Goal: Task Accomplishment & Management: Complete application form

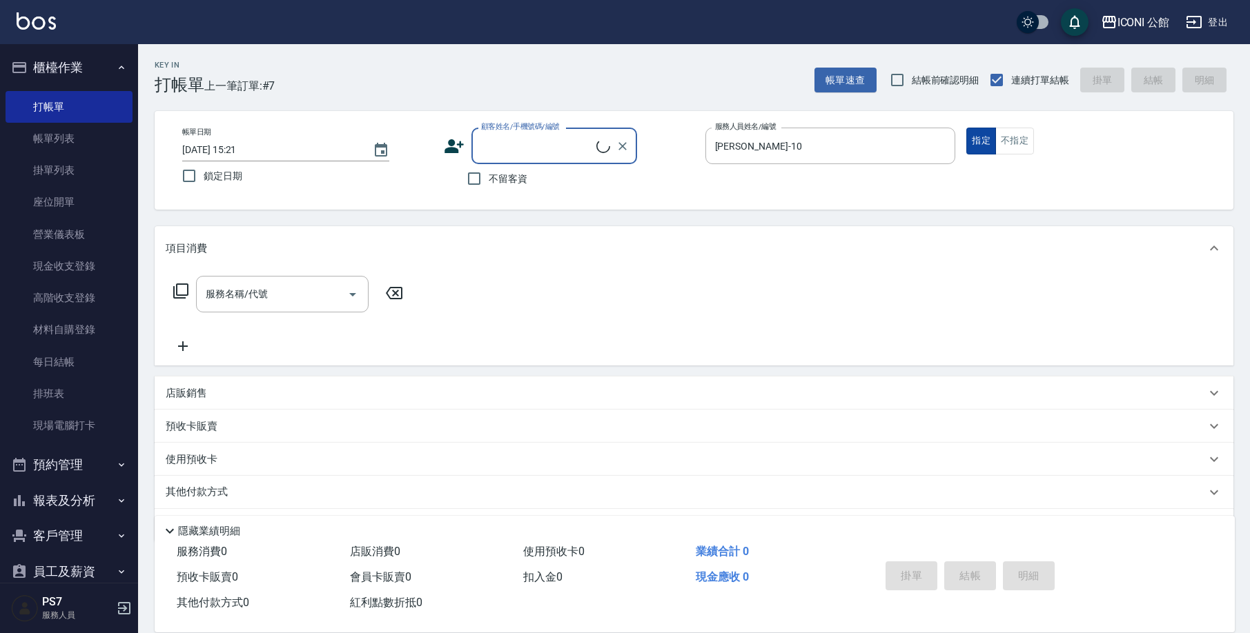
scroll to position [41, 0]
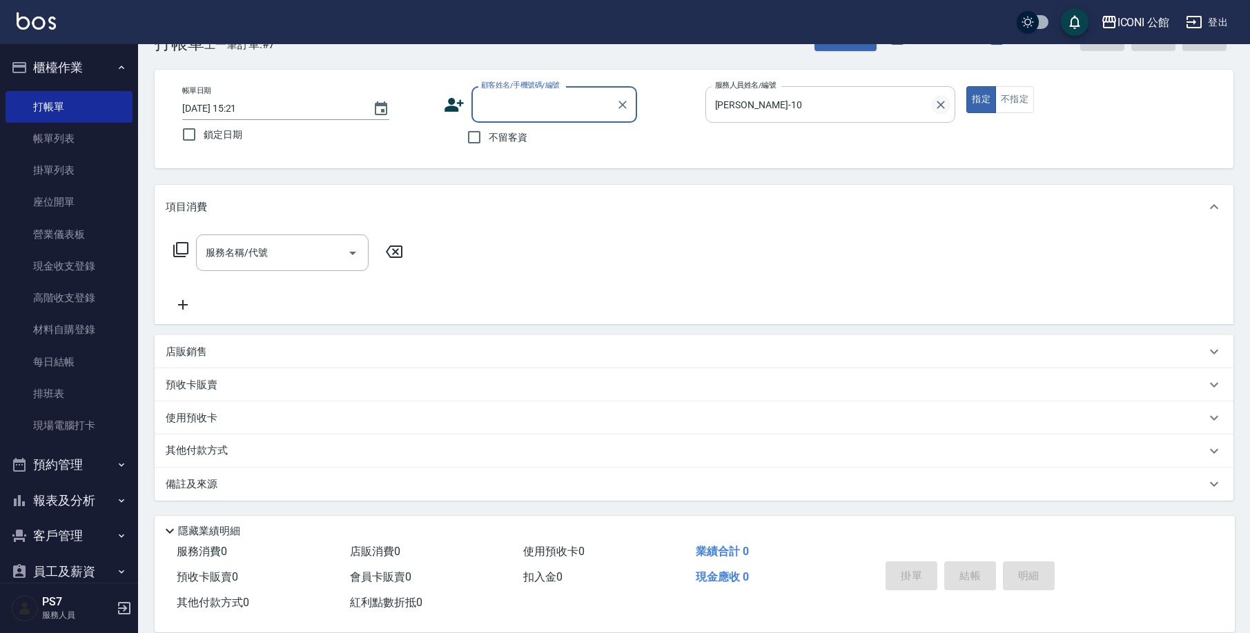
click at [949, 104] on button "Clear" at bounding box center [940, 104] width 19 height 19
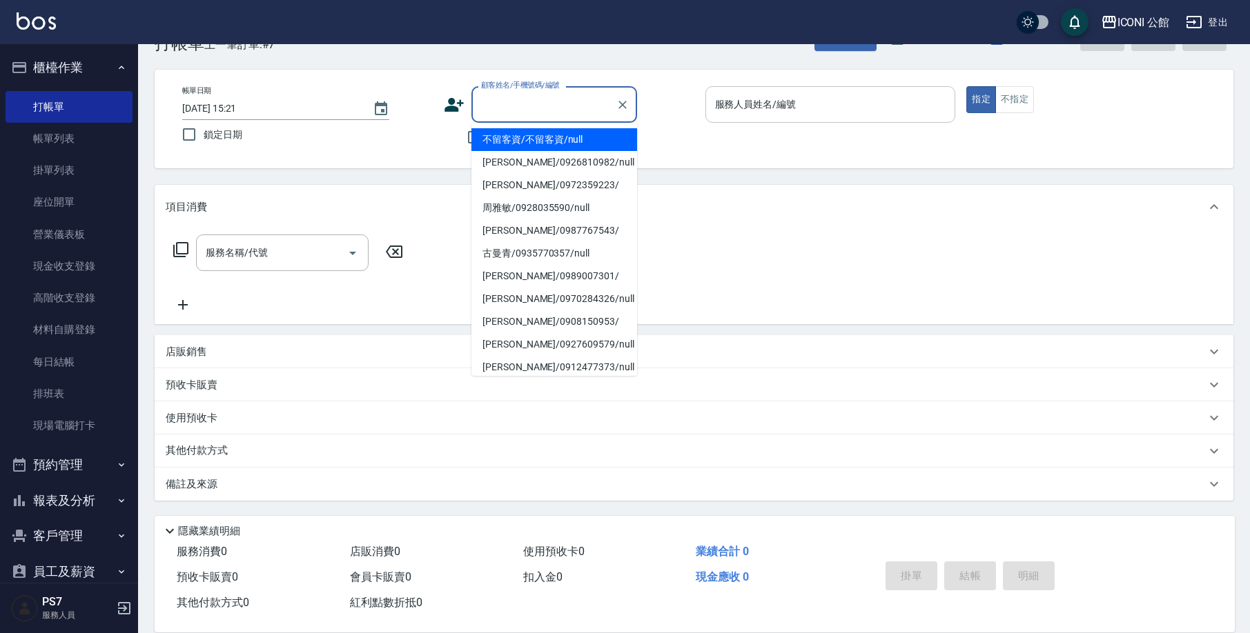
click at [558, 108] on input "顧客姓名/手機號碼/編號" at bounding box center [544, 104] width 132 height 24
drag, startPoint x: 380, startPoint y: 135, endPoint x: 400, endPoint y: 141, distance: 21.8
click at [380, 135] on label "鎖定日期" at bounding box center [298, 134] width 247 height 29
click at [204, 135] on input "鎖定日期" at bounding box center [189, 134] width 29 height 29
checkbox input "true"
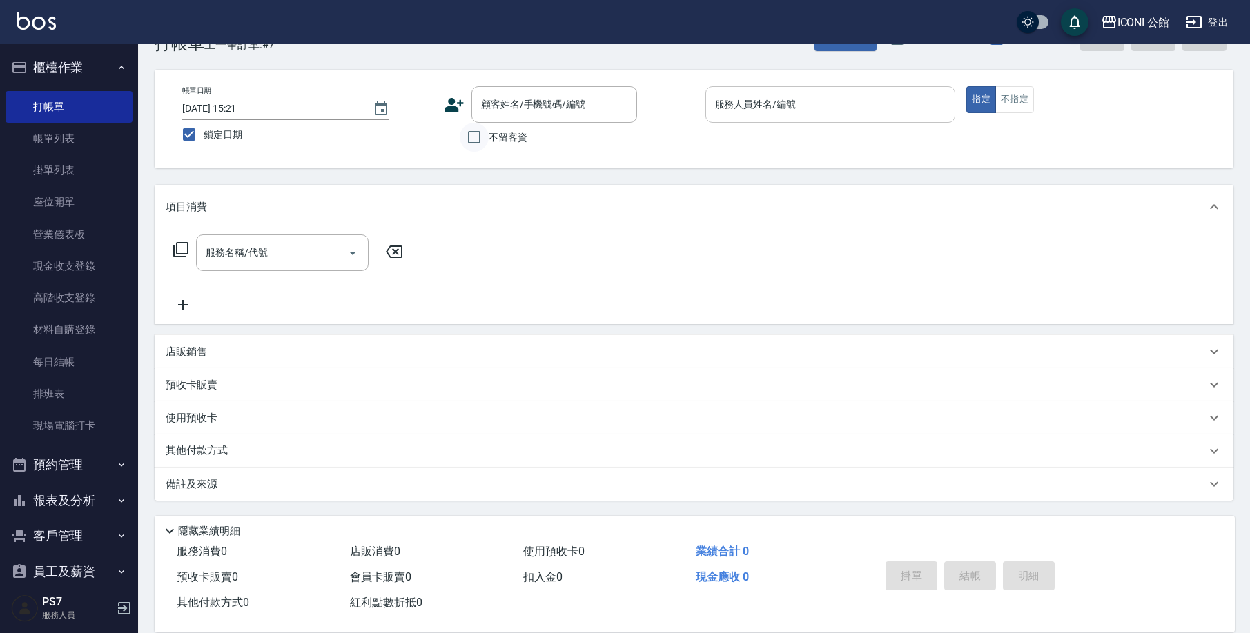
click at [474, 138] on input "不留客資" at bounding box center [474, 137] width 29 height 29
checkbox input "true"
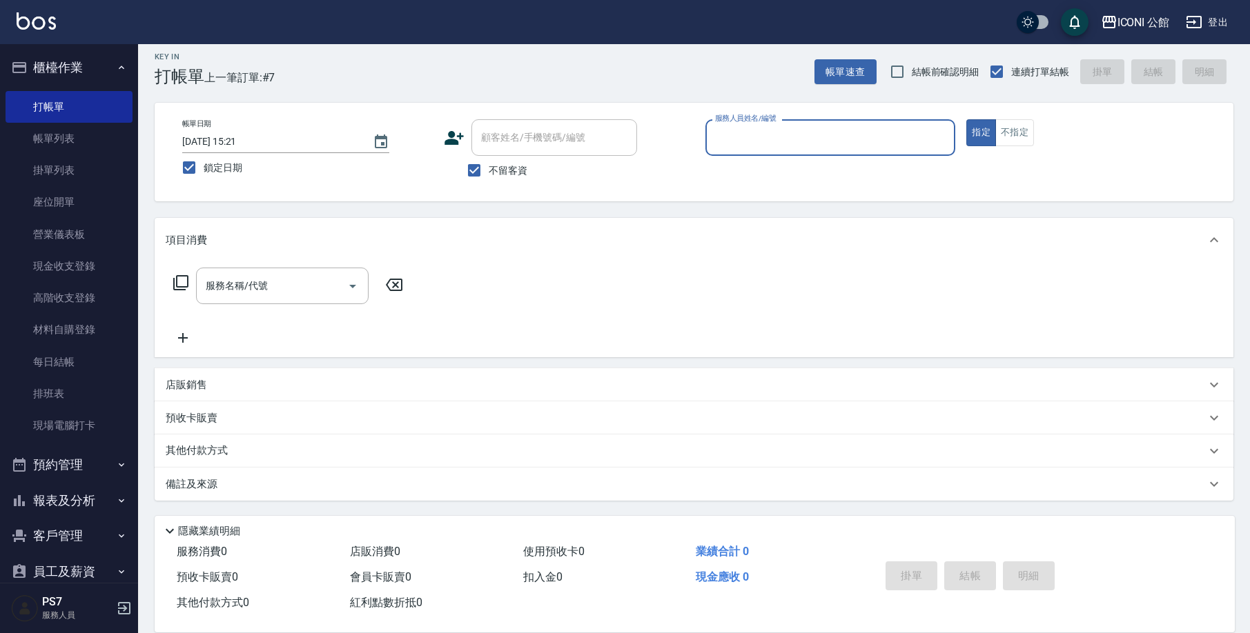
scroll to position [8, 0]
click at [183, 166] on input "鎖定日期" at bounding box center [189, 167] width 29 height 29
checkbox input "false"
type input "[DATE] 16:12"
click at [184, 164] on input "鎖定日期" at bounding box center [189, 167] width 29 height 29
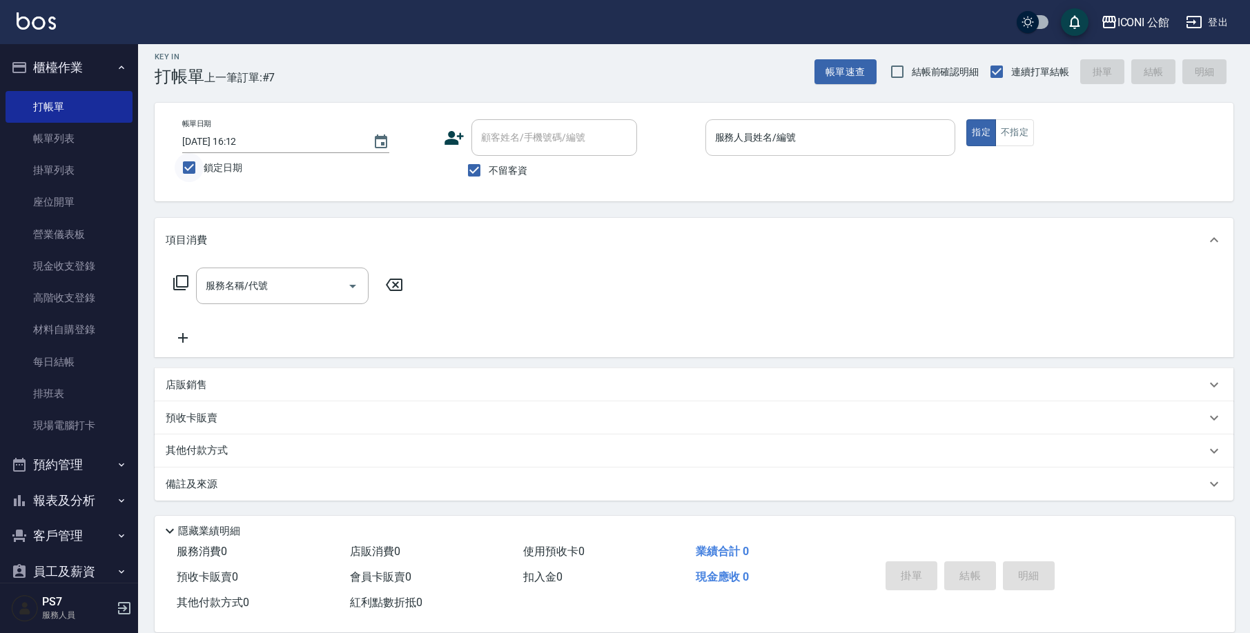
click at [185, 168] on input "鎖定日期" at bounding box center [189, 167] width 29 height 29
checkbox input "false"
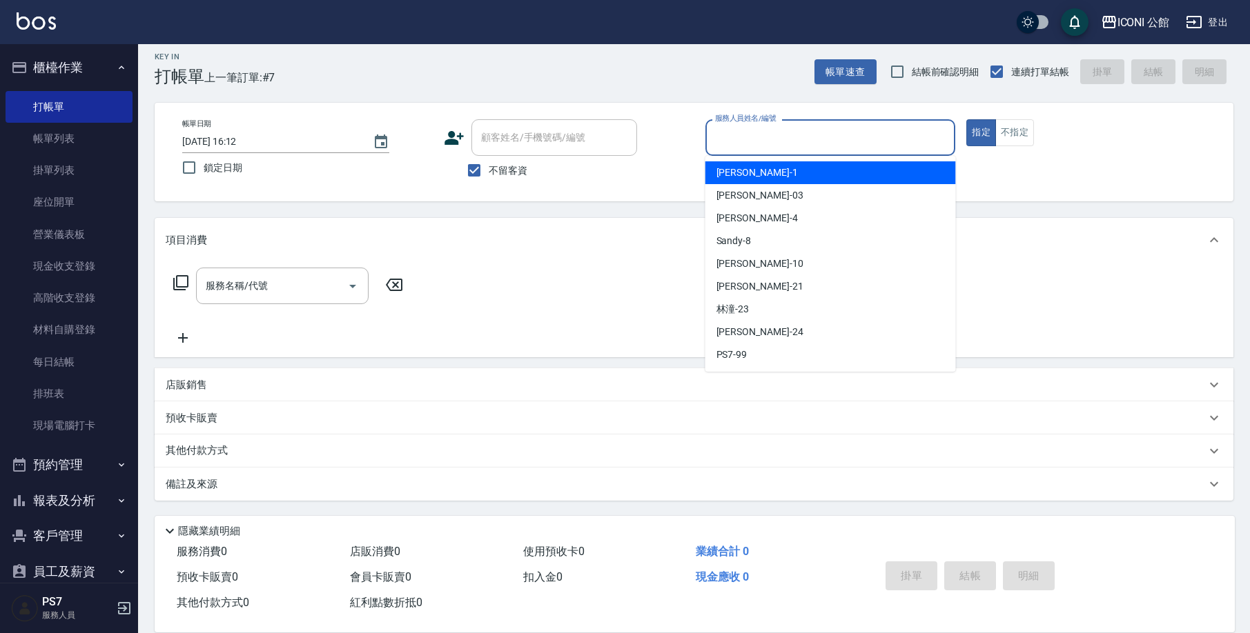
click at [734, 137] on input "服務人員姓名/編號" at bounding box center [830, 138] width 238 height 24
type input "４"
click at [981, 132] on button "指定" at bounding box center [981, 132] width 30 height 27
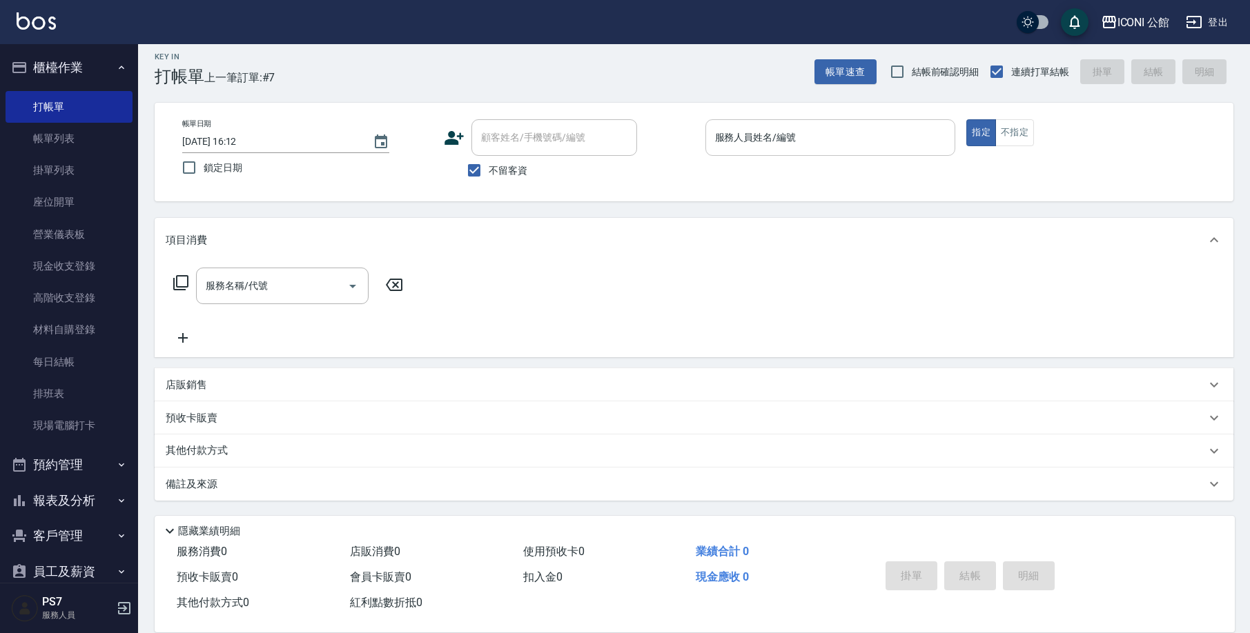
type button "true"
type input "２"
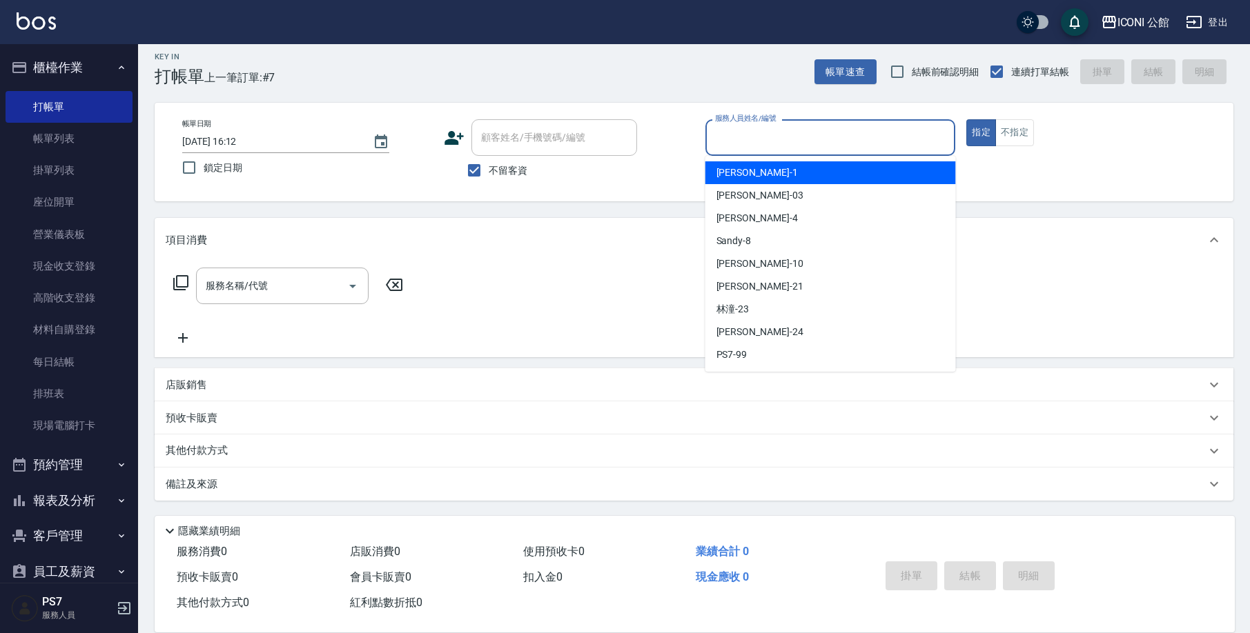
drag, startPoint x: 753, startPoint y: 137, endPoint x: 760, endPoint y: 364, distance: 227.1
click at [753, 137] on input "服務人員姓名/編號" at bounding box center [830, 138] width 238 height 24
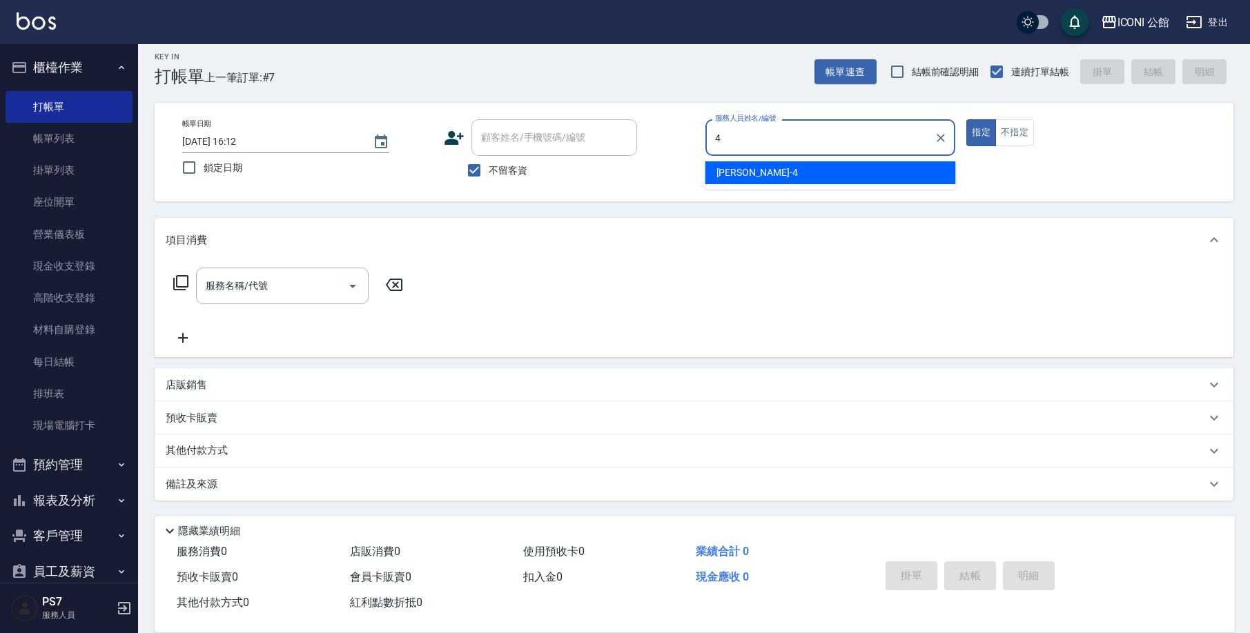
type input "Lina-4"
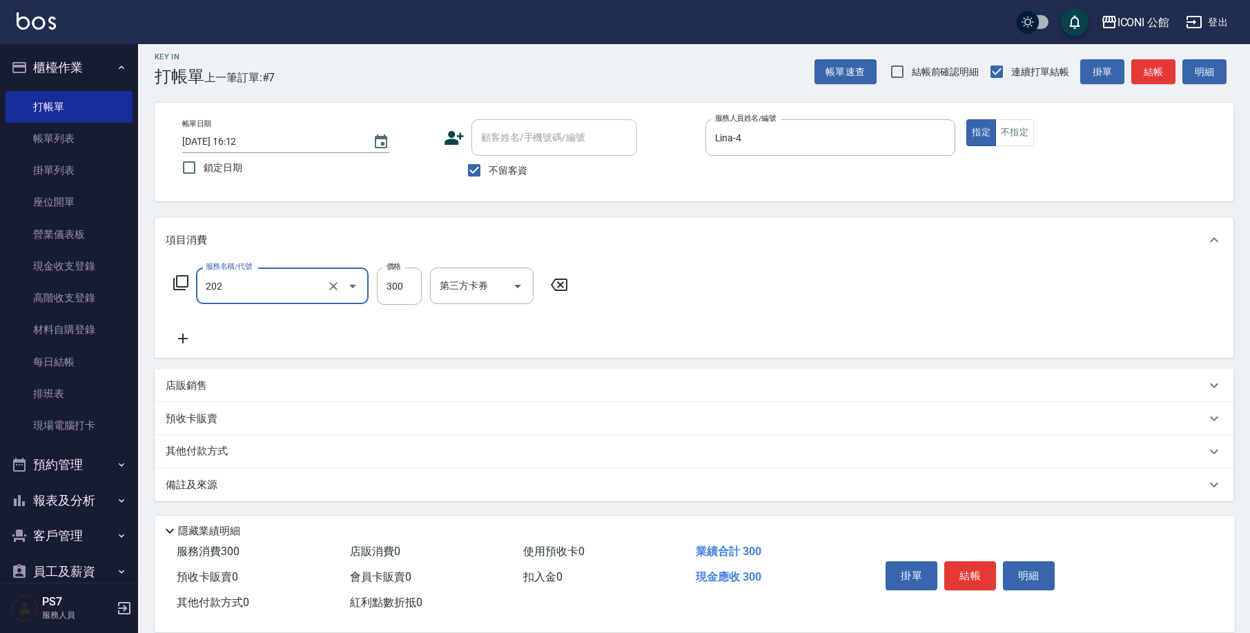
type input "單剪(202)"
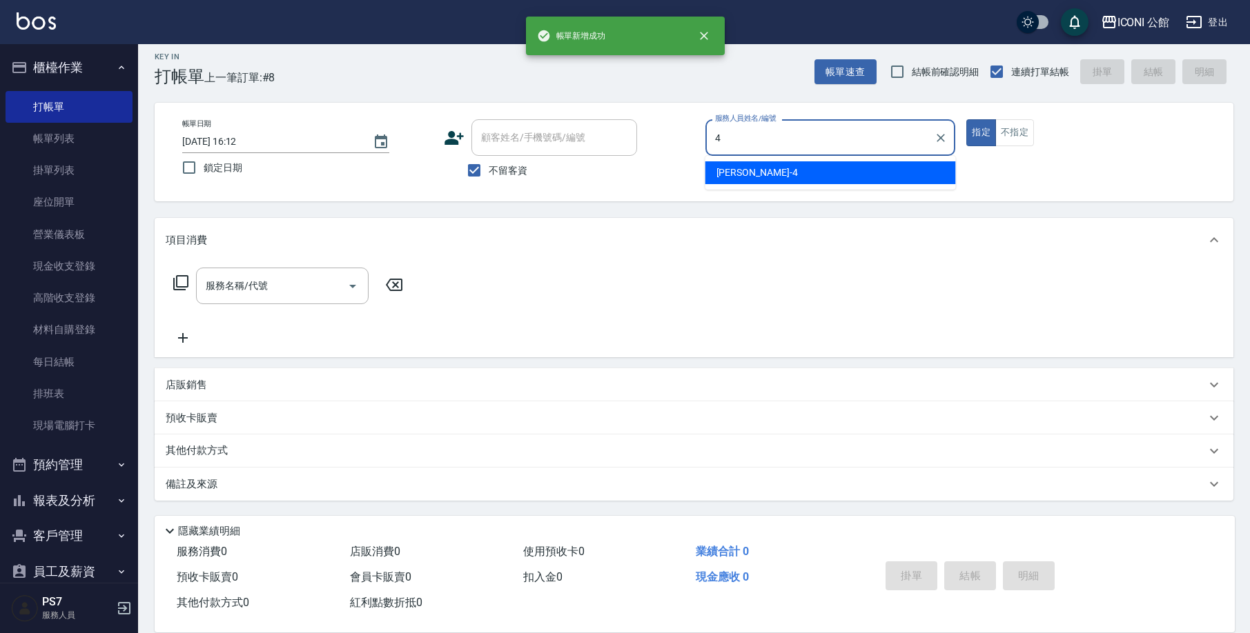
type input "Lina-4"
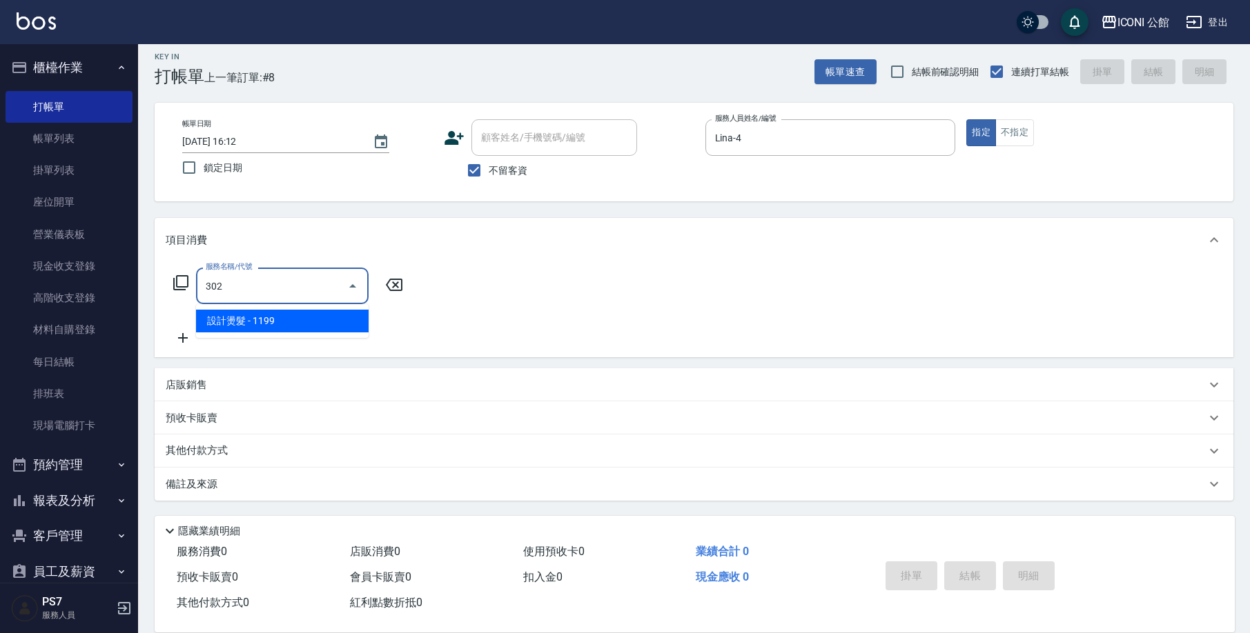
type input "設計燙髮(302)"
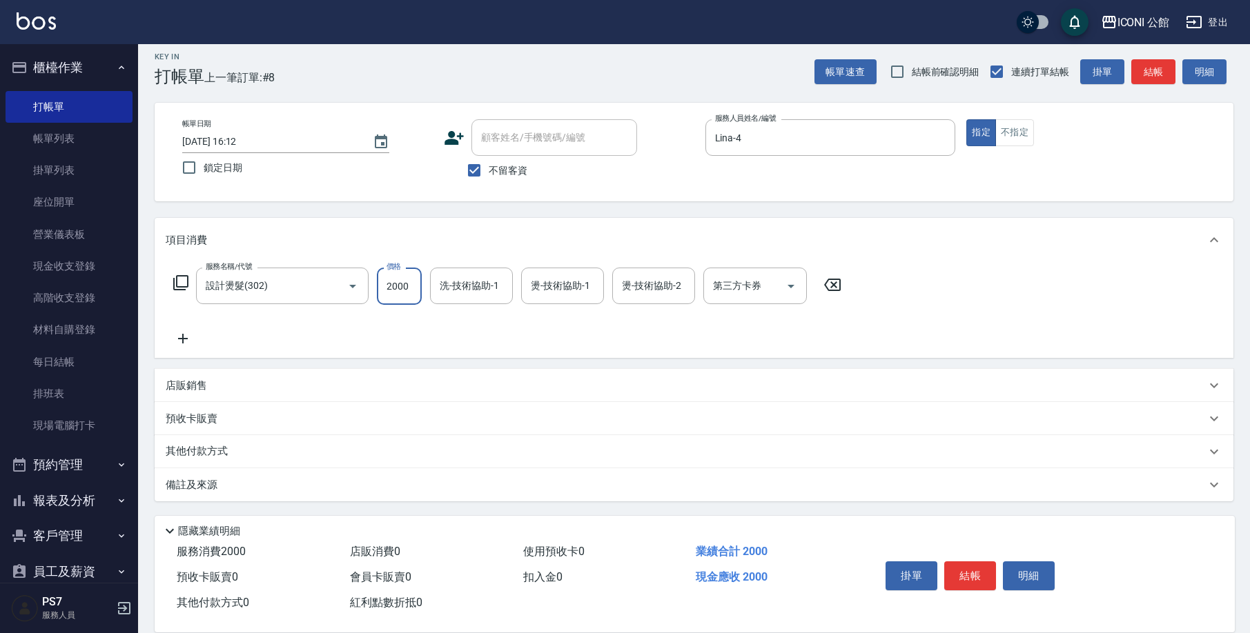
type input "2000"
type input "[PERSON_NAME]-24"
type input "Lina-4"
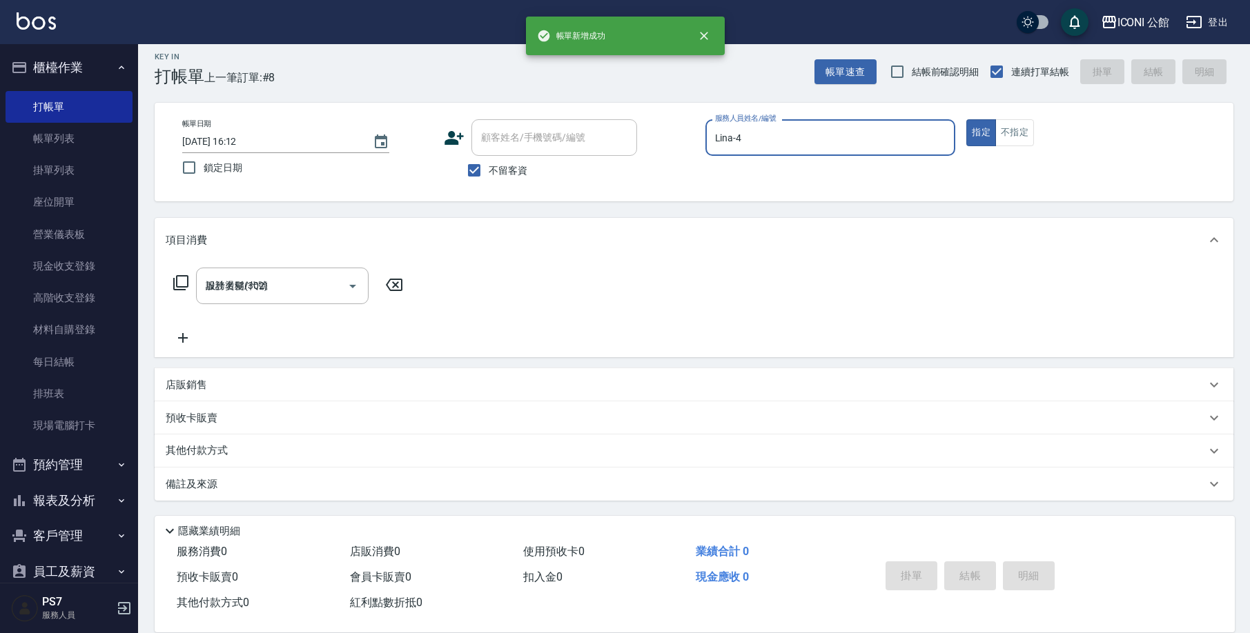
type input "[DATE] 16:13"
type input "Lina-4"
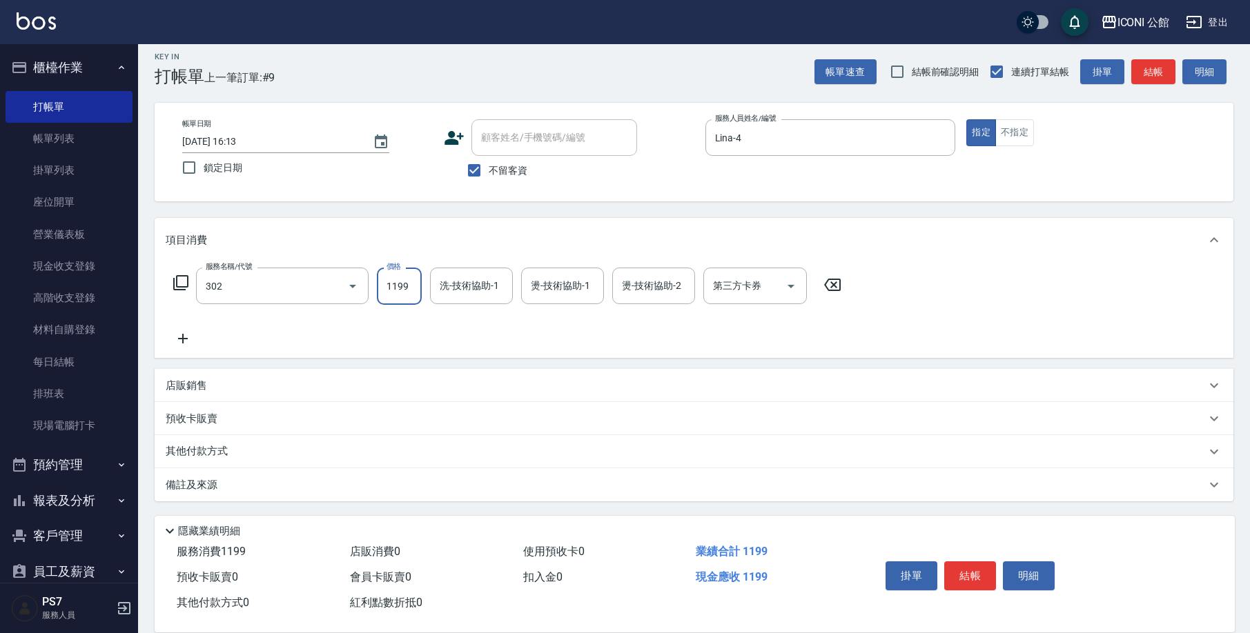
type input "設計燙髮(302)"
type input "[PERSON_NAME]-24"
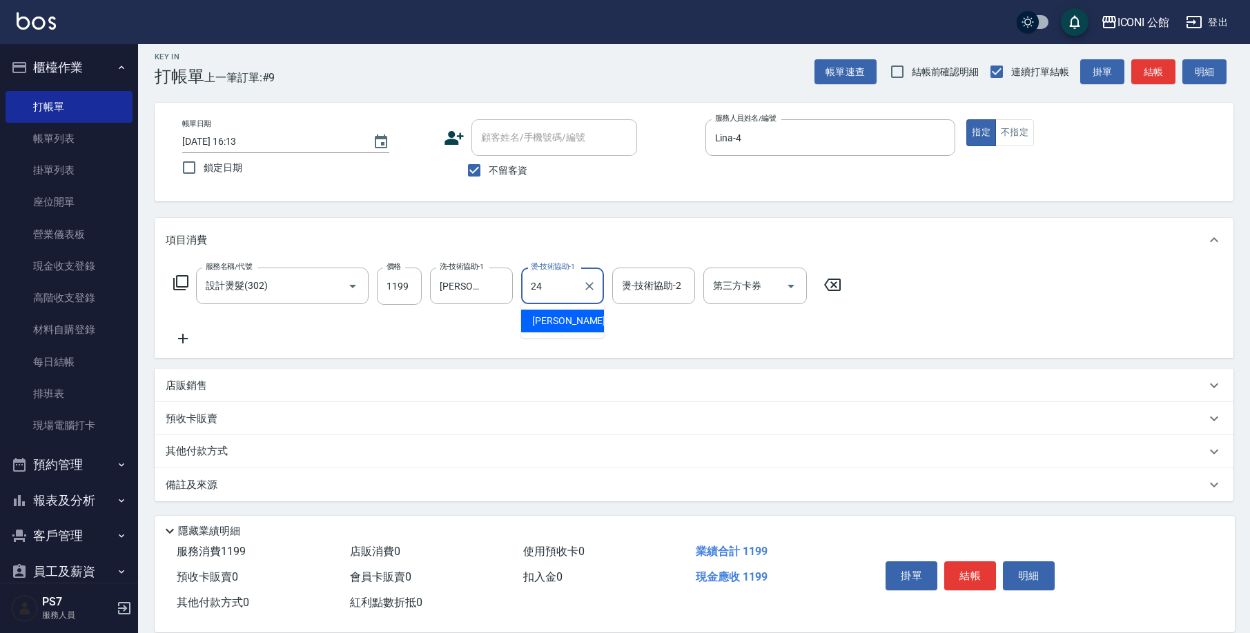
type input "[PERSON_NAME]-24"
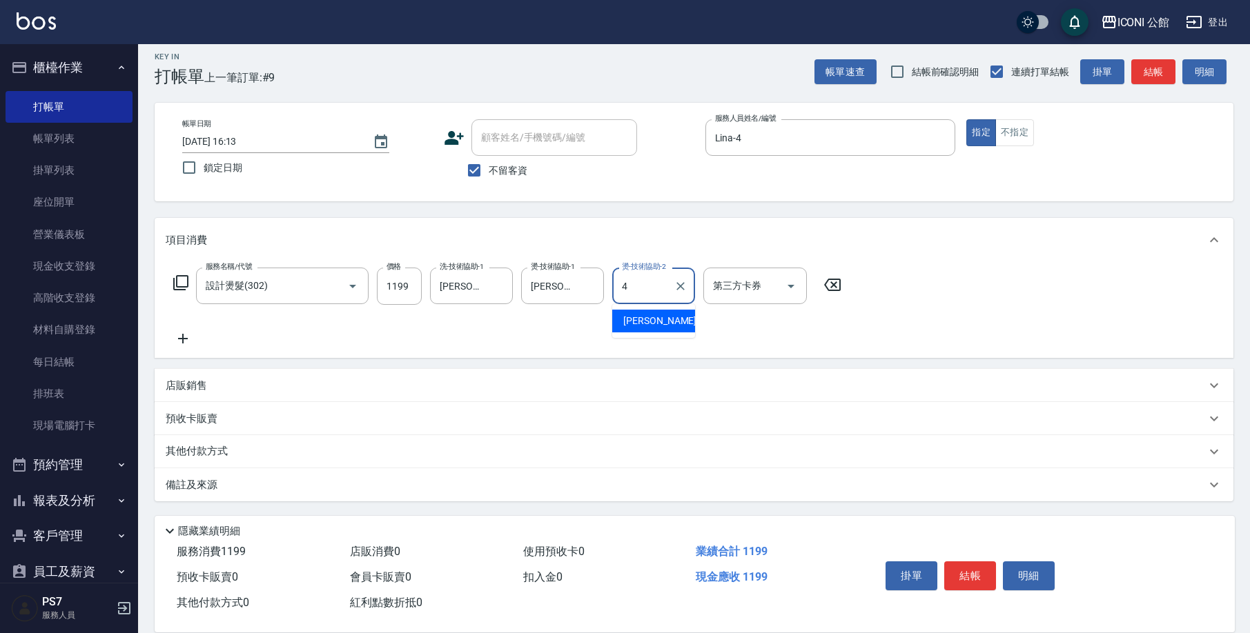
type input "Lina-4"
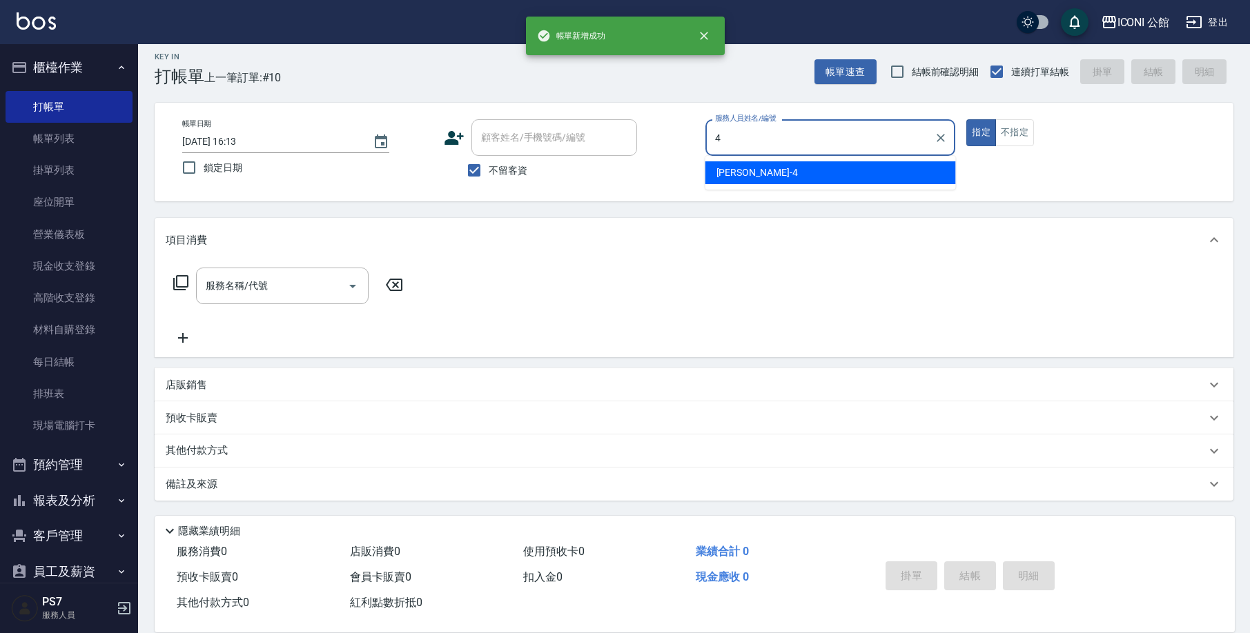
type input "Lina-4"
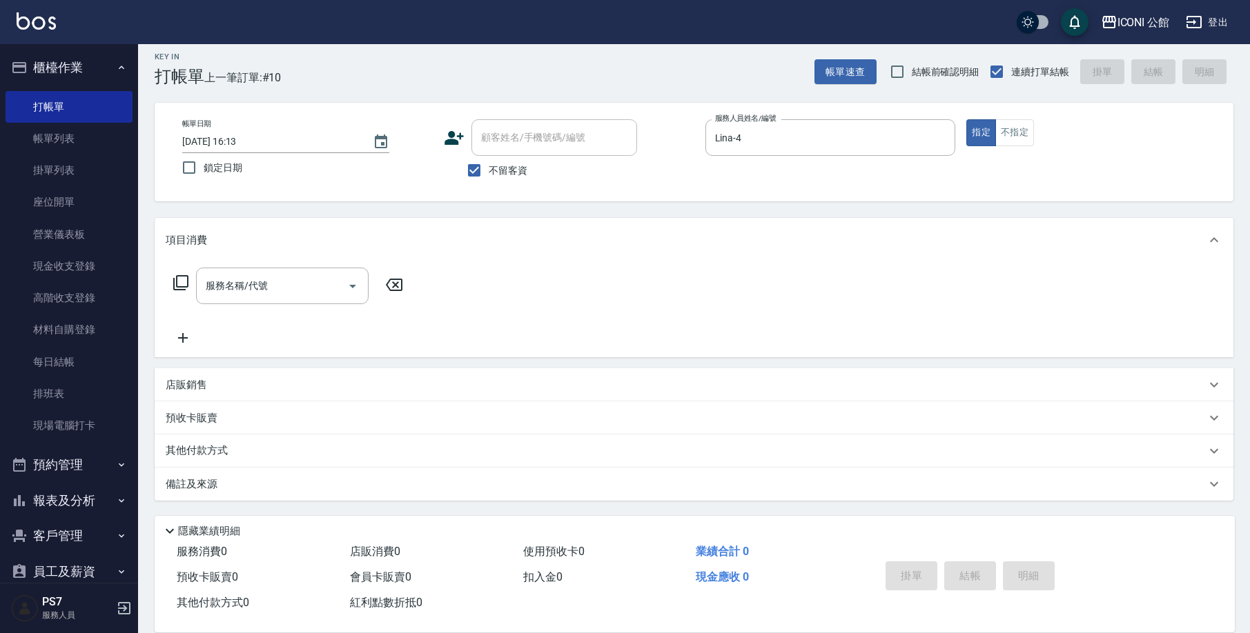
click at [493, 161] on label "不留客資" at bounding box center [494, 170] width 68 height 29
click at [489, 161] on input "不留客資" at bounding box center [474, 170] width 29 height 29
checkbox input "false"
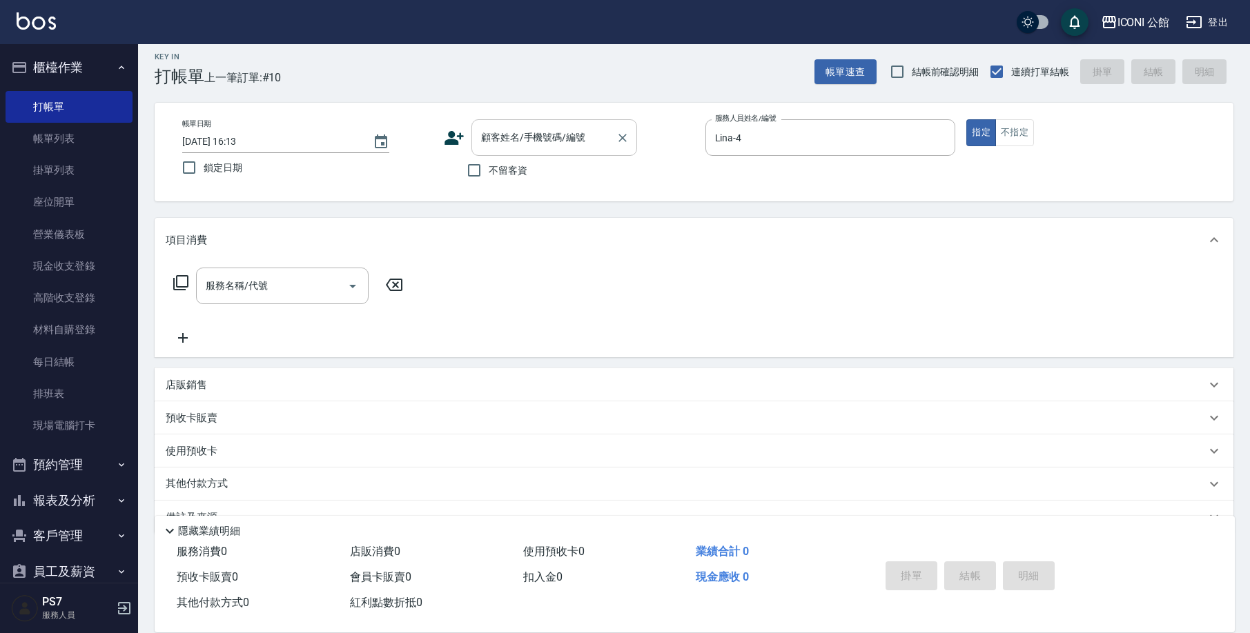
click at [491, 140] on input "顧客姓名/手機號碼/編號" at bounding box center [544, 138] width 132 height 24
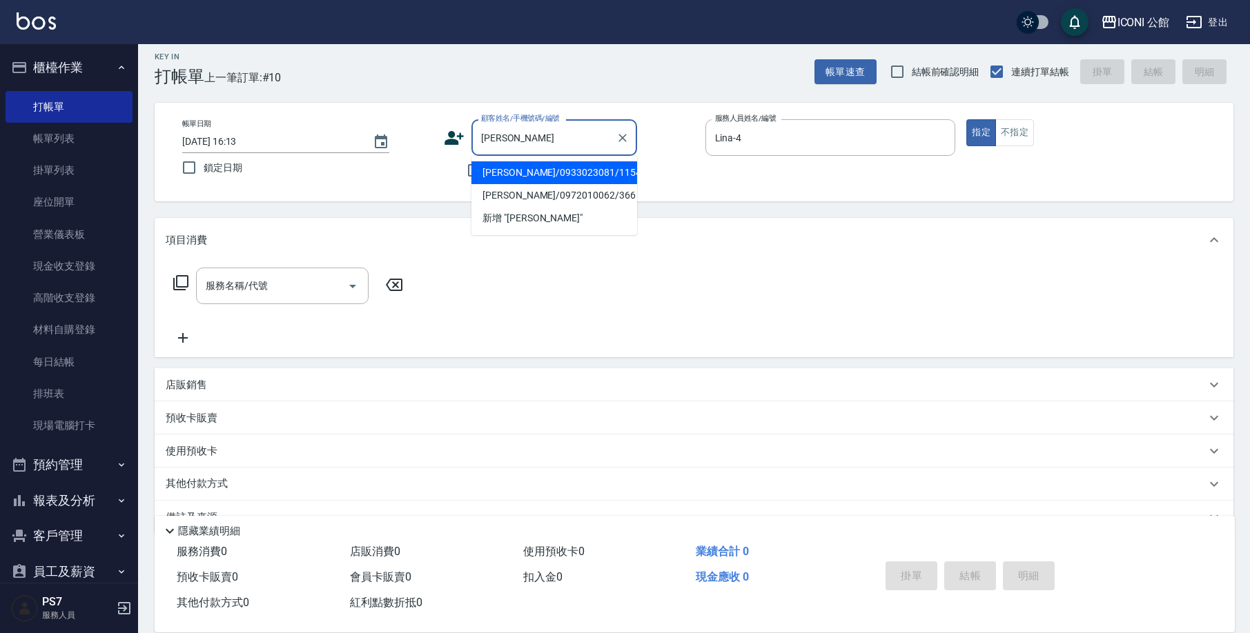
click at [556, 177] on li "[PERSON_NAME]/0933023081/1154" at bounding box center [554, 172] width 166 height 23
type input "[PERSON_NAME]/0933023081/1154"
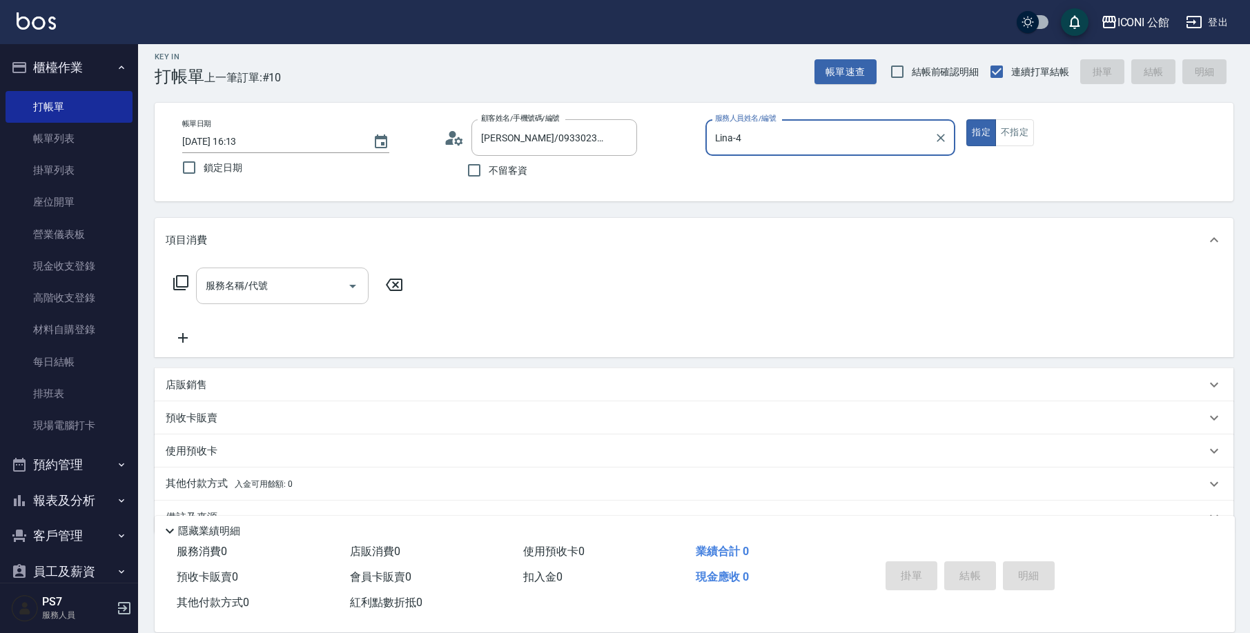
click at [258, 282] on input "服務名稱/代號" at bounding box center [271, 286] width 139 height 24
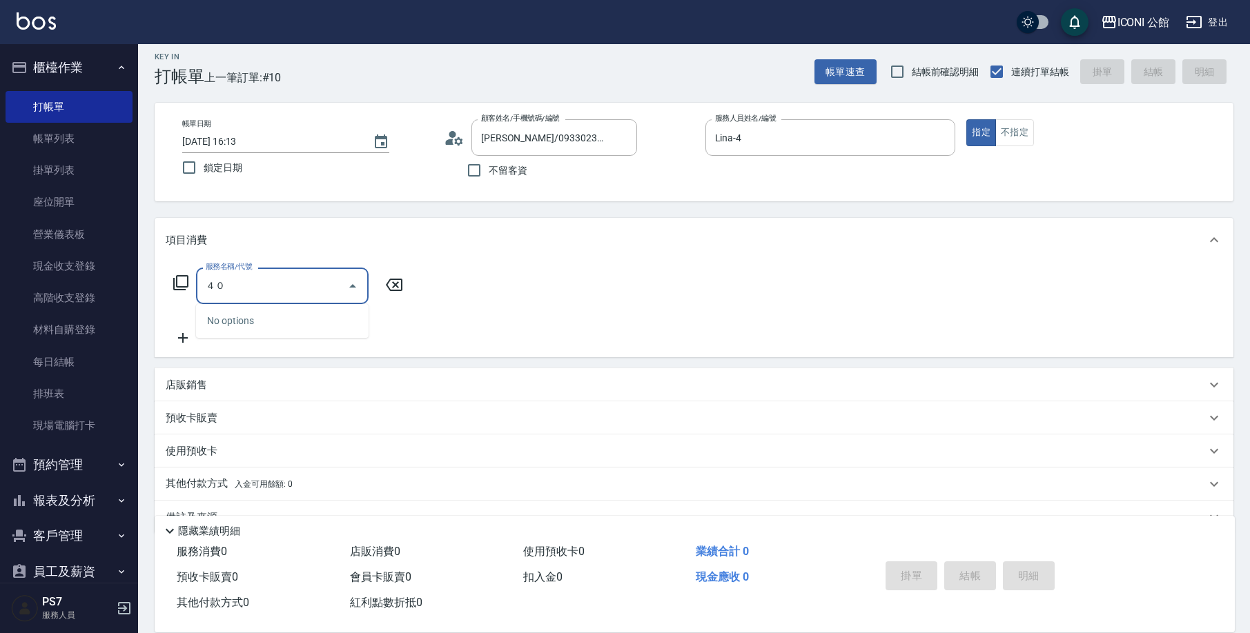
type input "４"
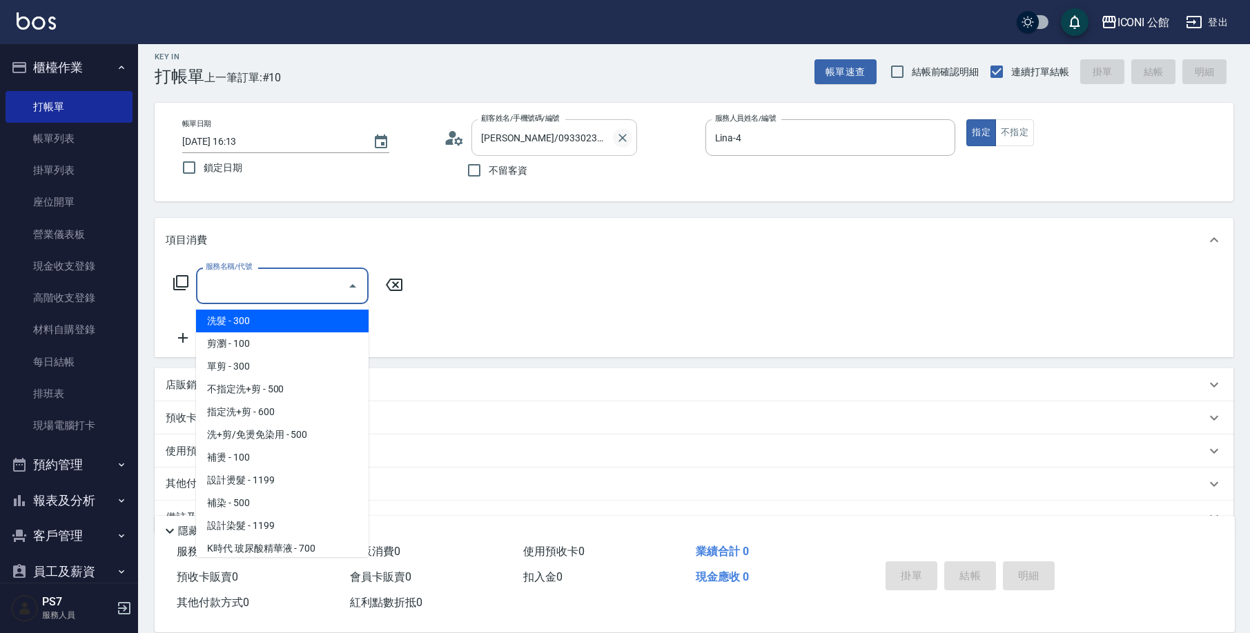
click at [624, 140] on icon "Clear" at bounding box center [623, 138] width 14 height 14
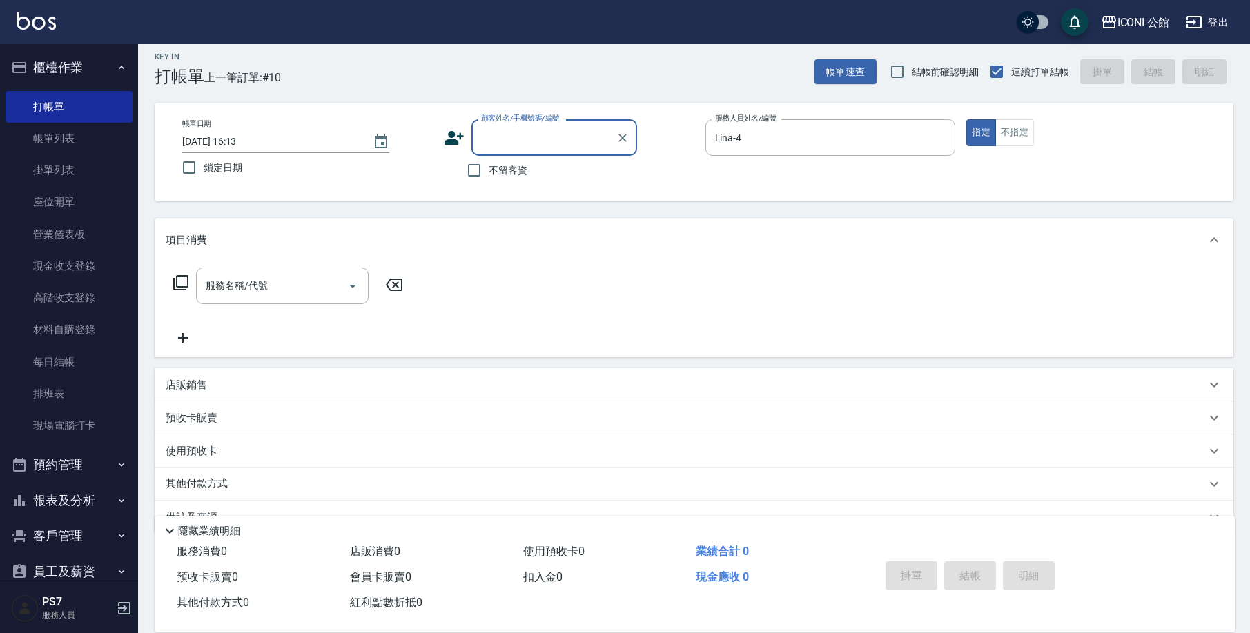
drag, startPoint x: 491, startPoint y: 166, endPoint x: 500, endPoint y: 166, distance: 9.0
click at [491, 167] on span "不留客資" at bounding box center [508, 171] width 39 height 14
click at [489, 167] on input "不留客資" at bounding box center [474, 170] width 29 height 29
checkbox input "true"
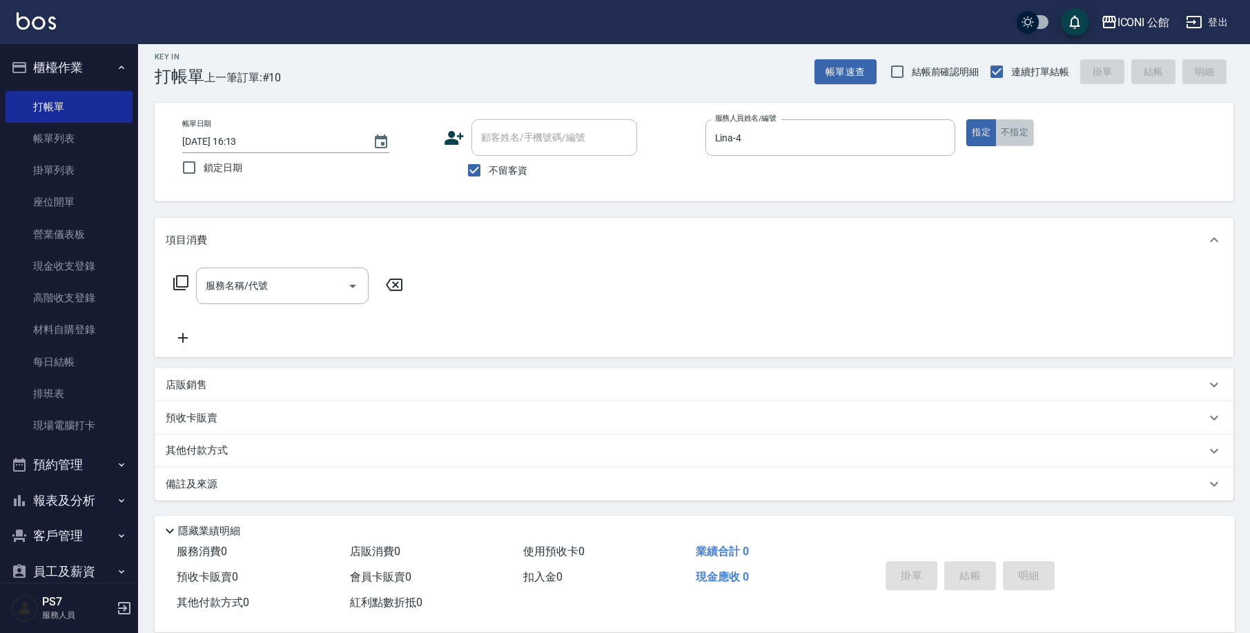
click at [1010, 135] on button "不指定" at bounding box center [1014, 132] width 39 height 27
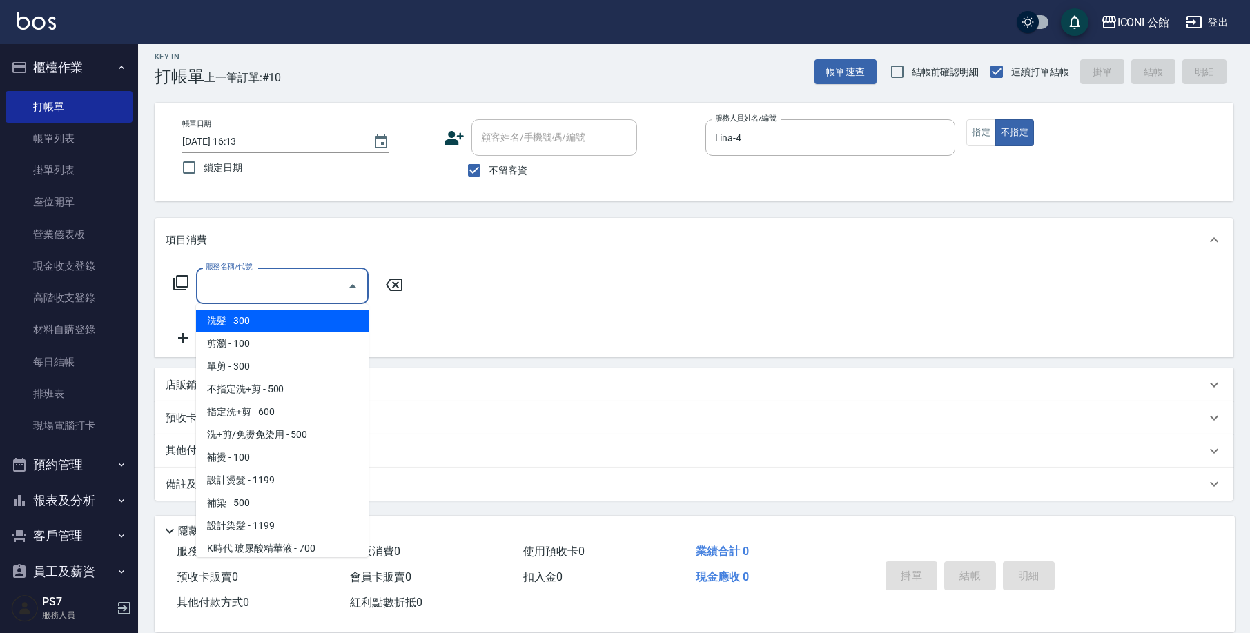
click at [215, 291] on input "服務名稱/代號" at bounding box center [271, 286] width 139 height 24
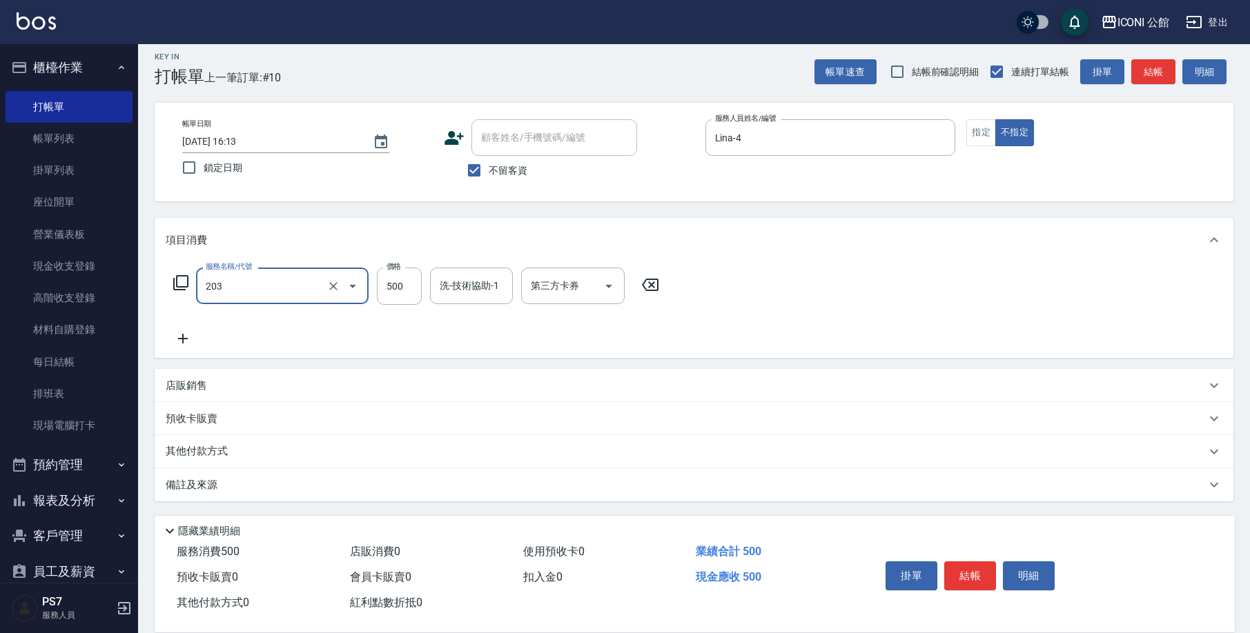
type input "不指定洗+剪(203)"
type input "4"
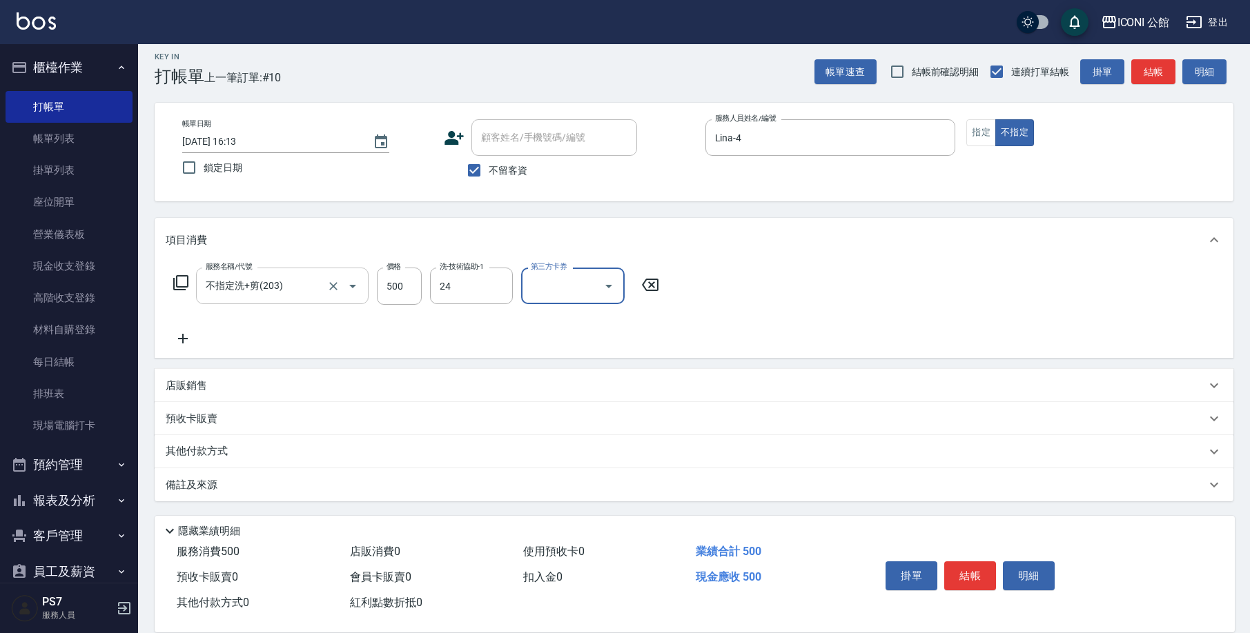
type input "[PERSON_NAME]-24"
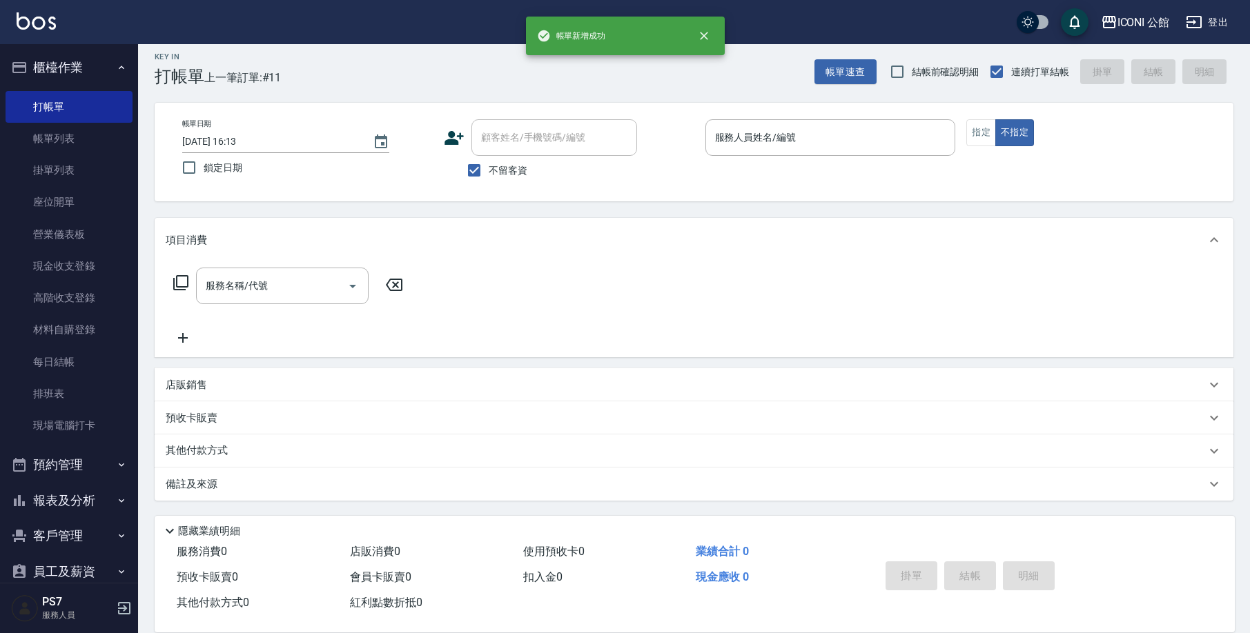
click at [491, 164] on span "不留客資" at bounding box center [508, 171] width 39 height 14
click at [489, 163] on input "不留客資" at bounding box center [474, 170] width 29 height 29
checkbox input "false"
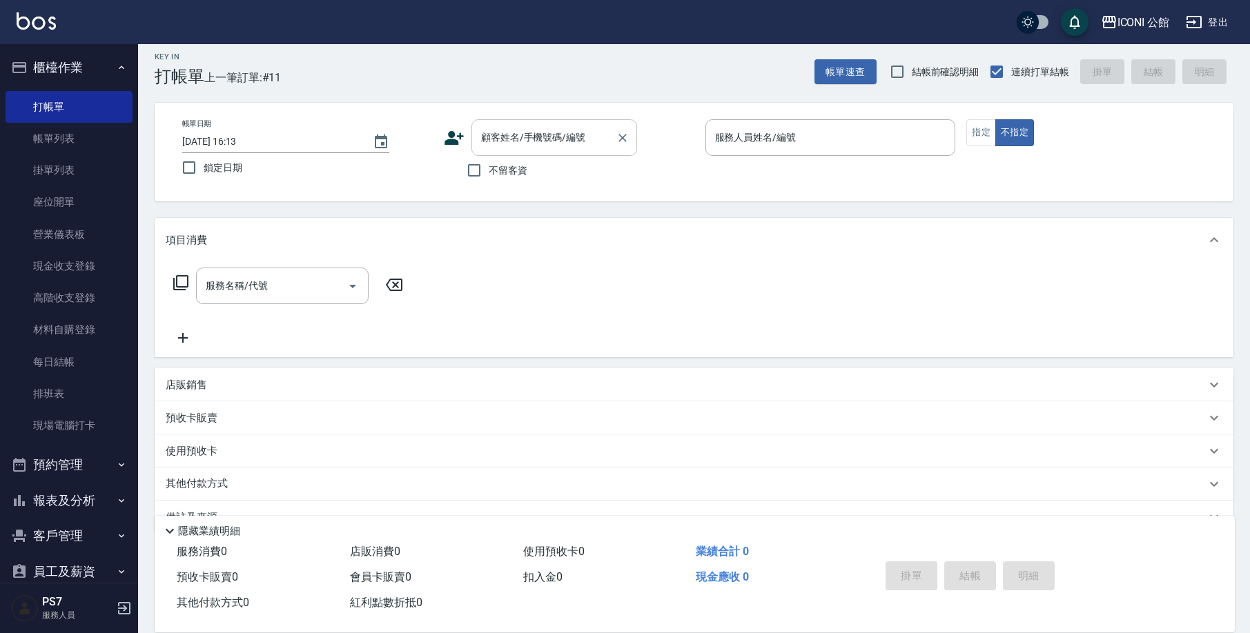
click at [497, 146] on input "顧客姓名/手機號碼/編號" at bounding box center [544, 138] width 132 height 24
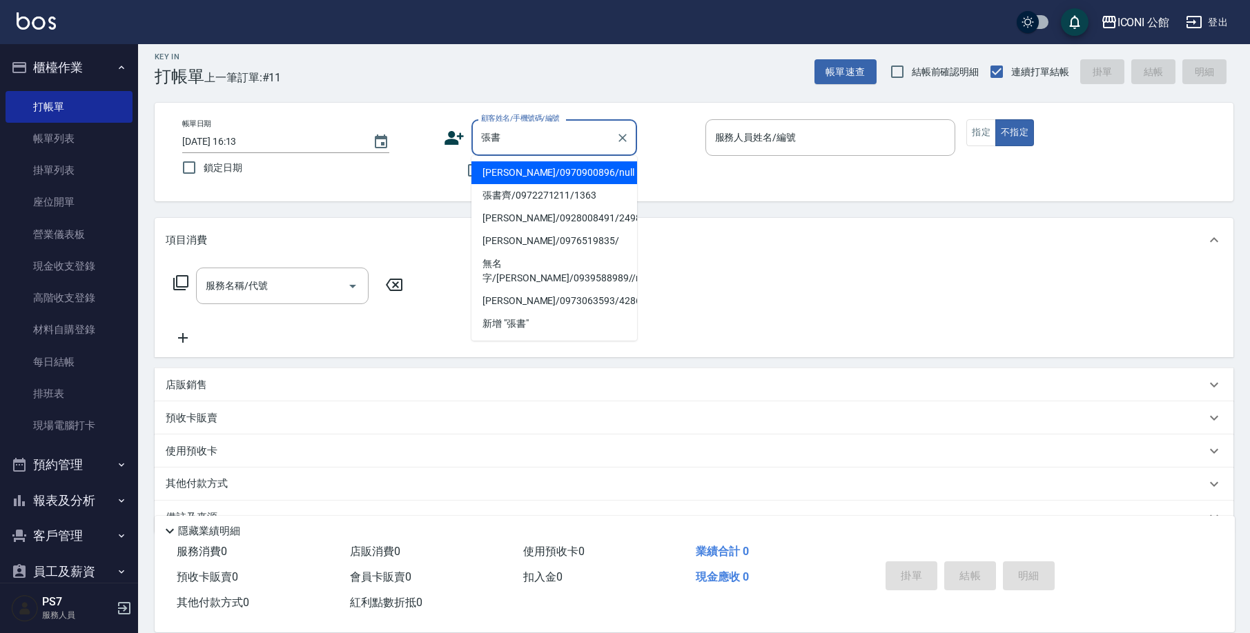
drag, startPoint x: 576, startPoint y: 193, endPoint x: 573, endPoint y: 205, distance: 12.1
click at [573, 205] on li "張書齊/0972271211/1363" at bounding box center [554, 195] width 166 height 23
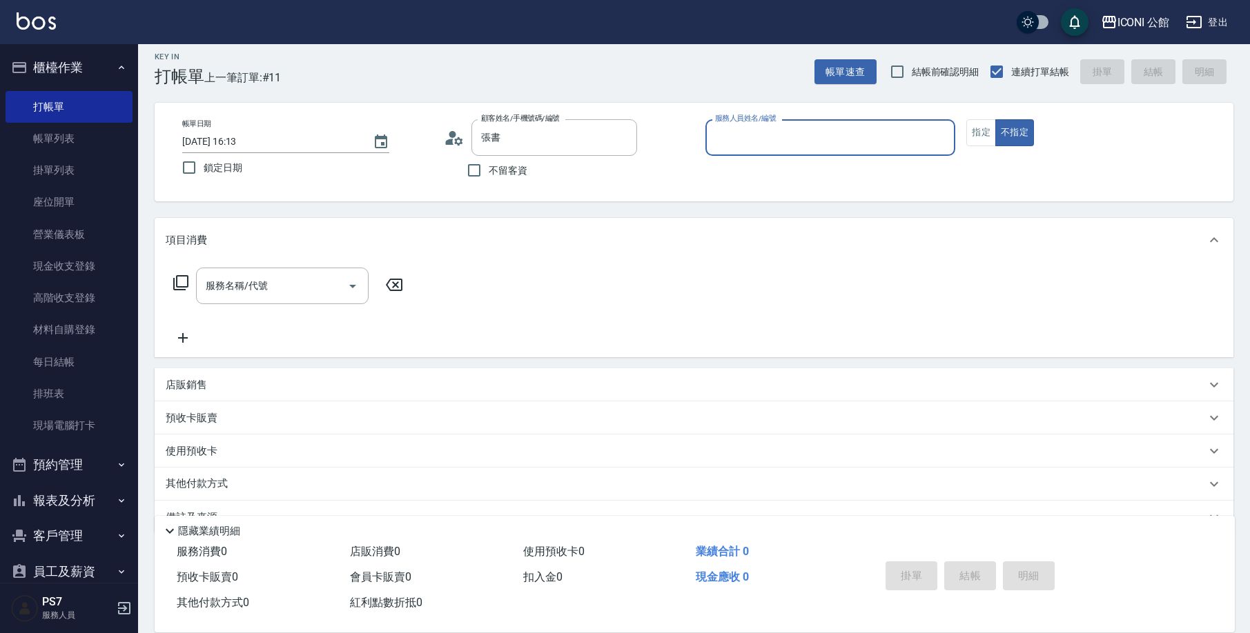
type input "張書齊/0972271211/1363"
click at [573, 202] on div "Key In 打帳單 上一筆訂單:#11 帳單速查 結帳前確認明細 連續打單結帳 掛單 結帳 明細 帳單日期 [DATE] 16:13 鎖定日期 顧客姓名/手…" at bounding box center [694, 351] width 1112 height 631
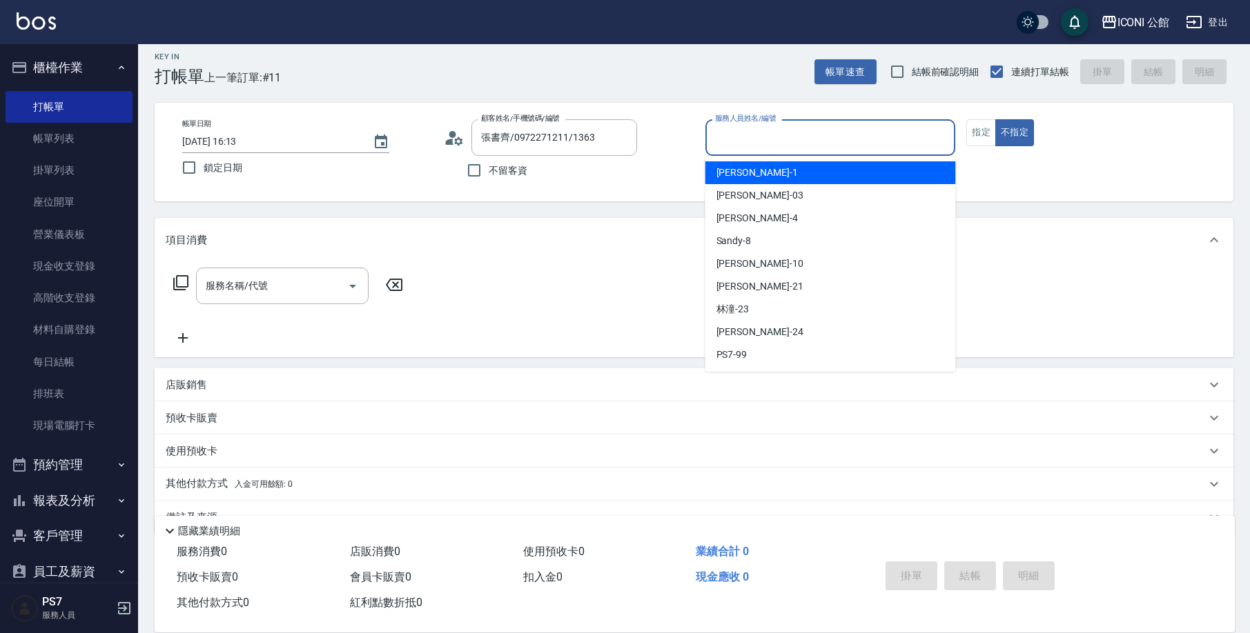
click at [782, 135] on input "服務人員姓名/編號" at bounding box center [830, 138] width 238 height 24
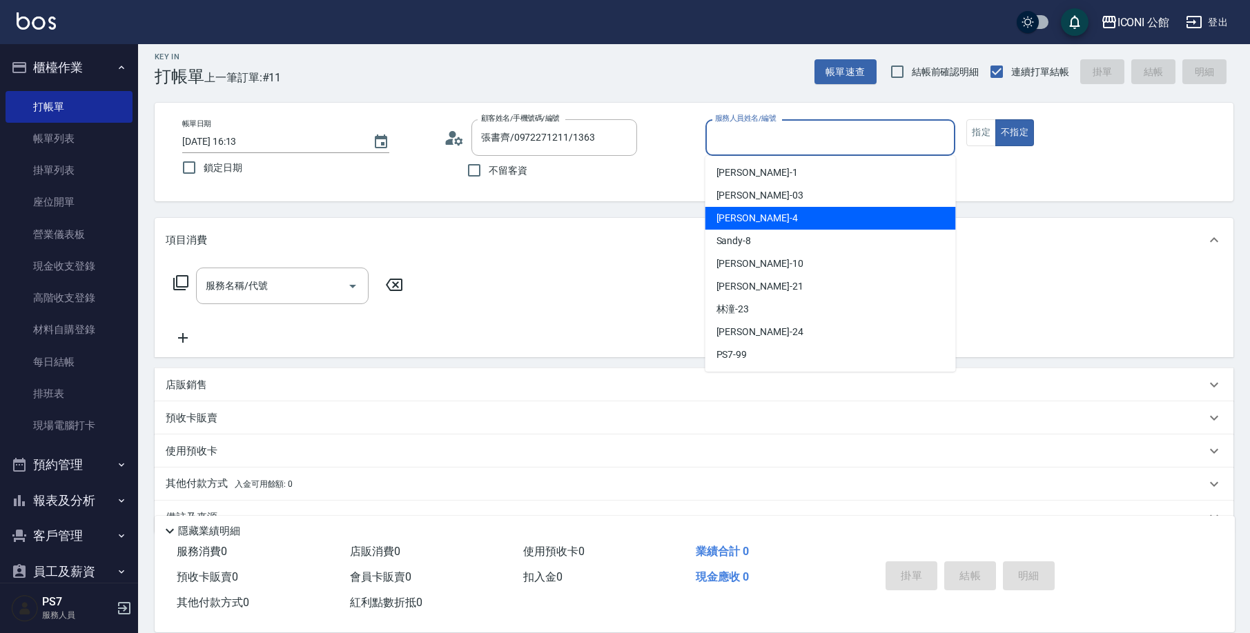
click at [730, 215] on span "Lina -4" at bounding box center [756, 218] width 81 height 14
type input "Lina-4"
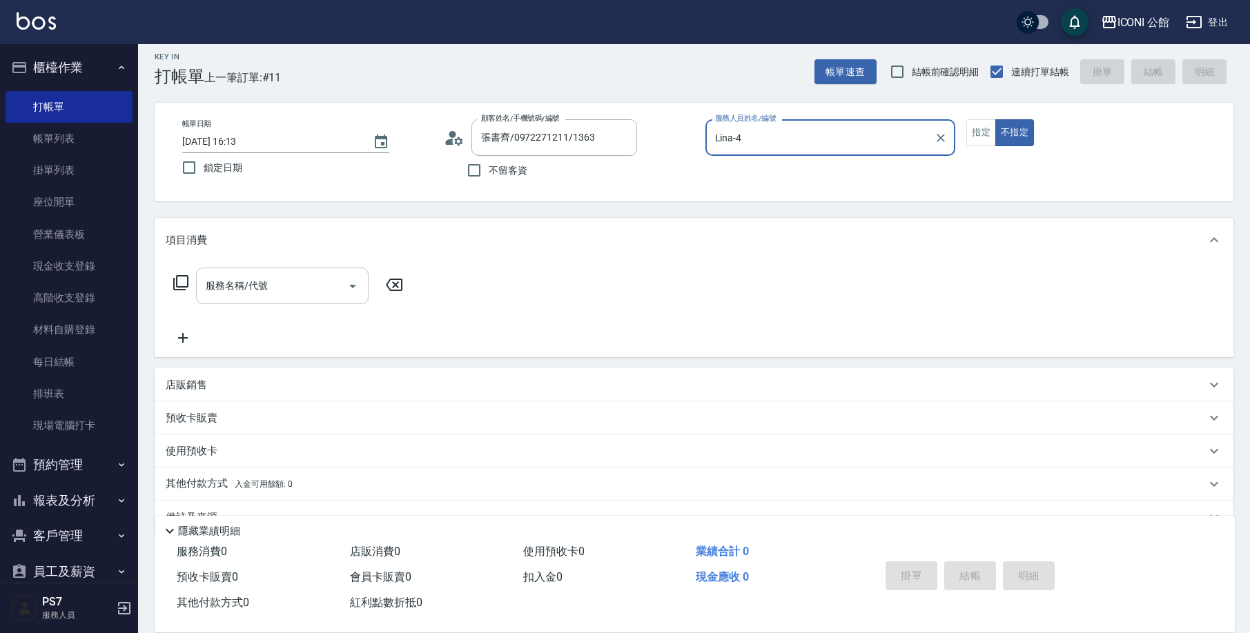
click at [252, 295] on input "服務名稱/代號" at bounding box center [271, 286] width 139 height 24
click at [185, 282] on icon at bounding box center [181, 283] width 17 height 17
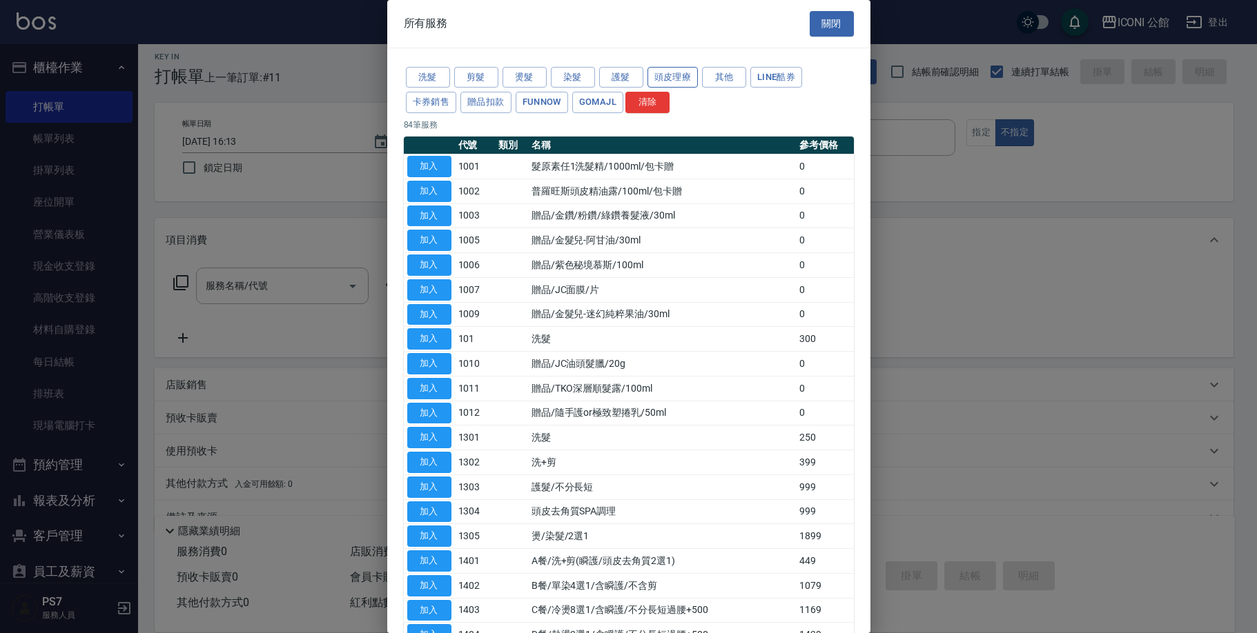
click at [675, 72] on button "頭皮理療" at bounding box center [672, 77] width 51 height 21
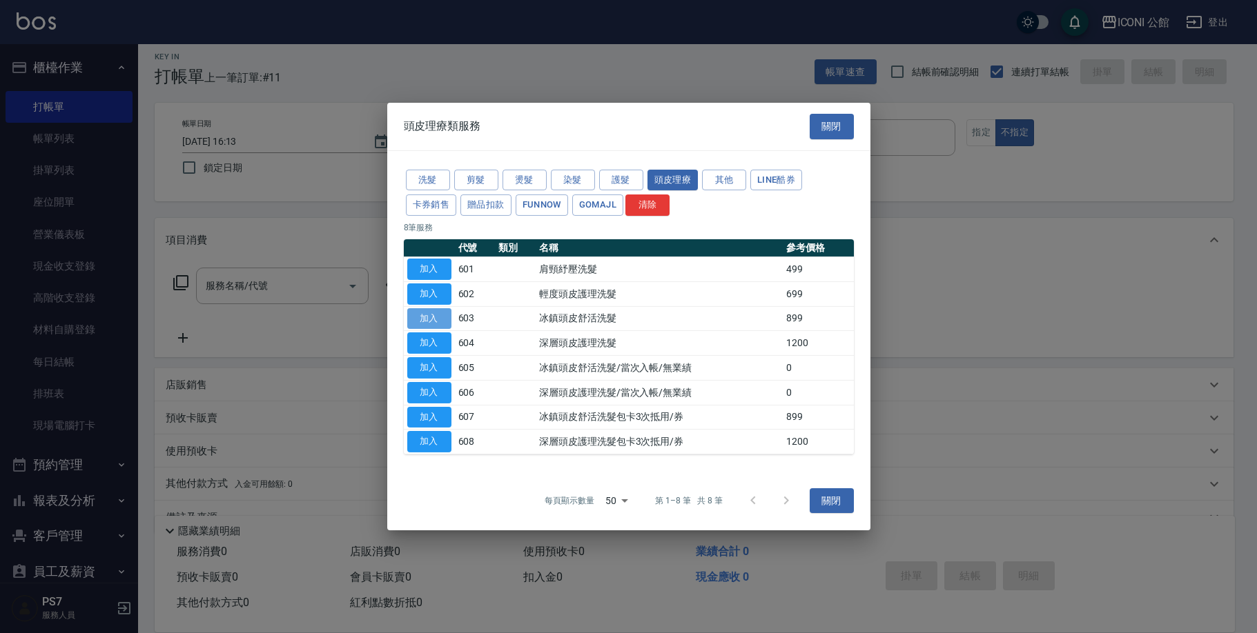
click at [445, 313] on button "加入" at bounding box center [429, 318] width 44 height 21
type input "冰鎮頭皮舒活洗髮(603)"
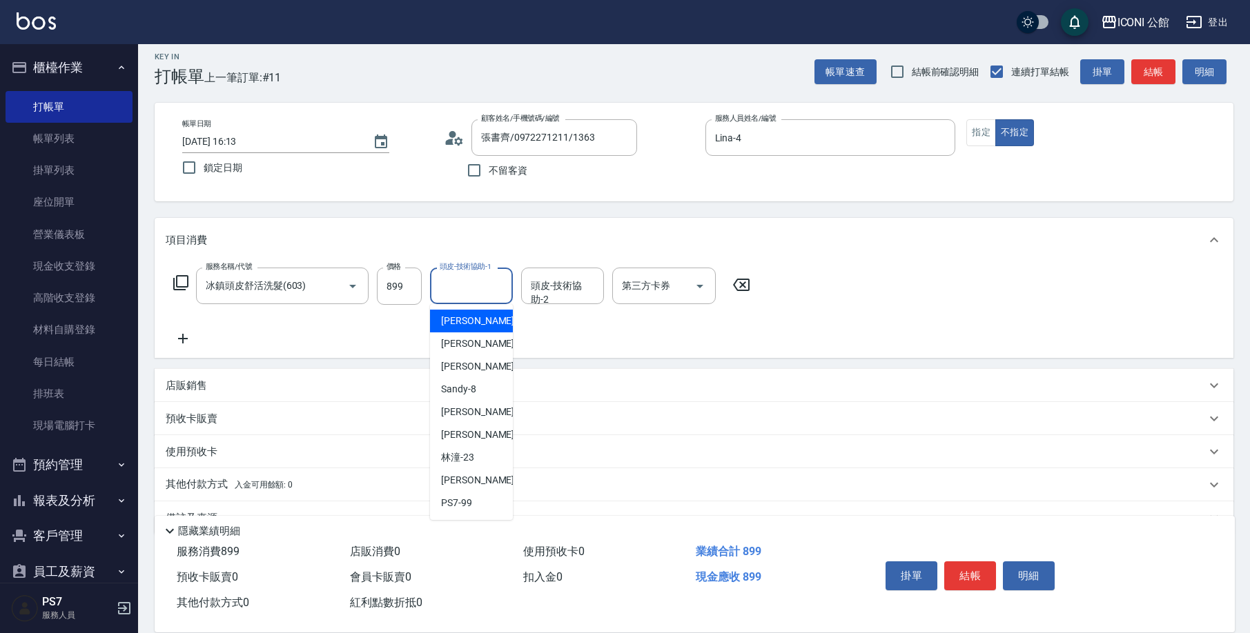
click at [480, 295] on input "頭皮-技術協助-1" at bounding box center [471, 286] width 70 height 24
click at [467, 477] on span "[PERSON_NAME] -24" at bounding box center [484, 480] width 87 height 14
type input "[PERSON_NAME]-24"
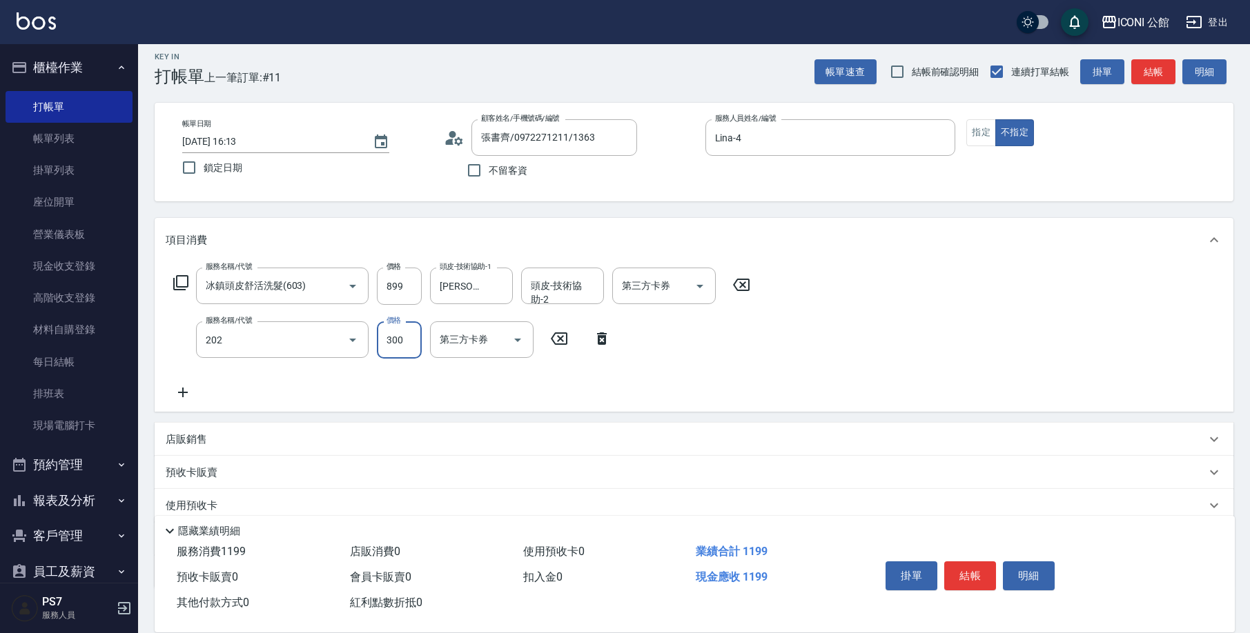
type input "單剪(202)"
type input "400"
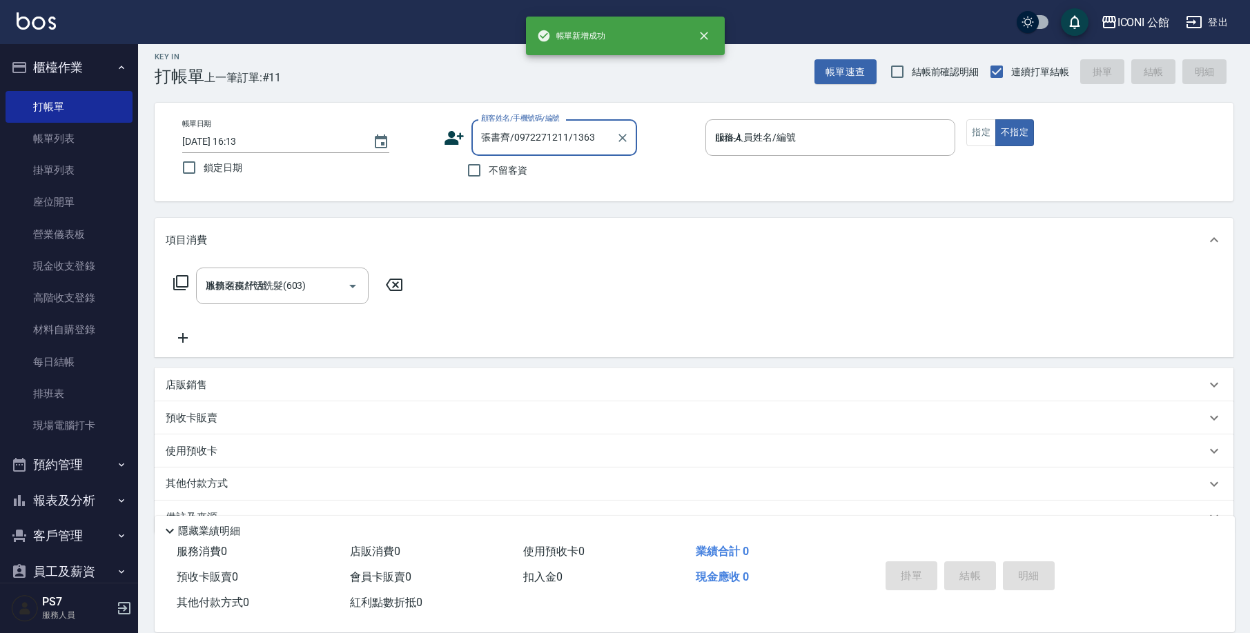
type input "[DATE] 16:14"
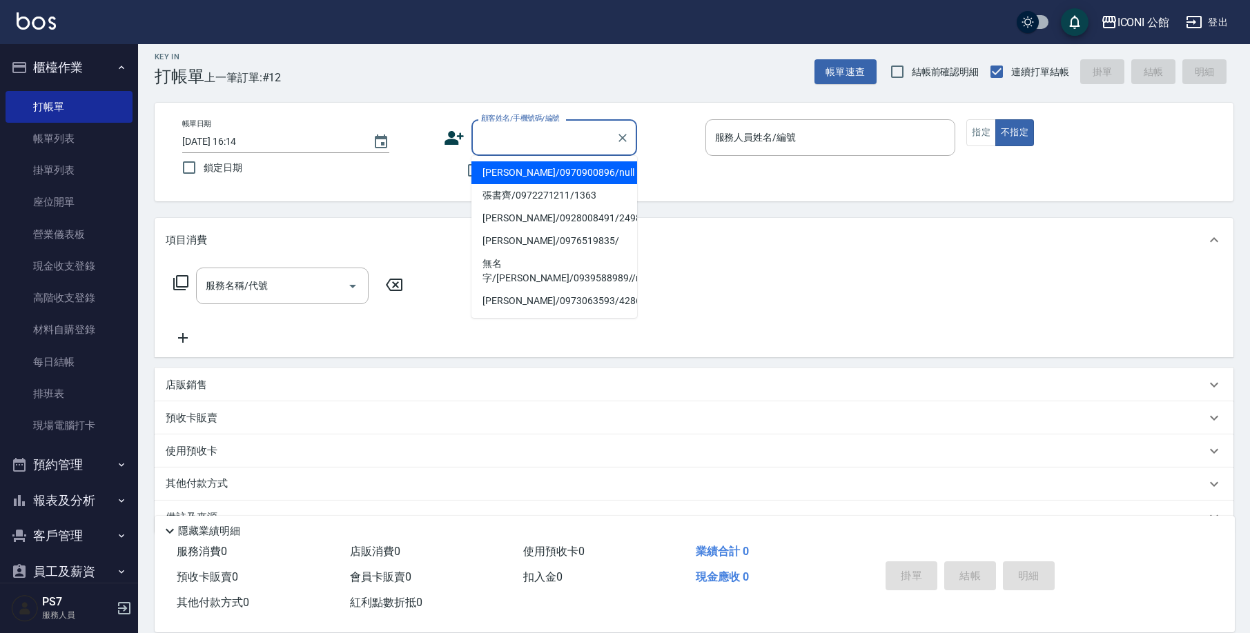
click at [507, 142] on input "顧客姓名/手機號碼/編號" at bounding box center [544, 138] width 132 height 24
click at [625, 141] on icon "Clear" at bounding box center [623, 138] width 14 height 14
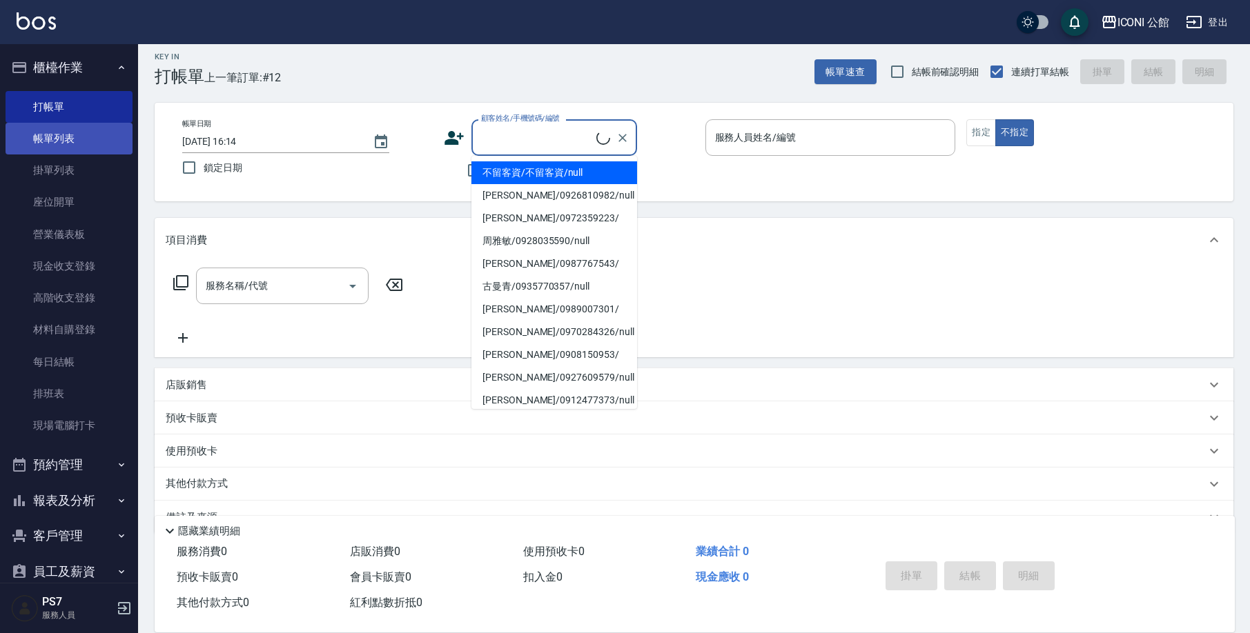
click at [39, 137] on link "帳單列表" at bounding box center [69, 139] width 127 height 32
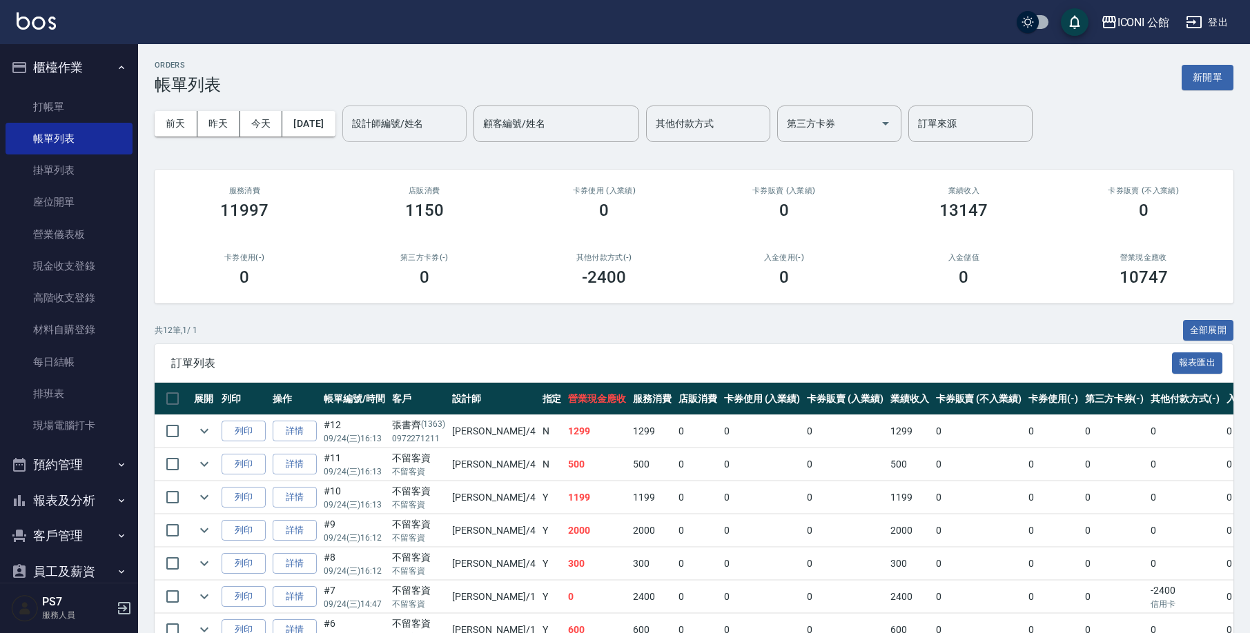
click at [449, 126] on input "設計師編號/姓名" at bounding box center [404, 124] width 112 height 24
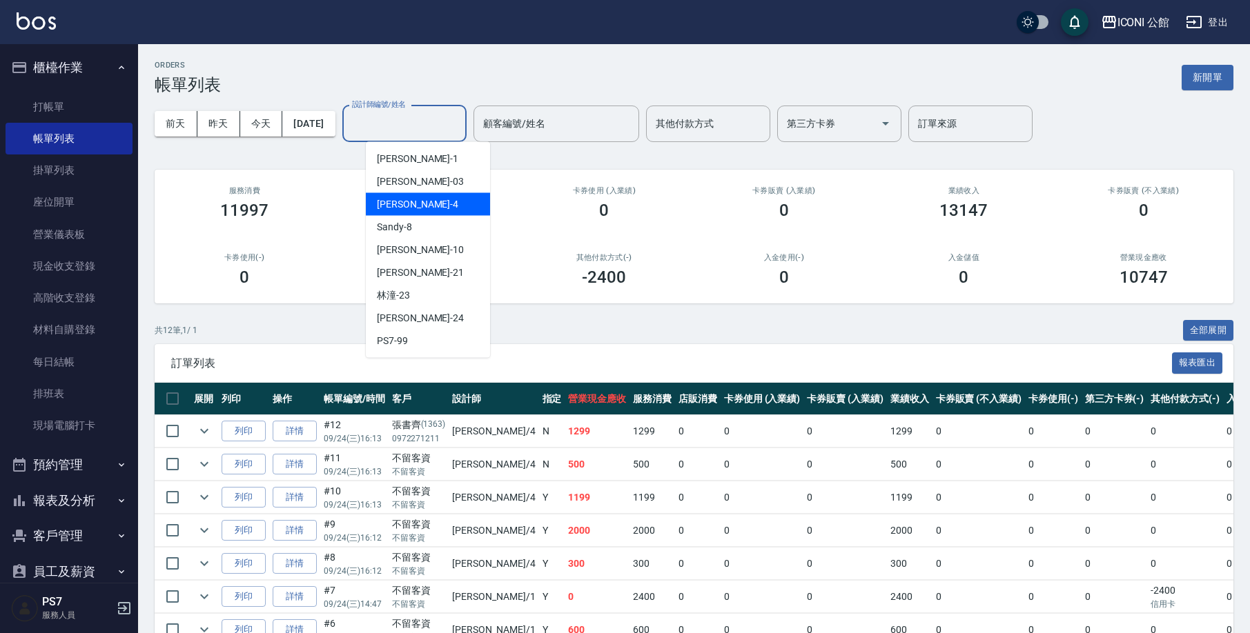
click at [433, 204] on div "Lina -4" at bounding box center [428, 204] width 124 height 23
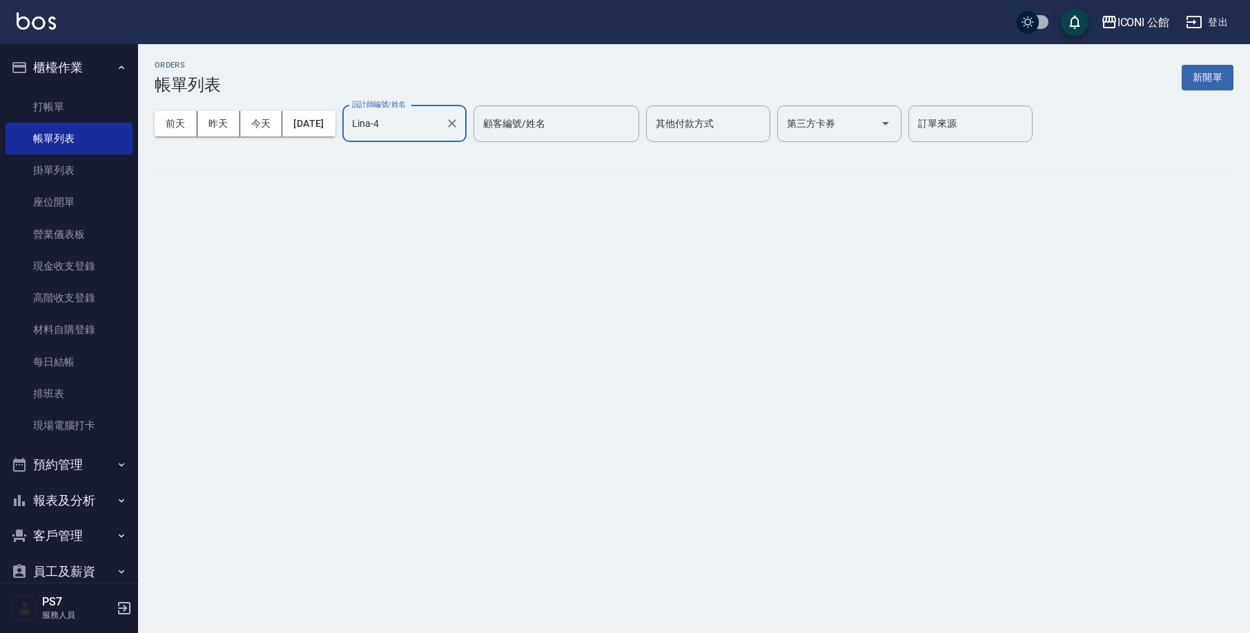
type input "Lina-4"
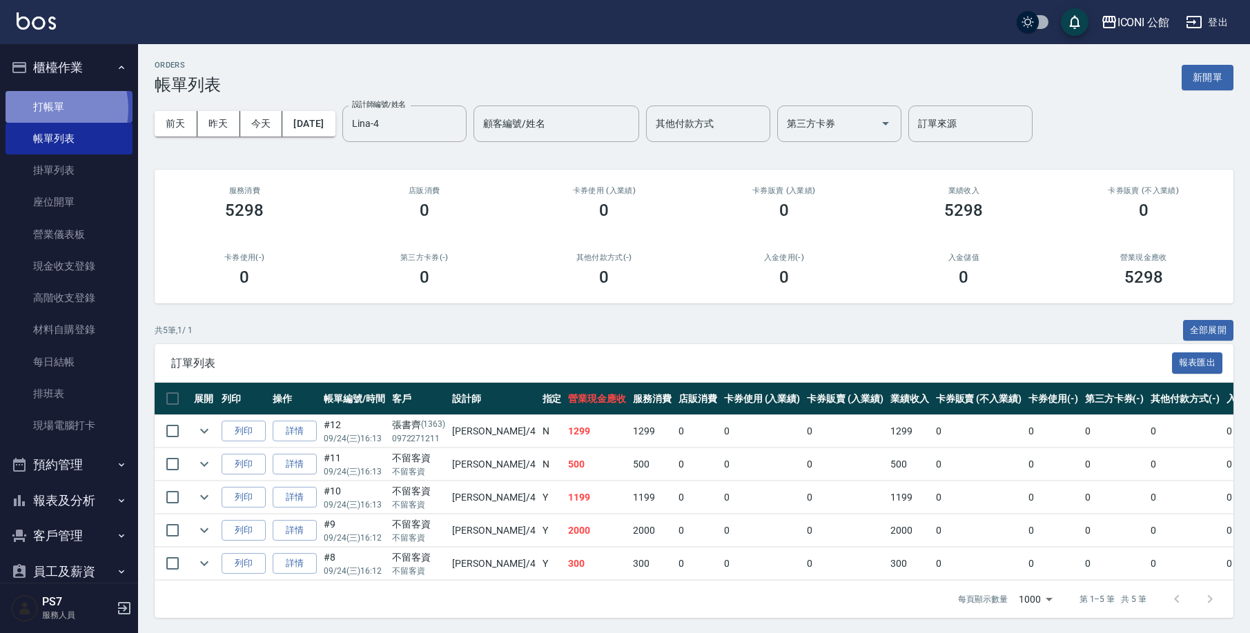
click at [42, 108] on link "打帳單" at bounding box center [69, 107] width 127 height 32
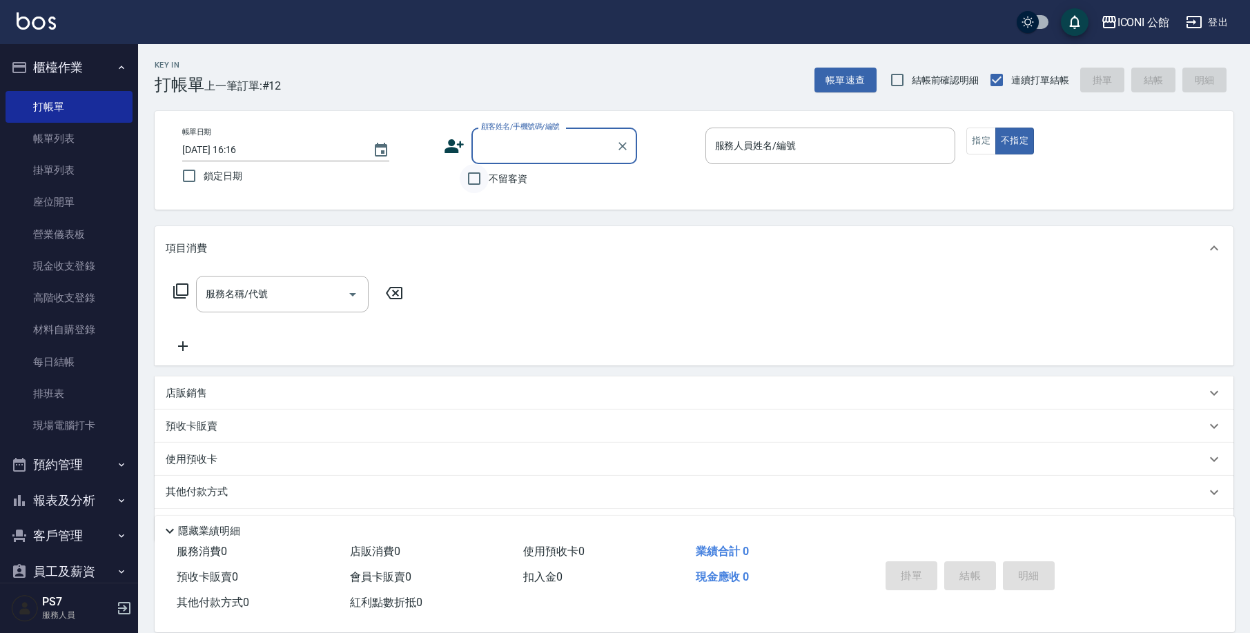
click at [471, 185] on input "不留客資" at bounding box center [474, 178] width 29 height 29
click at [475, 173] on input "不留客資" at bounding box center [474, 178] width 29 height 29
checkbox input "false"
click at [541, 157] on input "顧客姓名/手機號碼/編號" at bounding box center [544, 146] width 132 height 24
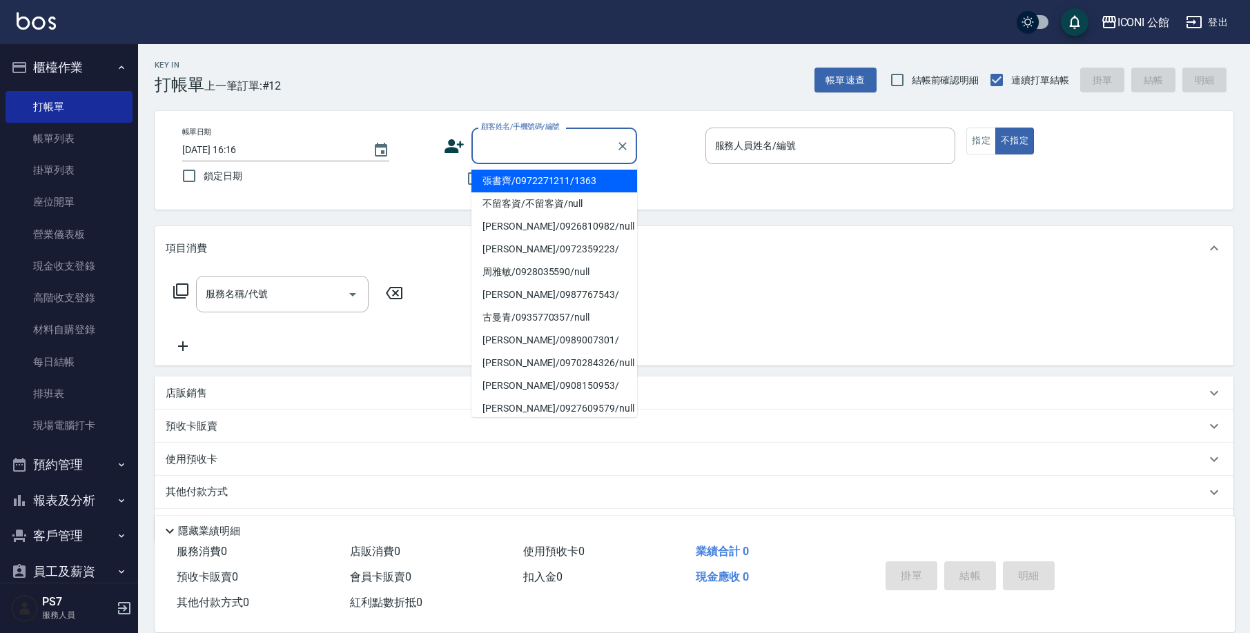
type input "4"
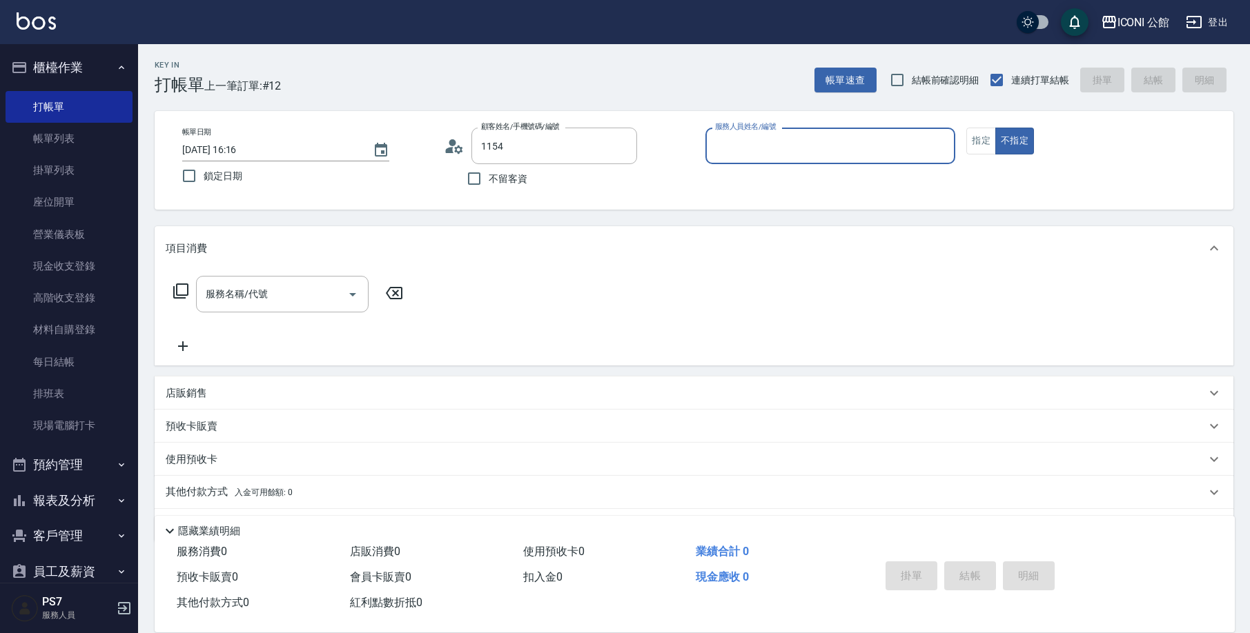
type input "[PERSON_NAME]/0933023081/1154"
click at [538, 146] on input "[PERSON_NAME]/0933023081/1154" at bounding box center [544, 146] width 132 height 24
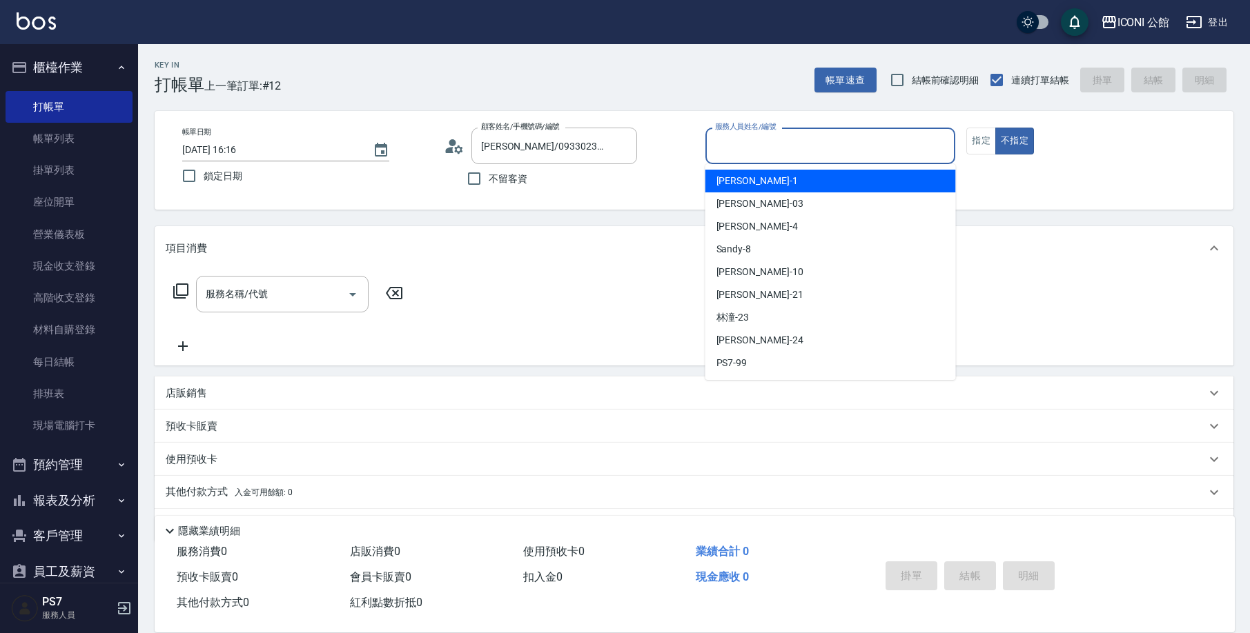
click at [787, 148] on input "服務人員姓名/編號" at bounding box center [830, 146] width 238 height 24
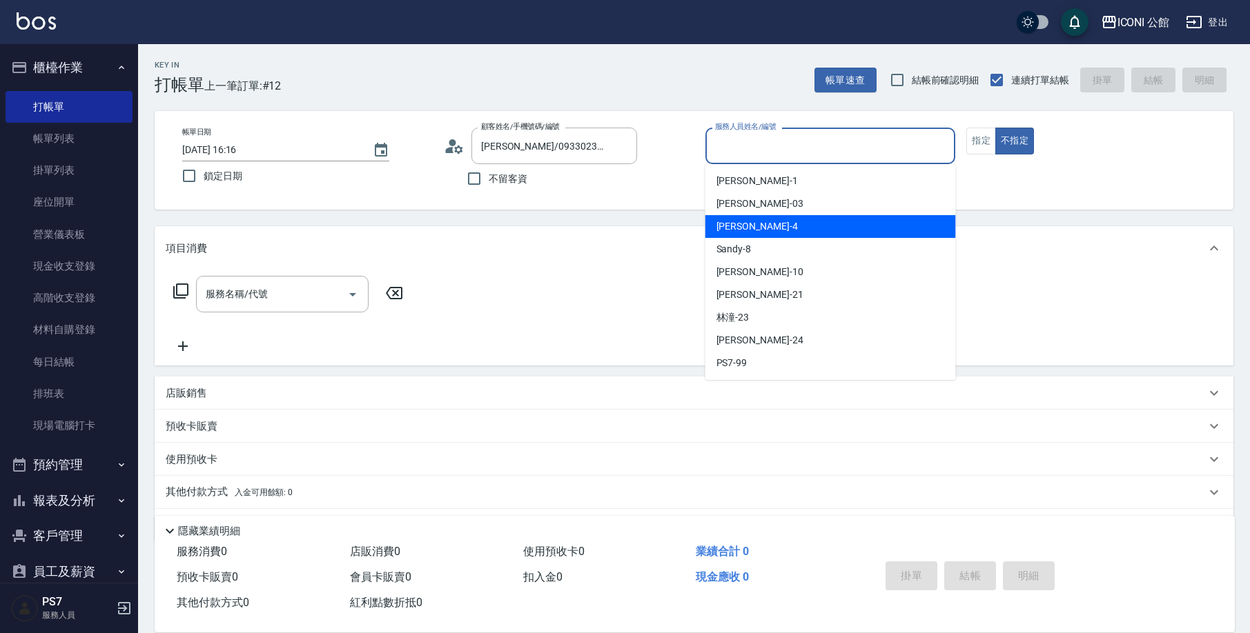
click at [761, 217] on div "Lina -4" at bounding box center [830, 226] width 250 height 23
type input "Lina-4"
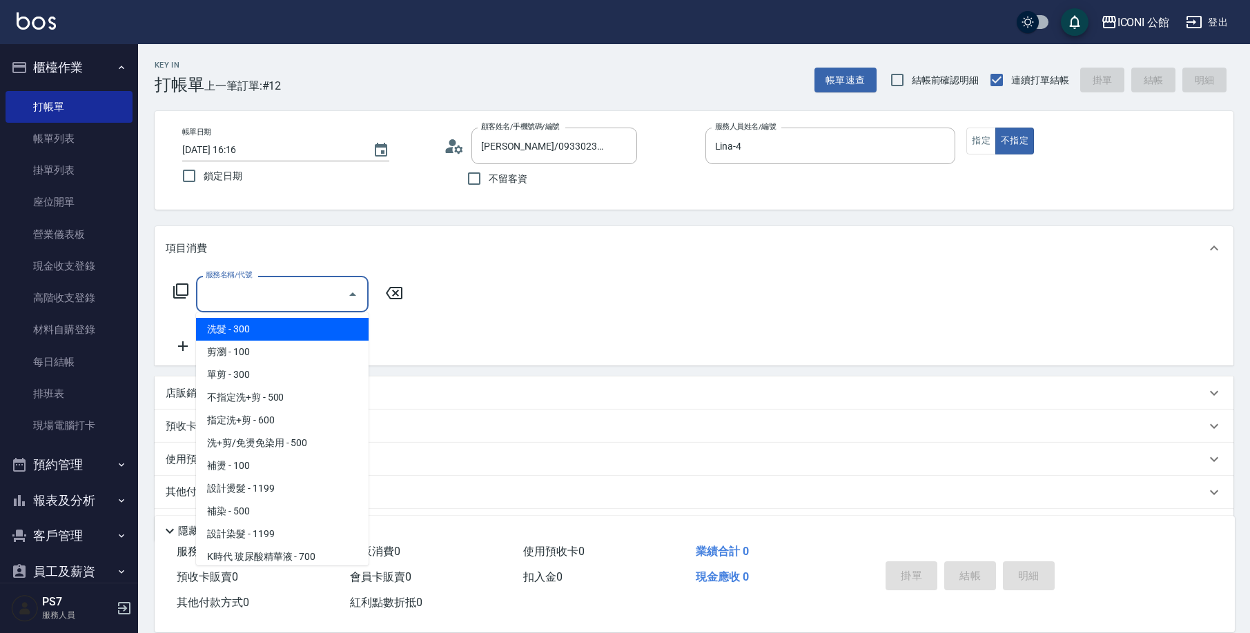
click at [232, 305] on input "服務名稱/代號" at bounding box center [271, 294] width 139 height 24
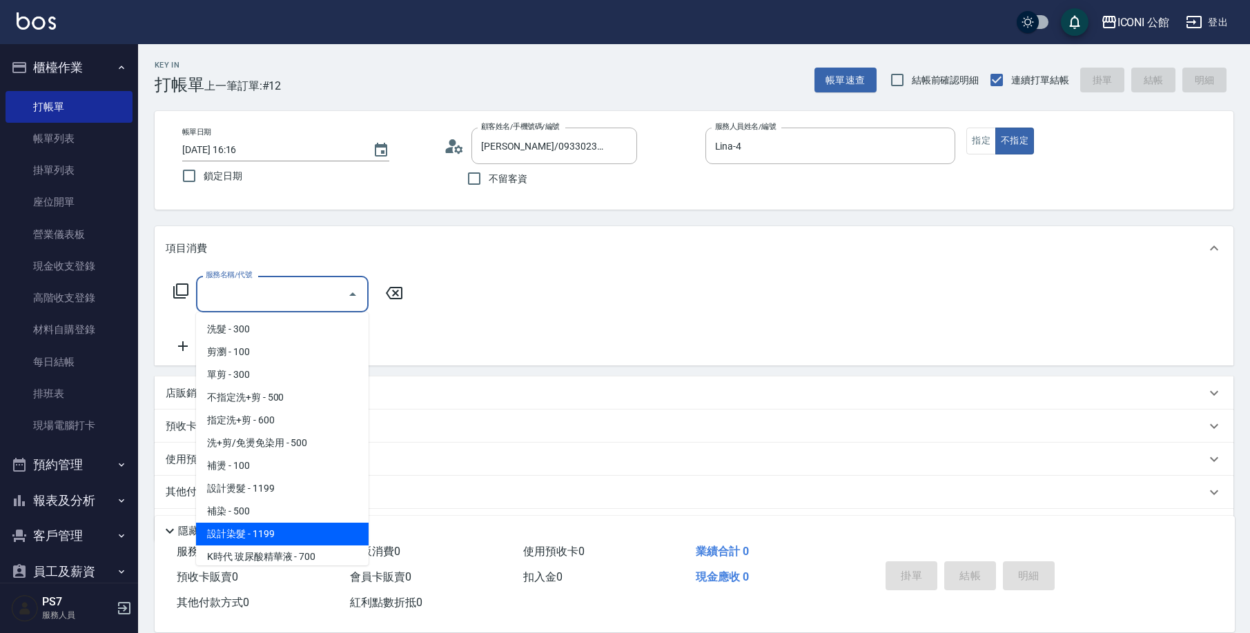
click at [235, 535] on span "設計染髮 - 1199" at bounding box center [282, 534] width 173 height 23
type input "設計染髮(402)"
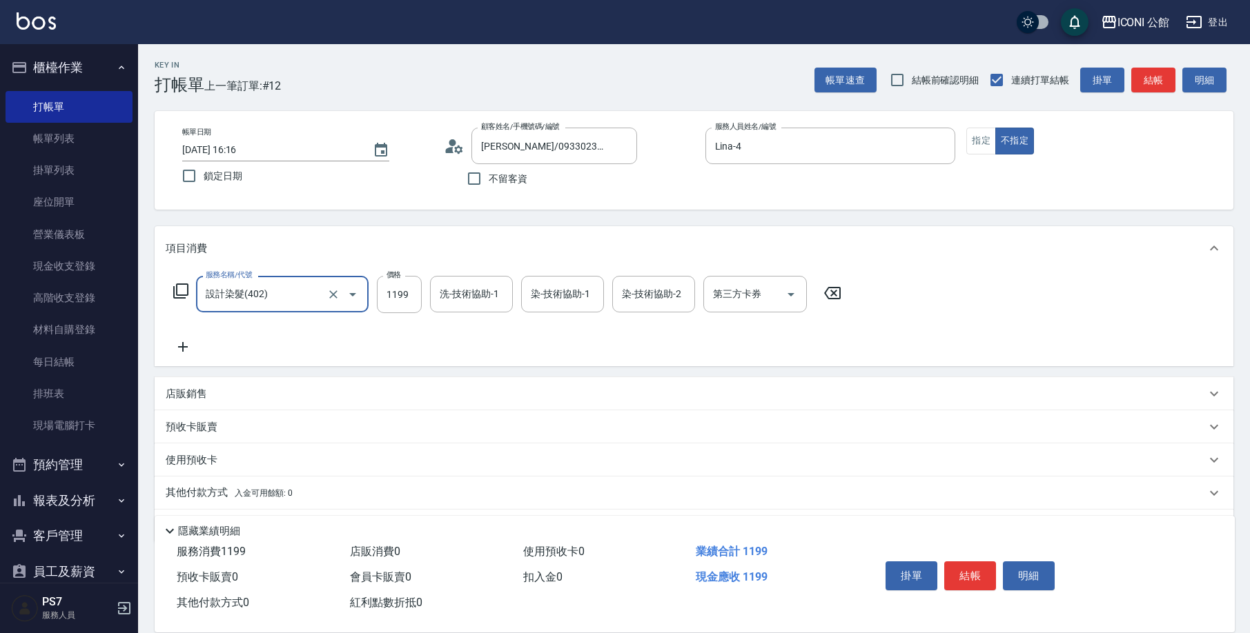
click at [446, 296] on input "洗-技術協助-1" at bounding box center [471, 294] width 70 height 24
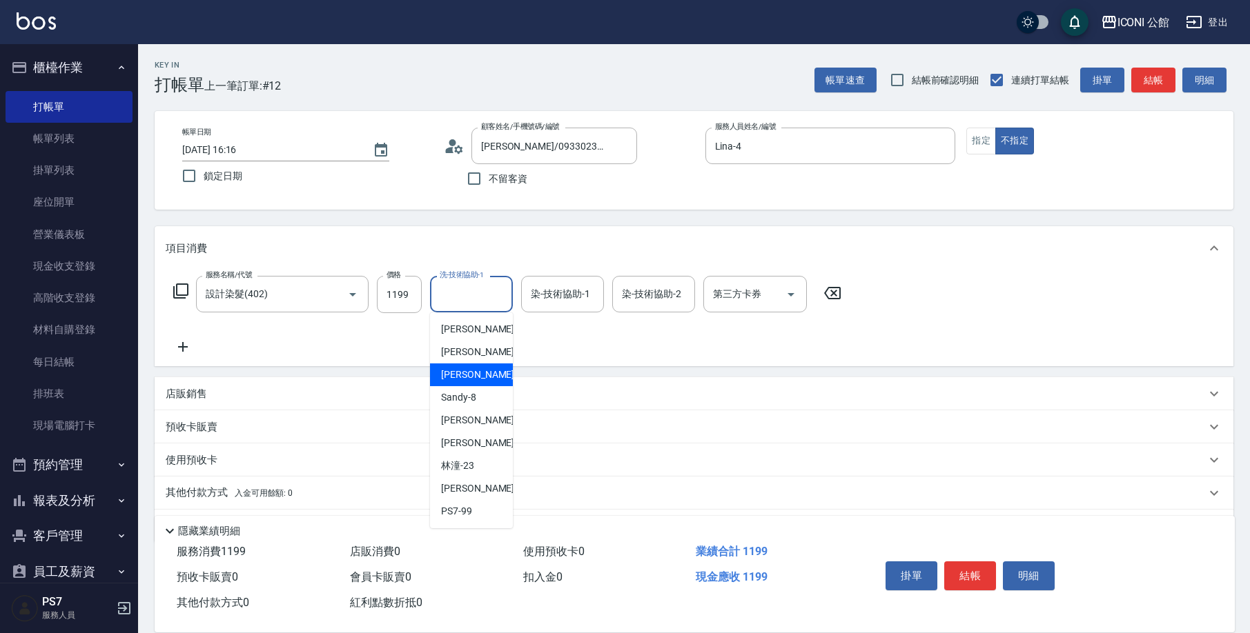
click at [468, 378] on div "Lina -4" at bounding box center [471, 375] width 83 height 23
type input "Lina-4"
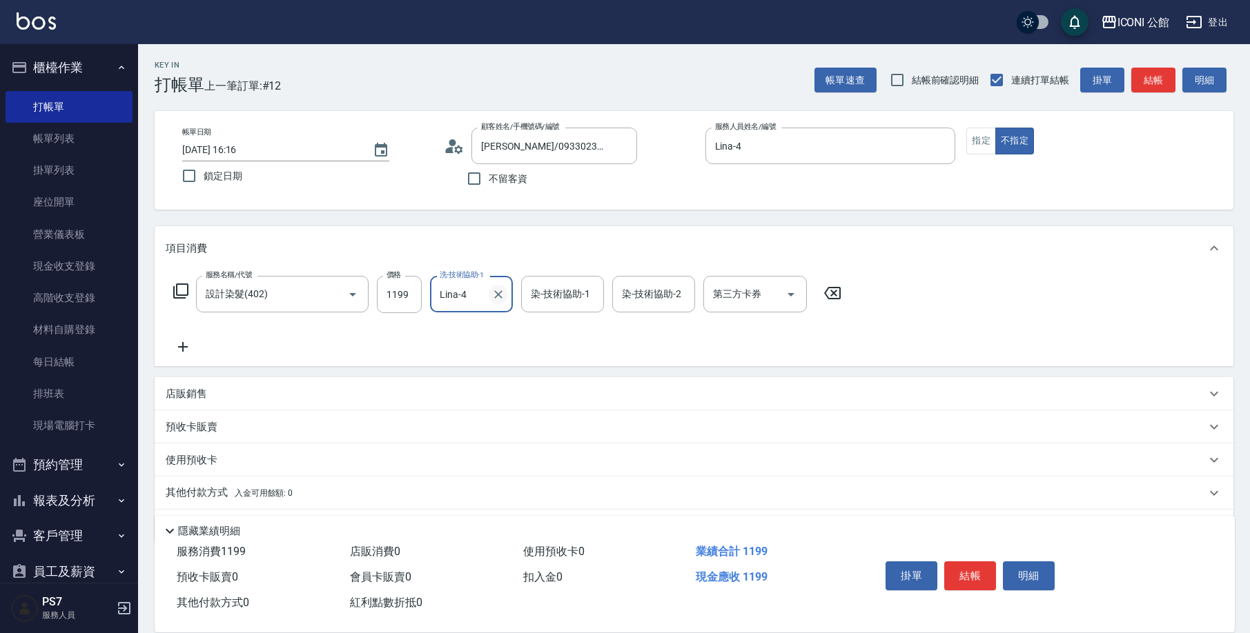
click at [495, 297] on icon "Clear" at bounding box center [498, 295] width 8 height 8
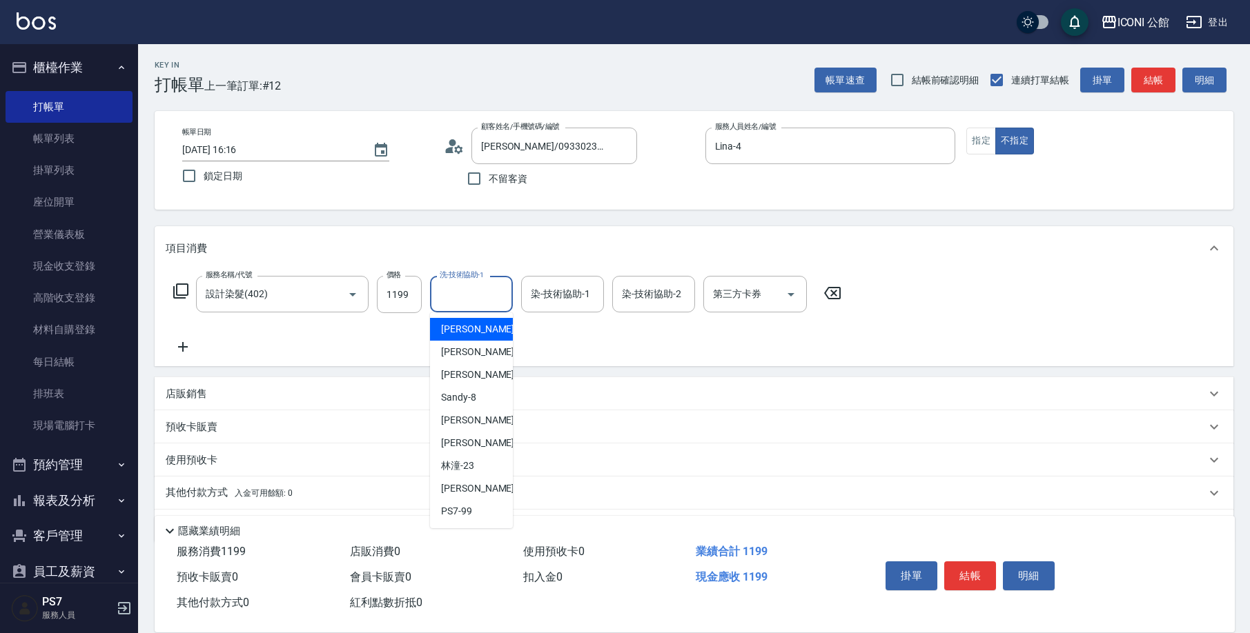
click at [463, 297] on input "洗-技術協助-1" at bounding box center [471, 294] width 70 height 24
click at [464, 487] on span "[PERSON_NAME] -24" at bounding box center [484, 489] width 87 height 14
type input "[PERSON_NAME]-24"
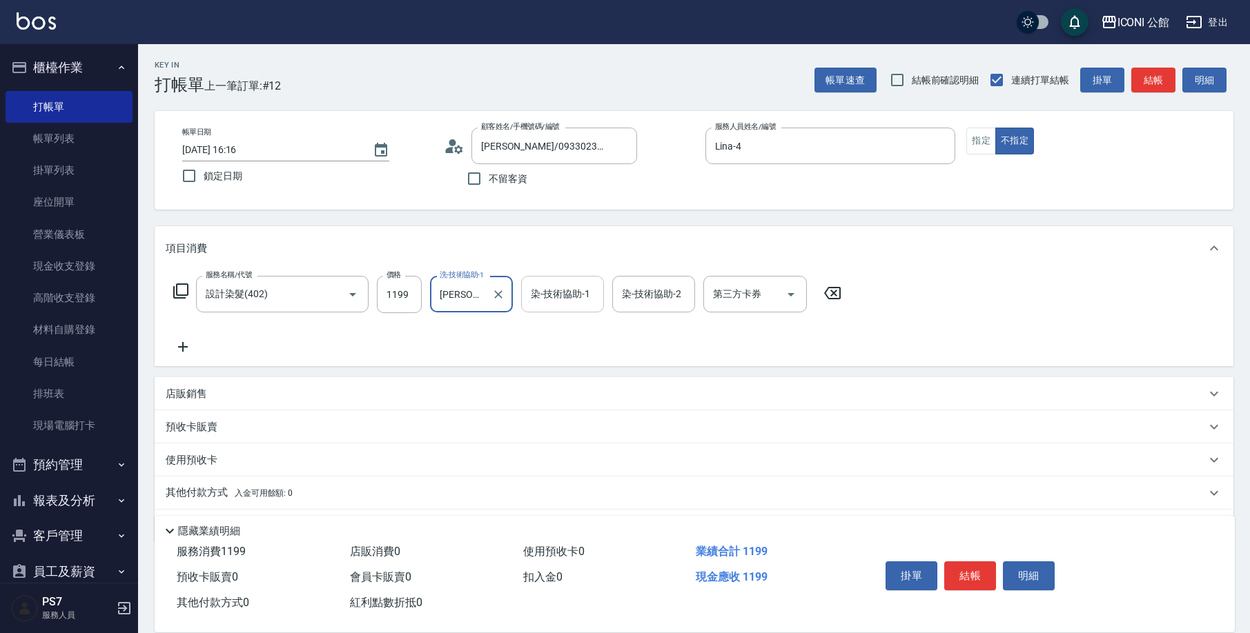
click at [558, 307] on div "染-技術協助-1" at bounding box center [562, 294] width 83 height 37
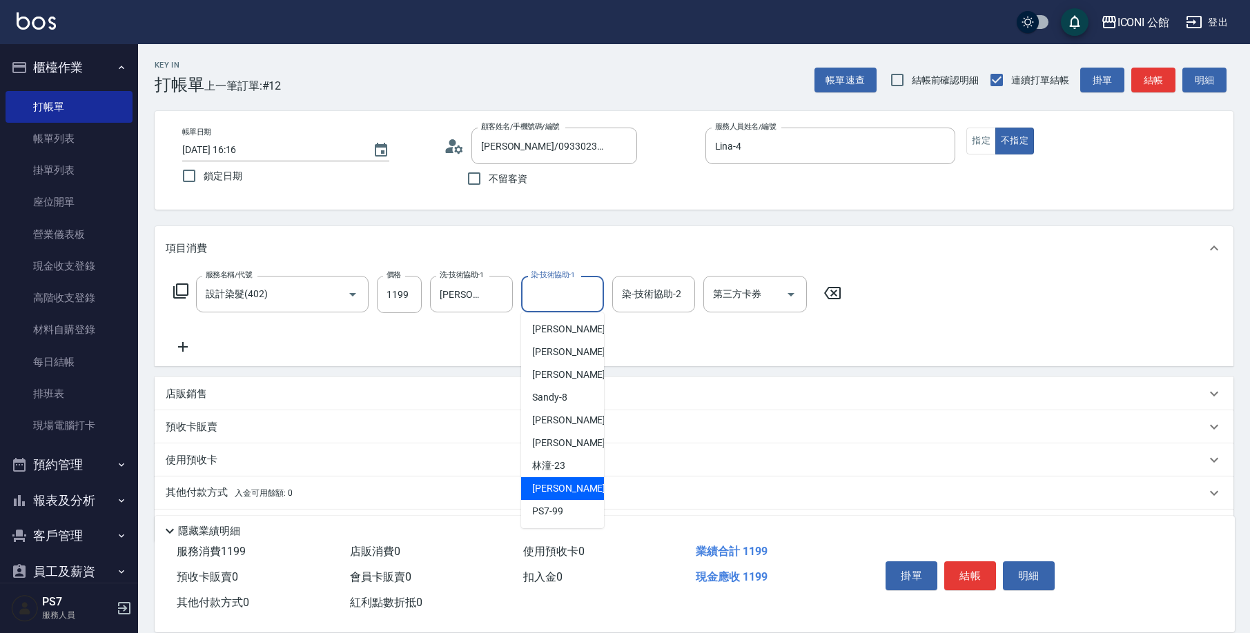
click at [570, 490] on div "[PERSON_NAME] -24" at bounding box center [562, 489] width 83 height 23
type input "[PERSON_NAME]-24"
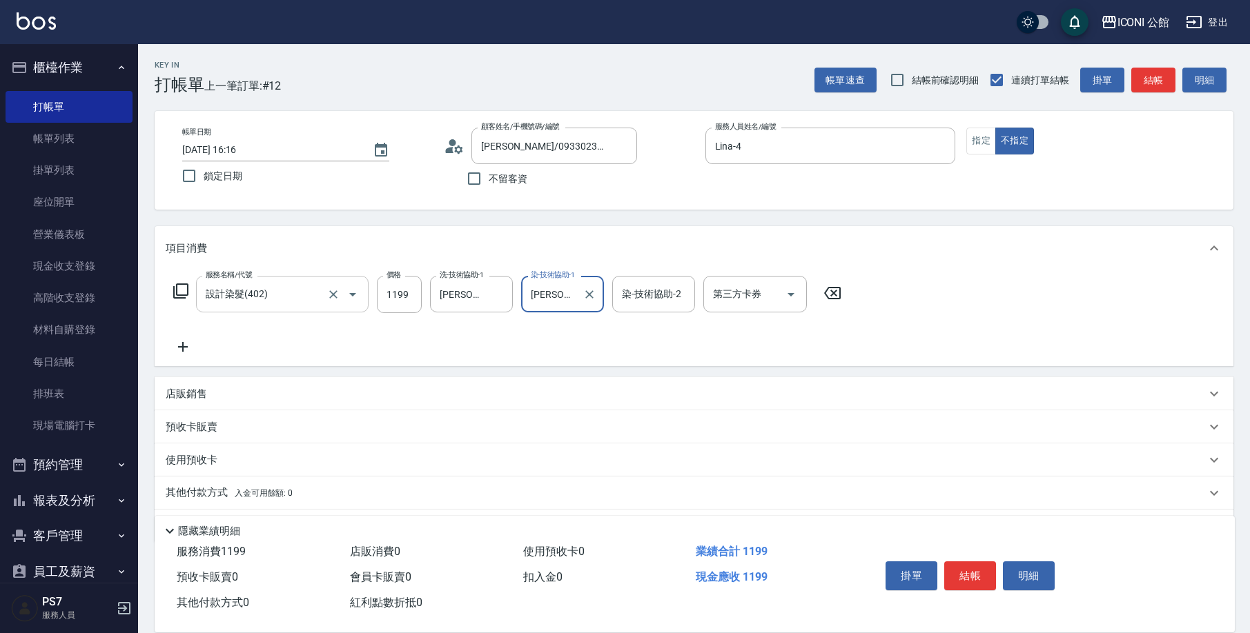
click at [284, 291] on input "設計染髮(402)" at bounding box center [262, 294] width 121 height 24
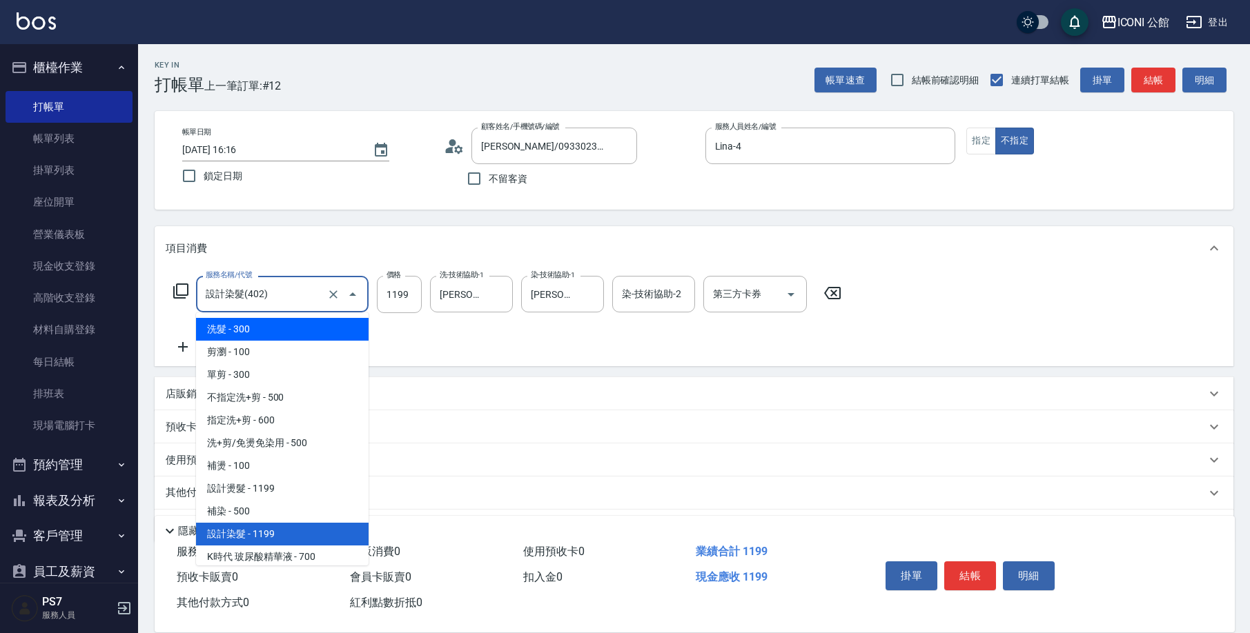
click at [163, 306] on div "服務名稱/代號 設計染髮(402) 服務名稱/代號 價格 1199 價格 洗-技術協助-1 可[PERSON_NAME]-24 洗-技術協助-1 染-技術協助…" at bounding box center [694, 319] width 1079 height 96
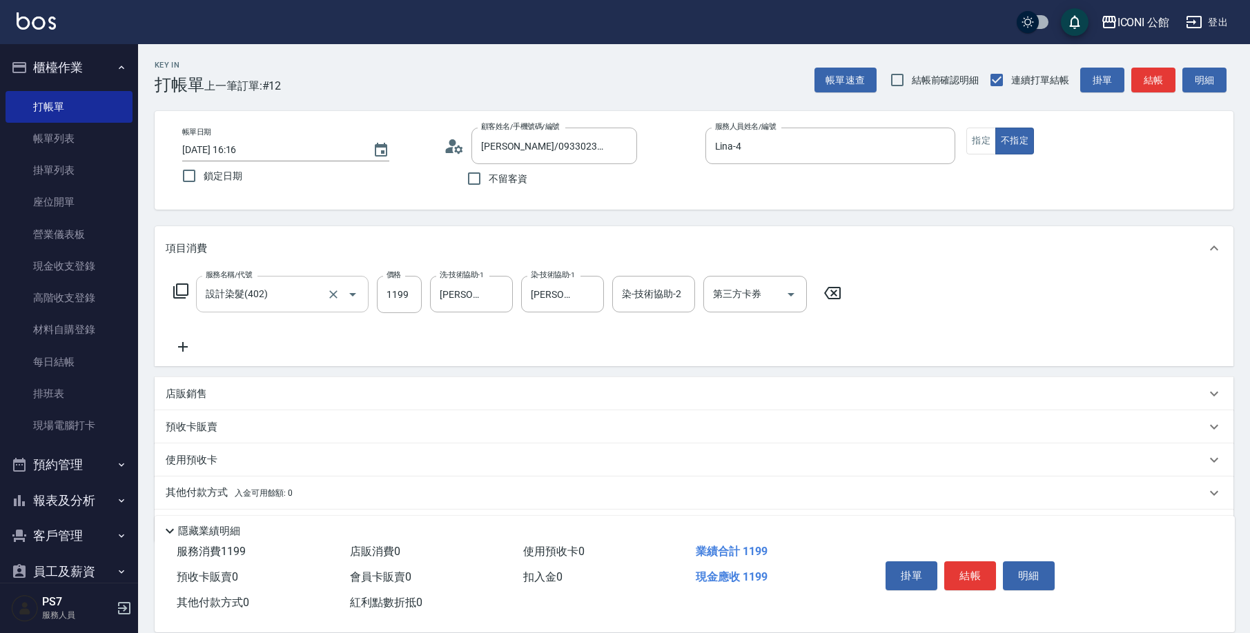
click at [250, 292] on input "設計染髮(402)" at bounding box center [262, 294] width 121 height 24
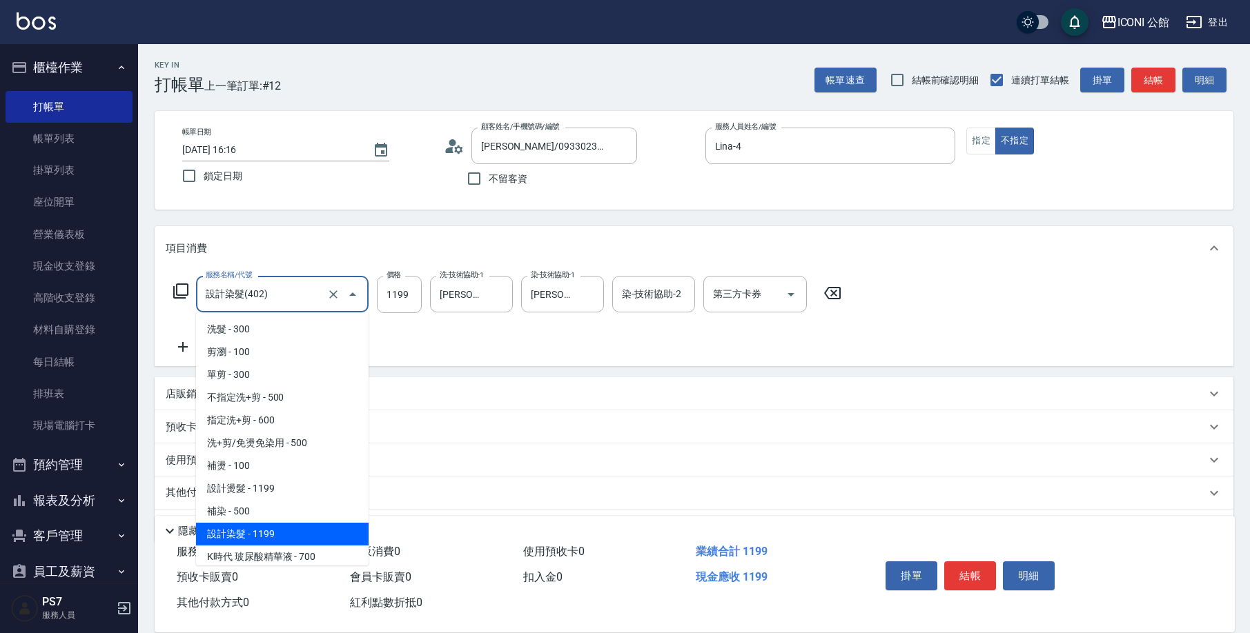
click at [288, 301] on input "設計染髮(402)" at bounding box center [262, 294] width 121 height 24
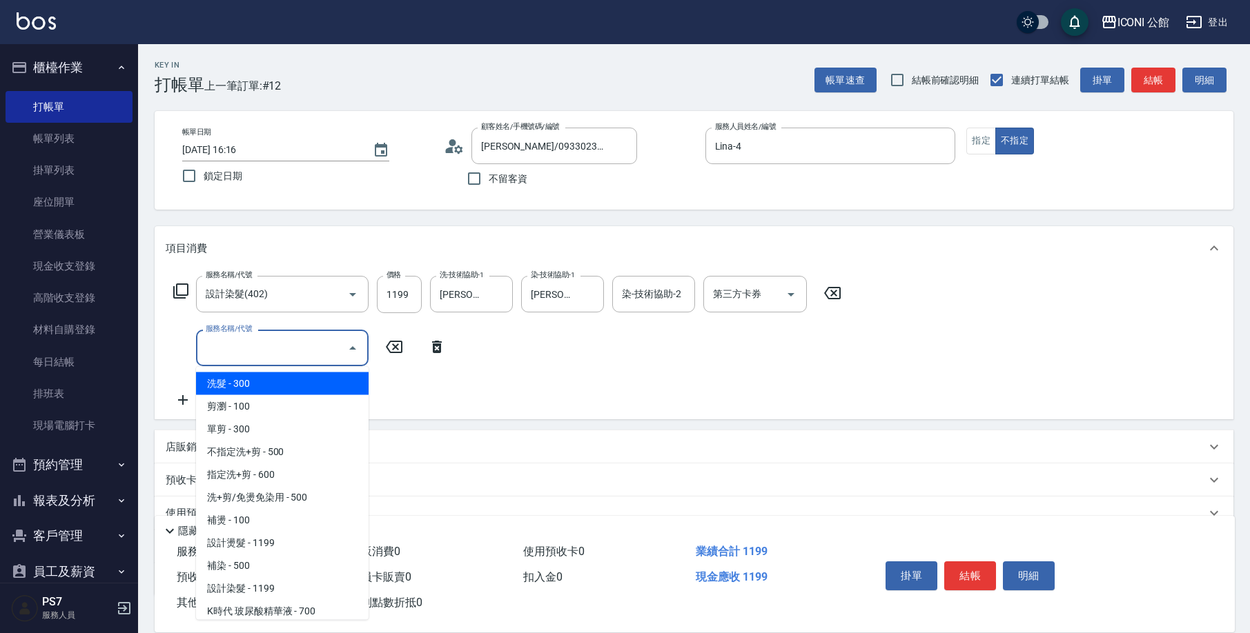
click at [233, 351] on input "服務名稱/代號" at bounding box center [271, 348] width 139 height 24
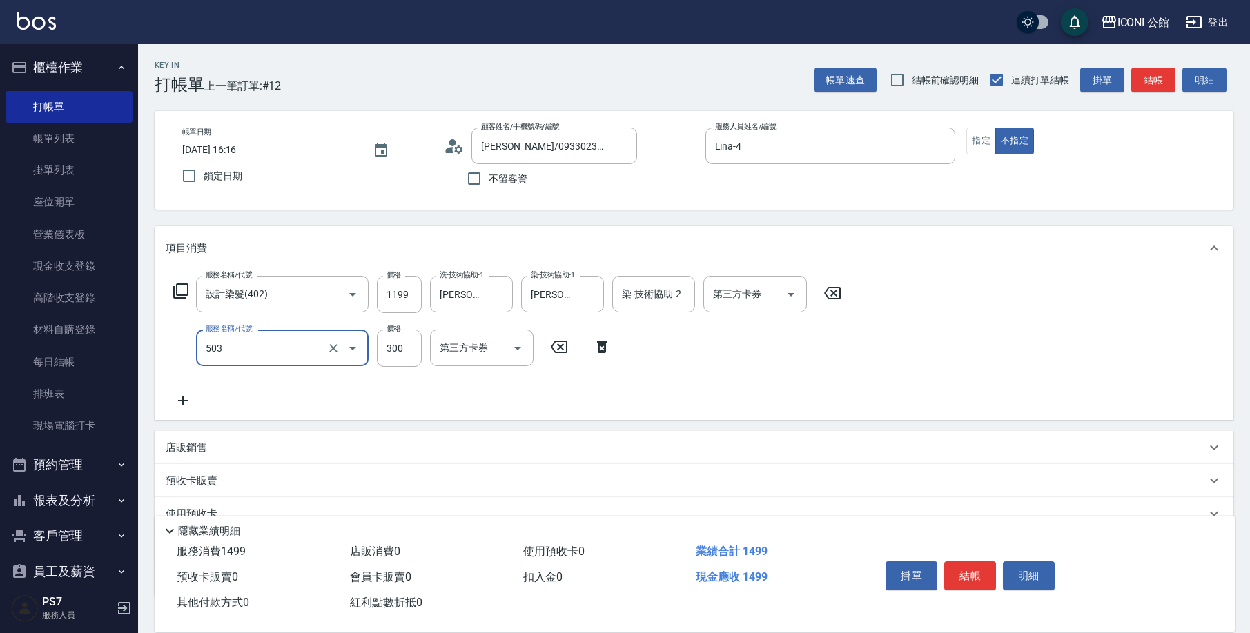
type input "自備護髮300元(503)"
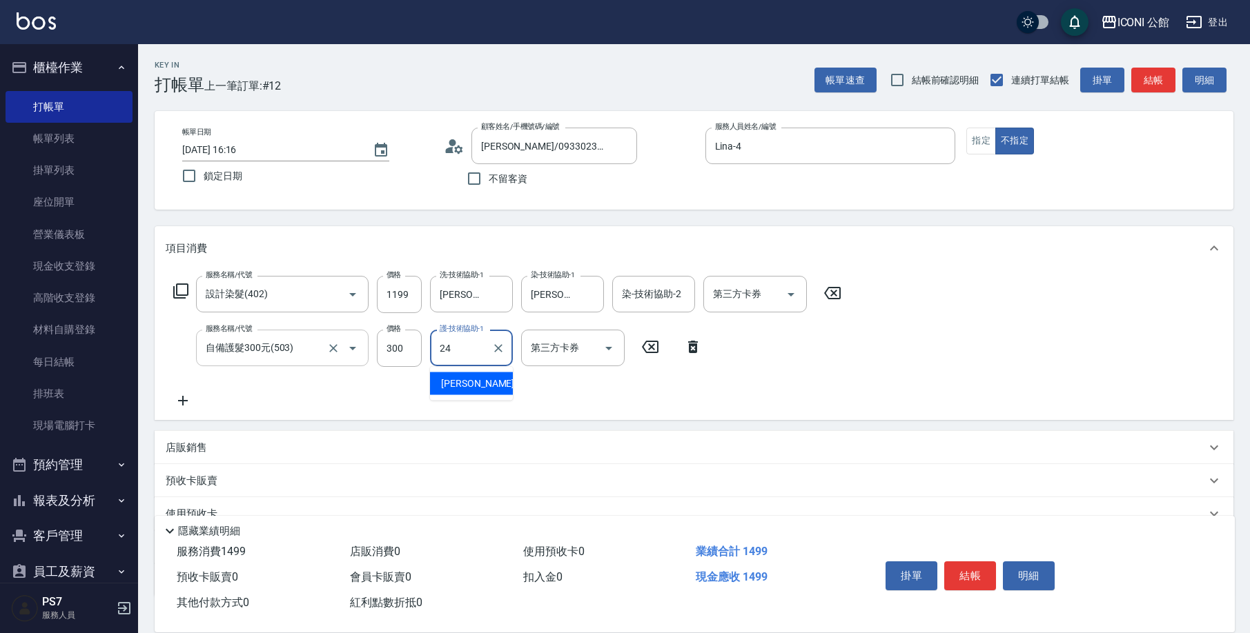
type input "[PERSON_NAME]-24"
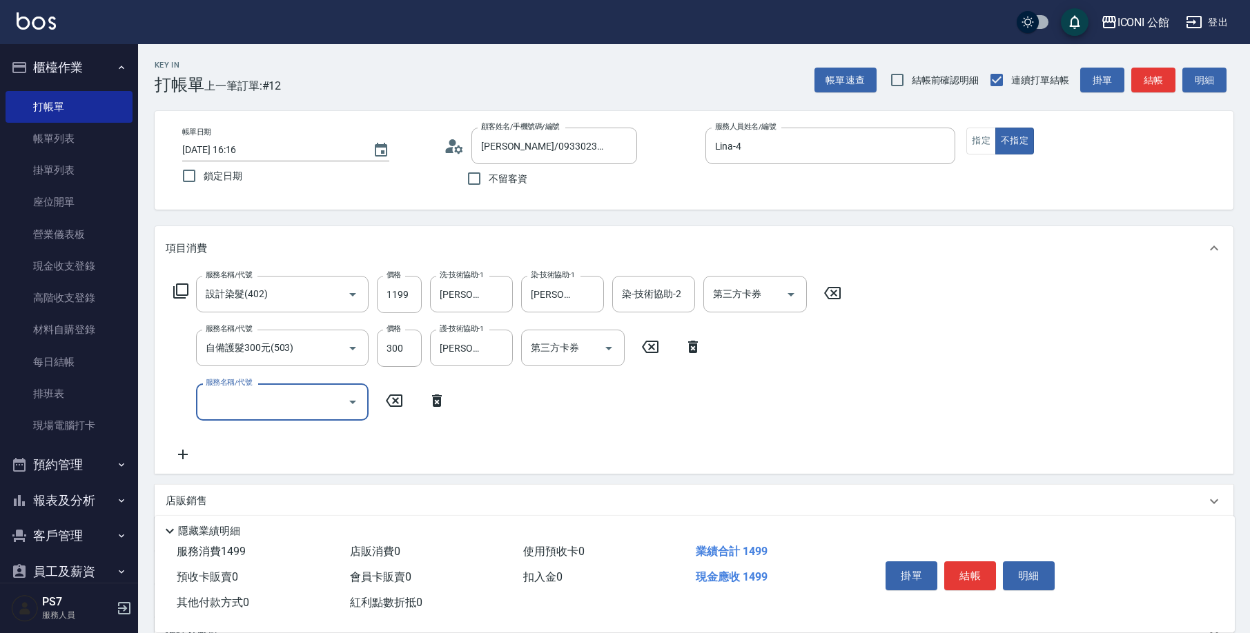
scroll to position [99, 0]
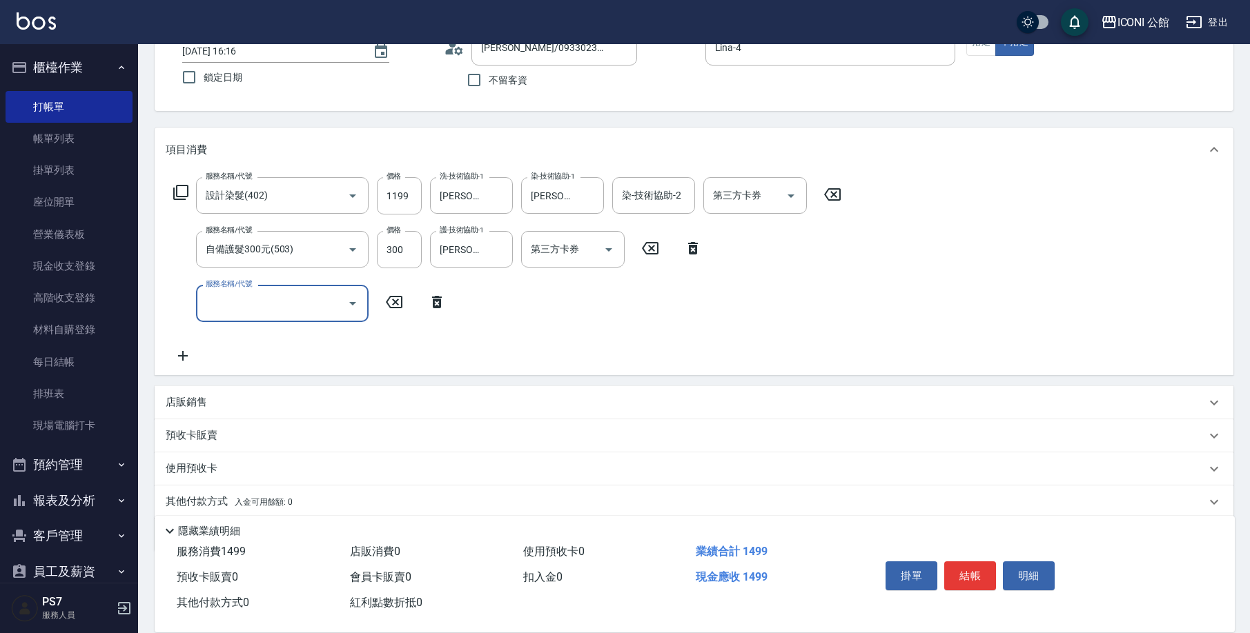
click at [188, 397] on p "店販銷售" at bounding box center [186, 402] width 41 height 14
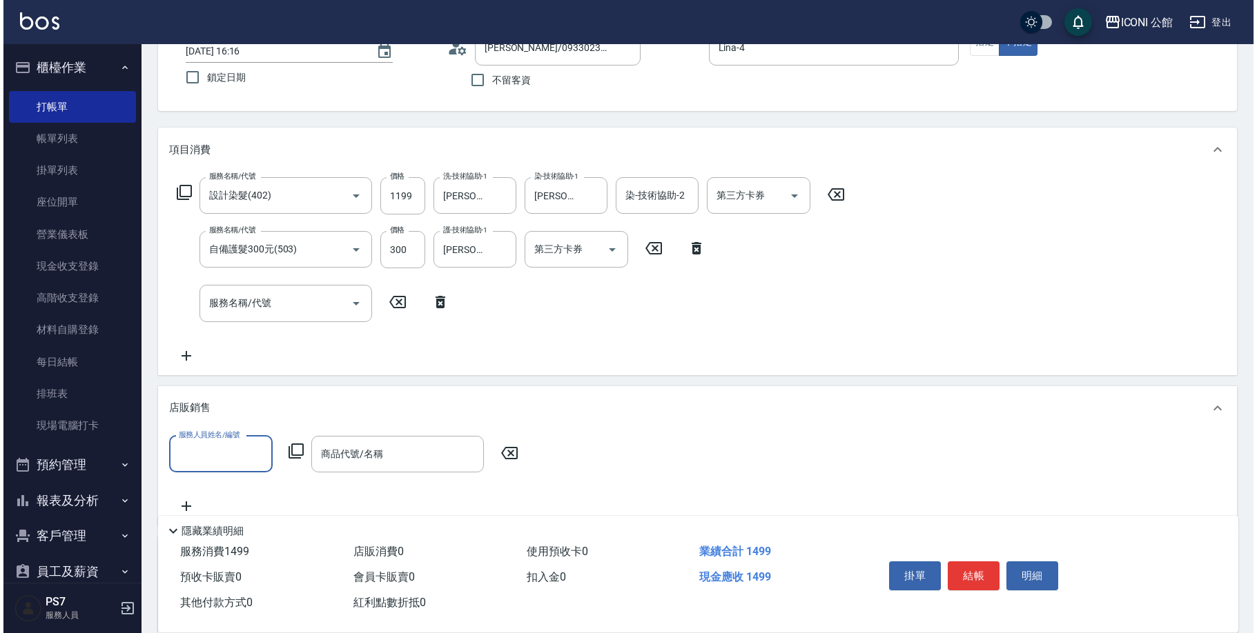
scroll to position [0, 0]
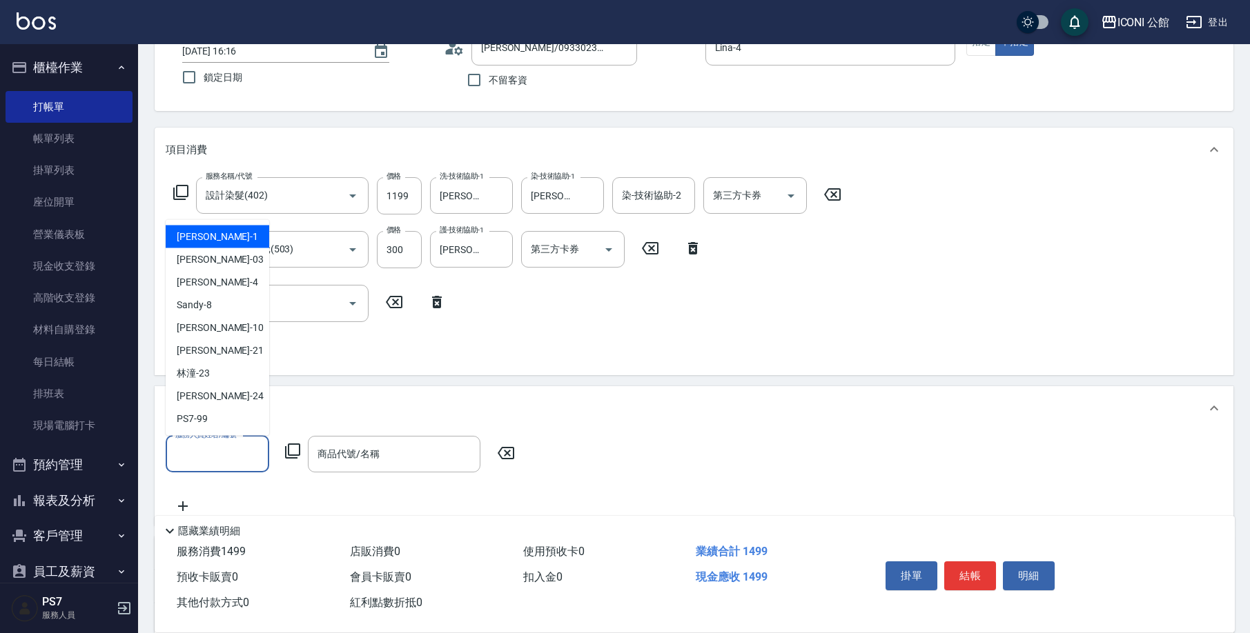
click at [190, 446] on input "服務人員姓名/編號" at bounding box center [217, 454] width 91 height 24
click at [213, 290] on div "Lina -4" at bounding box center [218, 282] width 104 height 23
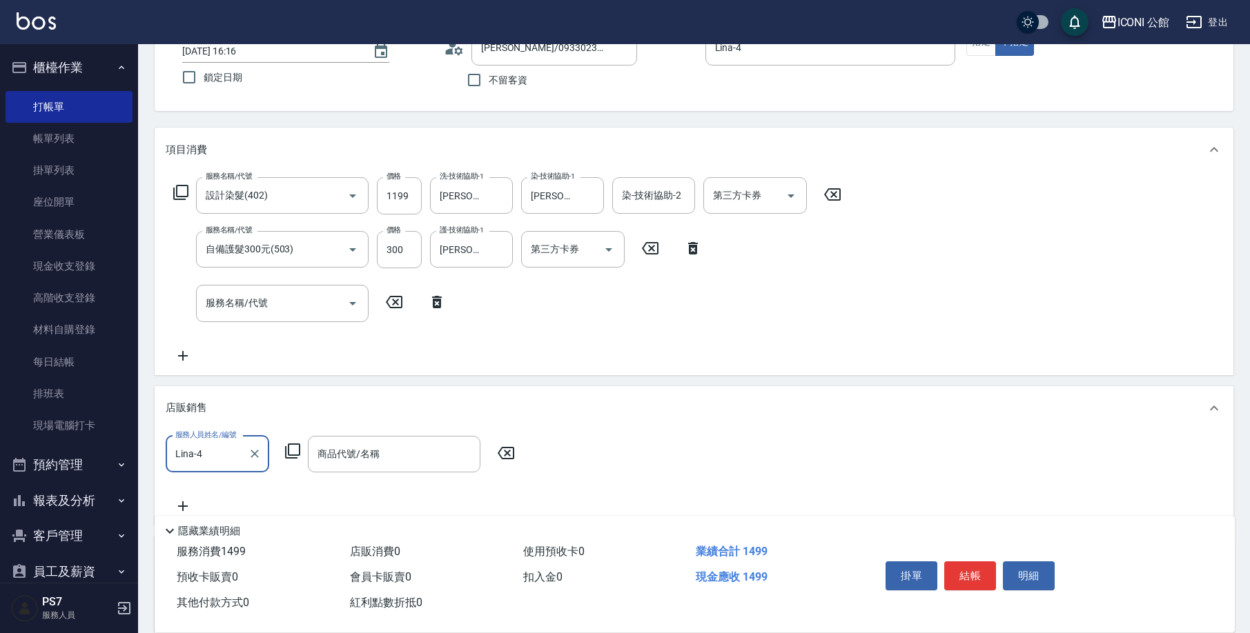
type input "Lina-4"
click at [286, 450] on icon at bounding box center [292, 451] width 15 height 15
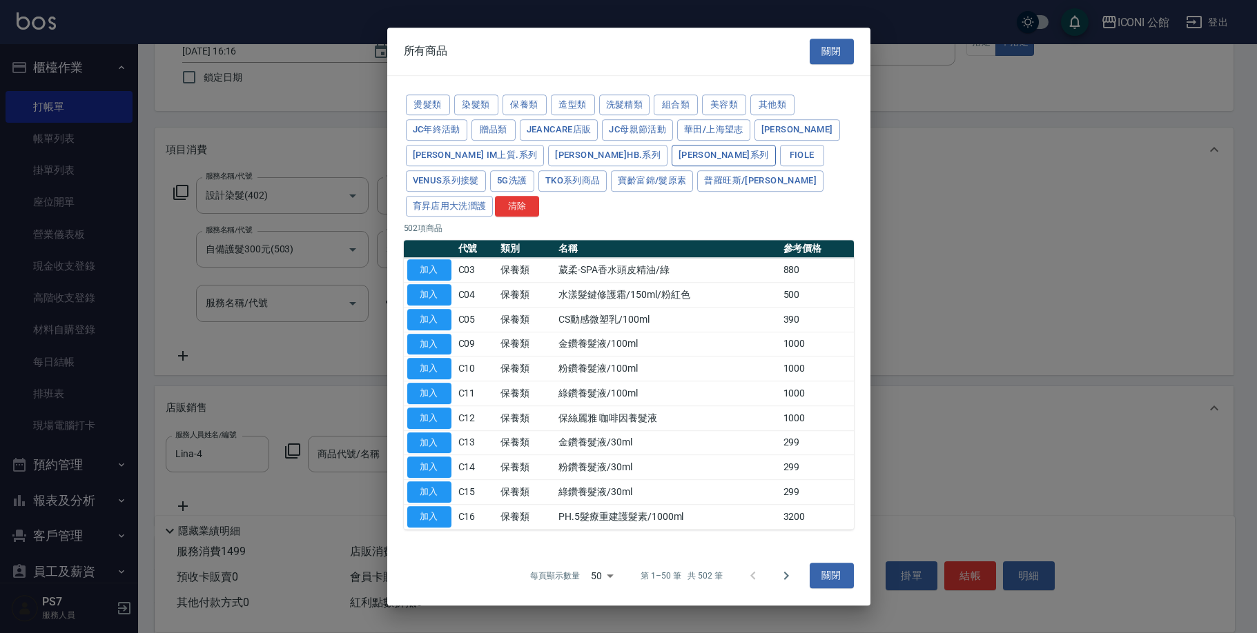
click at [671, 166] on button "[PERSON_NAME]系列" at bounding box center [723, 155] width 104 height 21
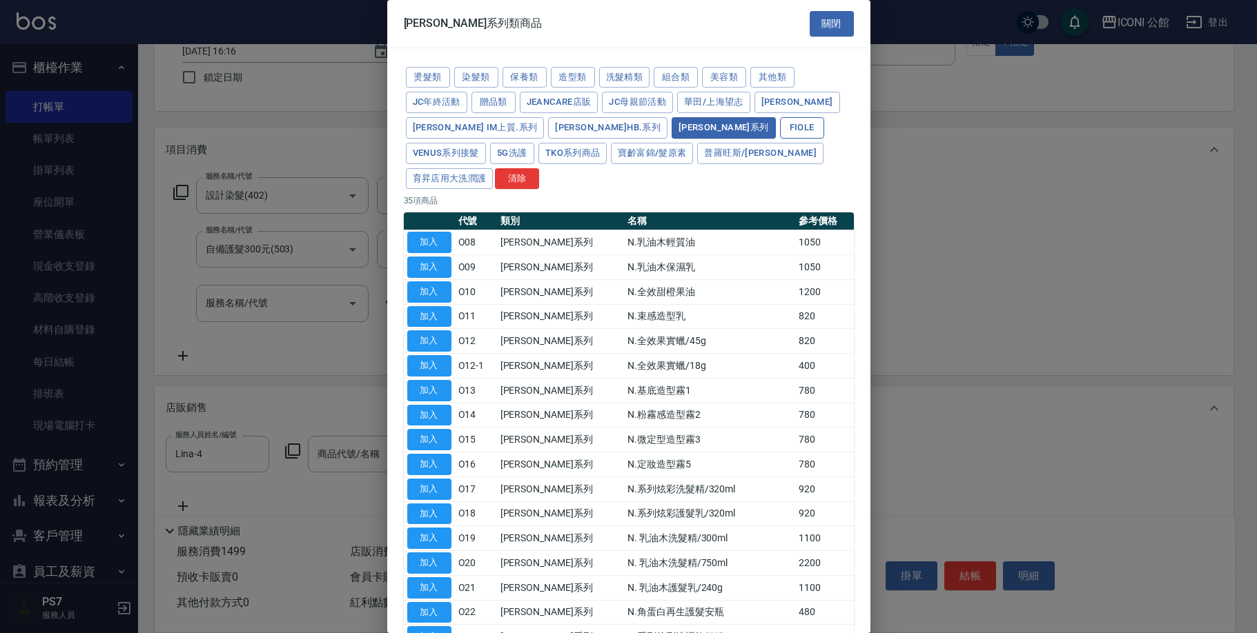
click at [780, 128] on button "Fiole" at bounding box center [802, 127] width 44 height 21
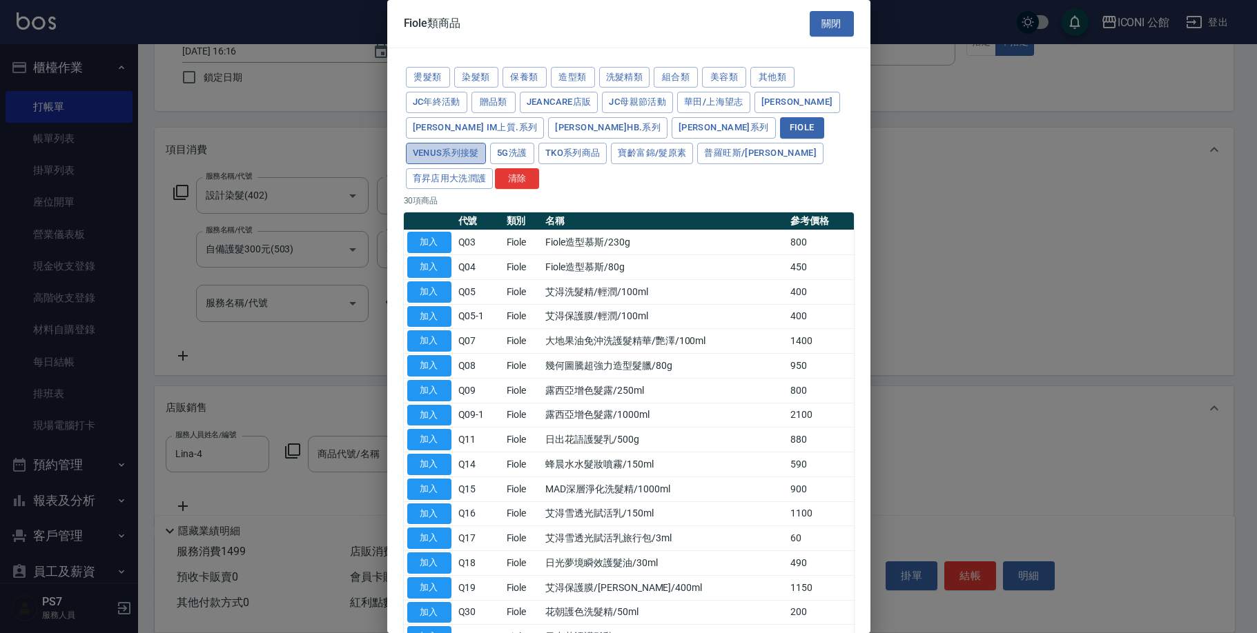
click at [486, 143] on button "Venus系列接髮" at bounding box center [446, 153] width 80 height 21
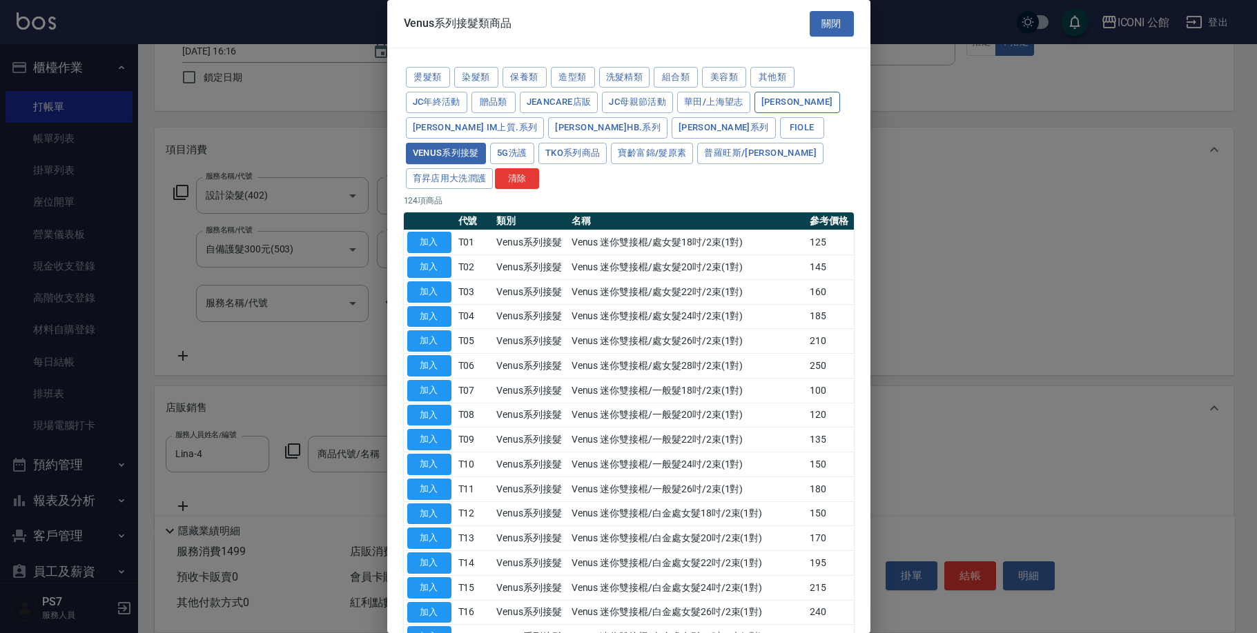
click at [771, 106] on button "[PERSON_NAME]" at bounding box center [797, 102] width 86 height 21
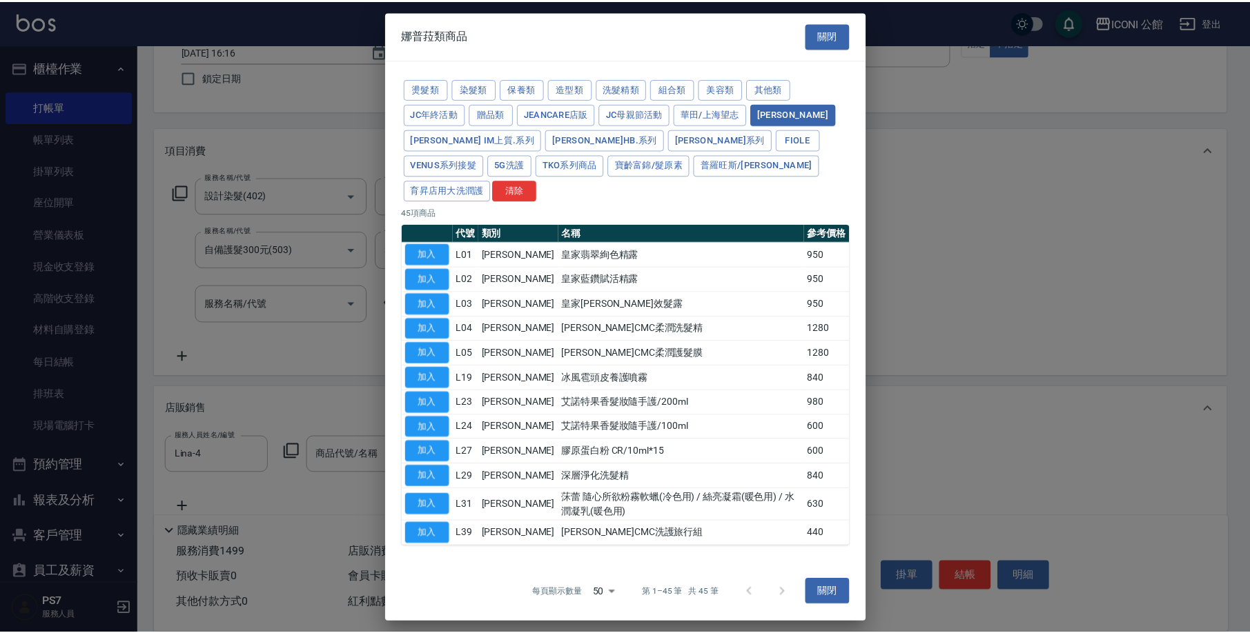
scroll to position [35, 0]
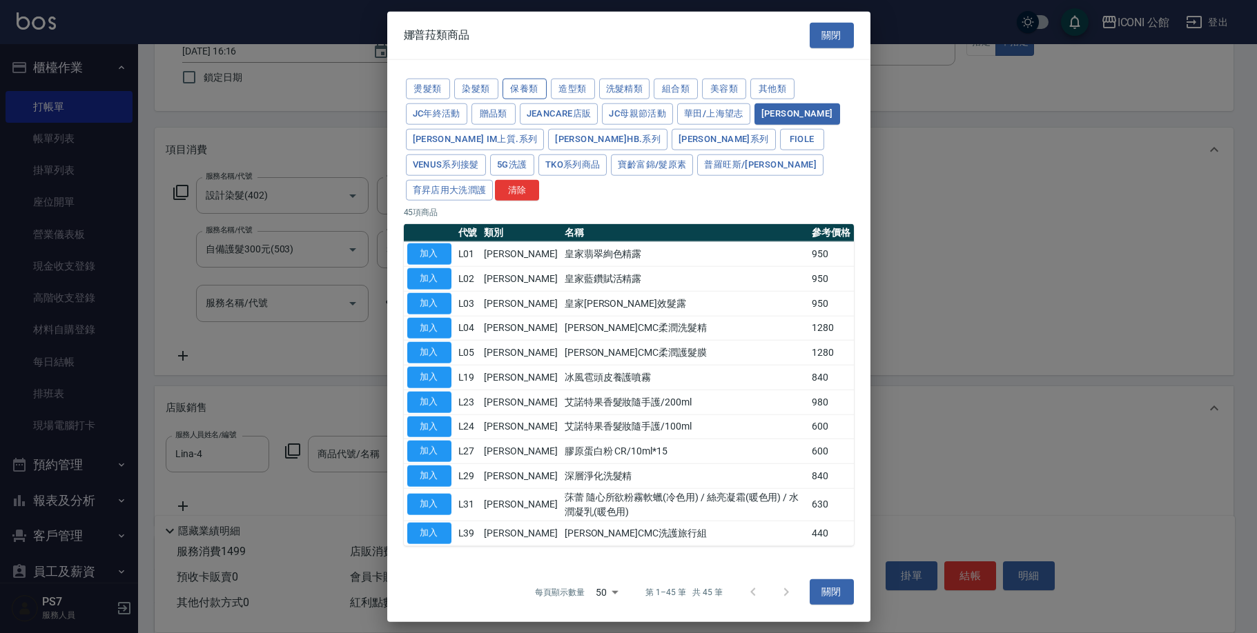
click at [511, 78] on button "保養類" at bounding box center [524, 88] width 44 height 21
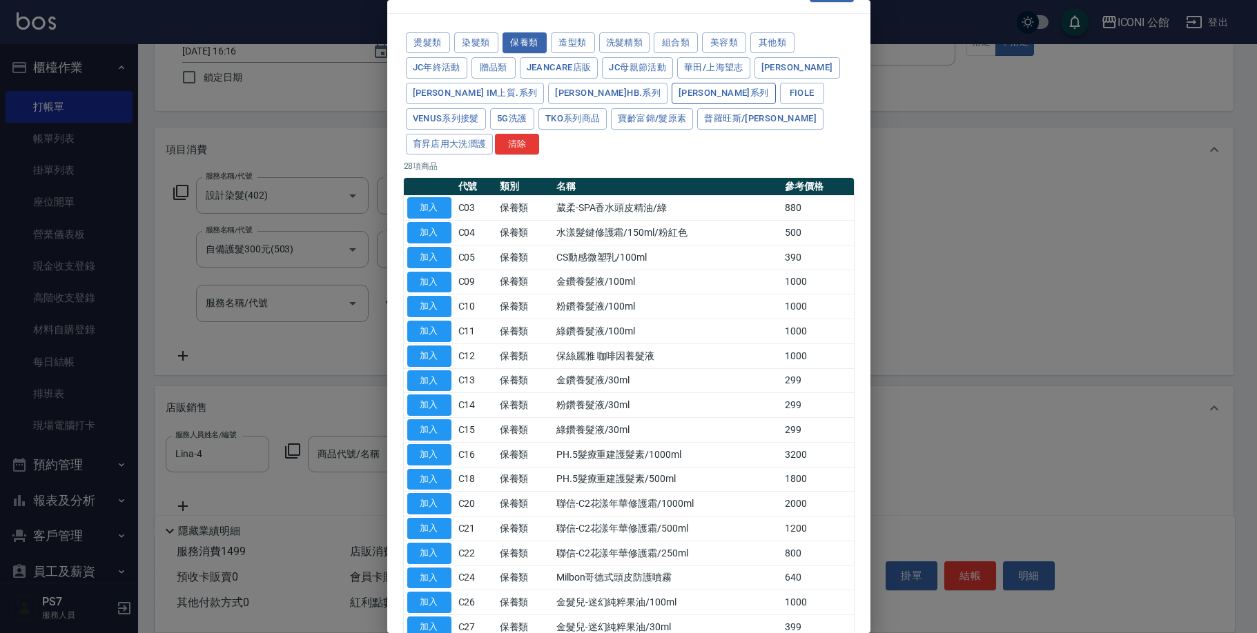
click at [671, 84] on button "[PERSON_NAME]系列" at bounding box center [723, 93] width 104 height 21
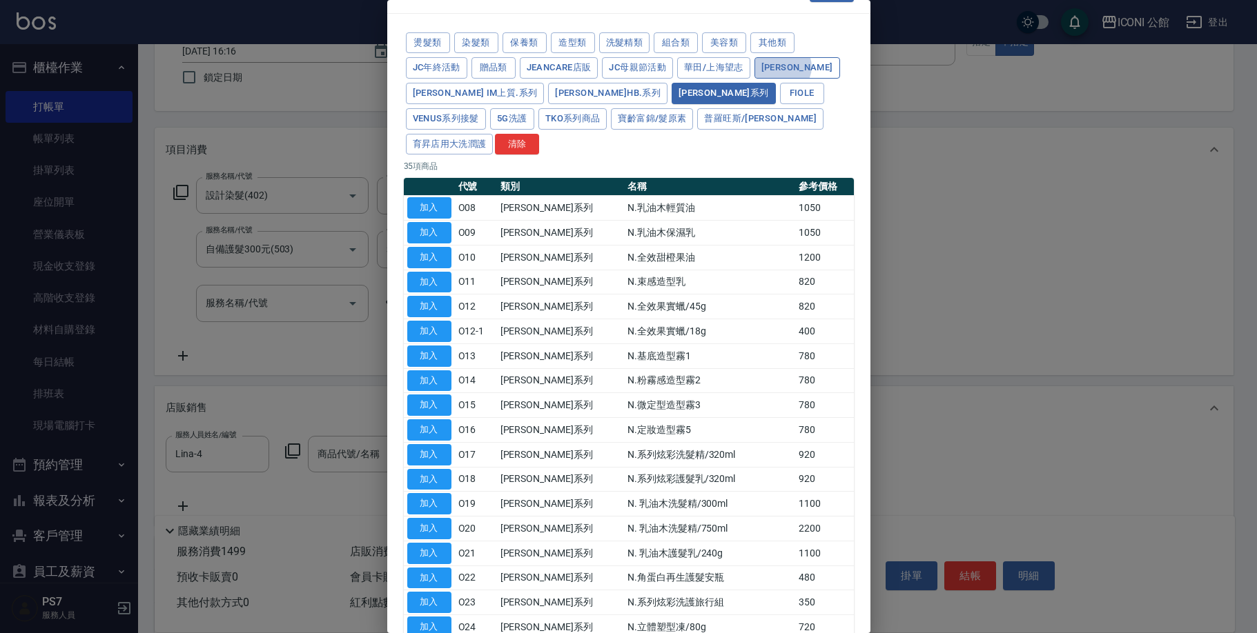
click at [783, 66] on button "[PERSON_NAME]" at bounding box center [797, 67] width 86 height 21
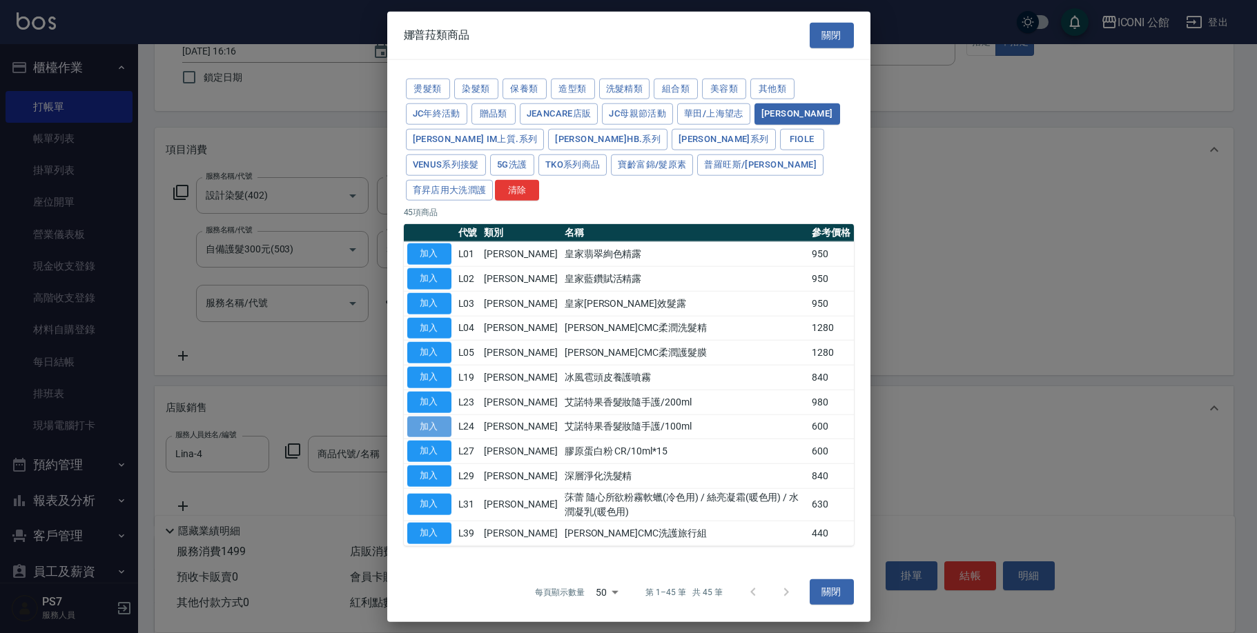
click at [436, 417] on button "加入" at bounding box center [429, 426] width 44 height 21
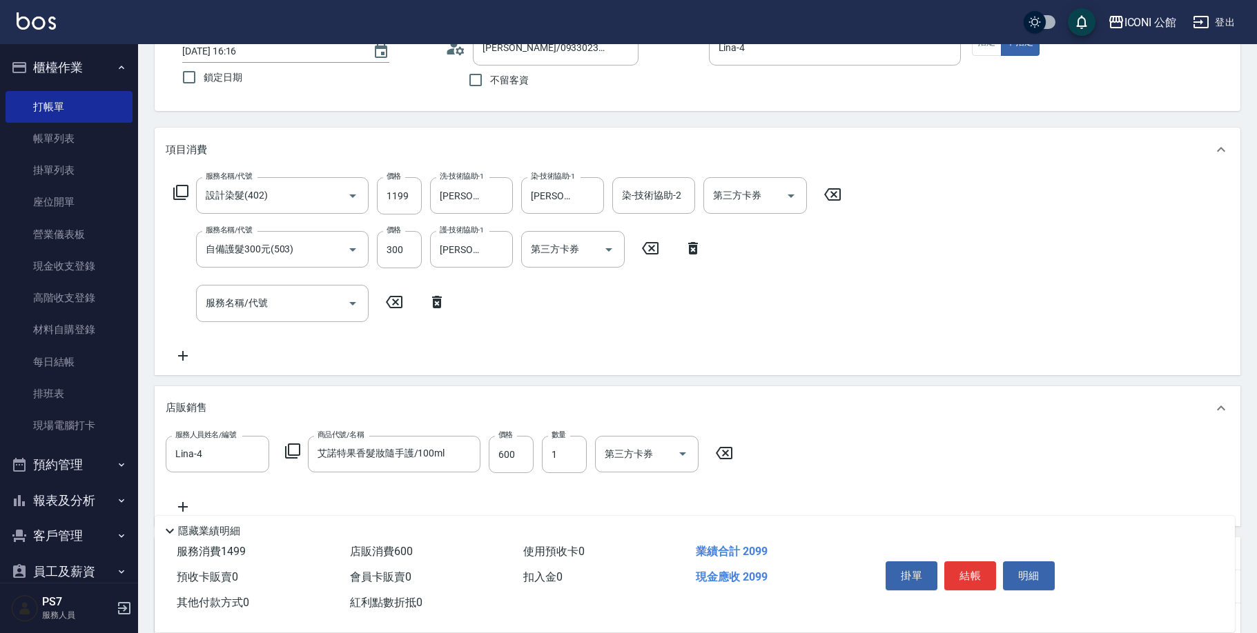
type input "艾諾特果香髮妝隨手護/100ml"
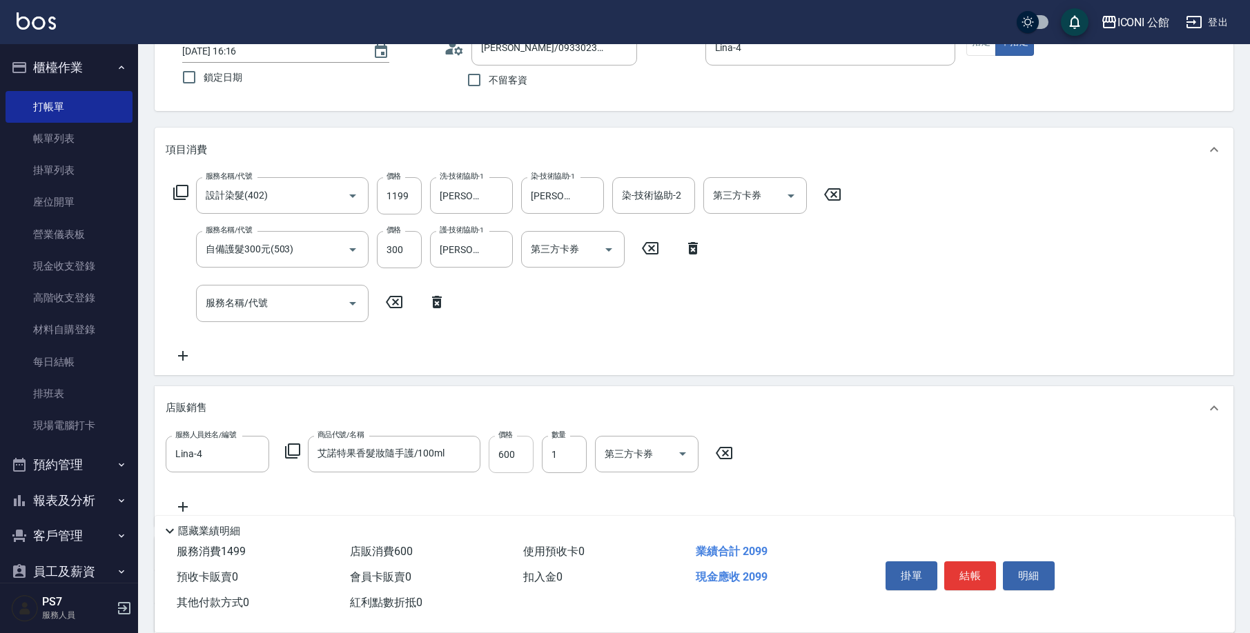
click at [525, 464] on input "600" at bounding box center [511, 454] width 45 height 37
type input "500"
click at [410, 202] on input "1199" at bounding box center [399, 195] width 45 height 37
click at [409, 201] on input "1199" at bounding box center [399, 195] width 45 height 37
type input "1700"
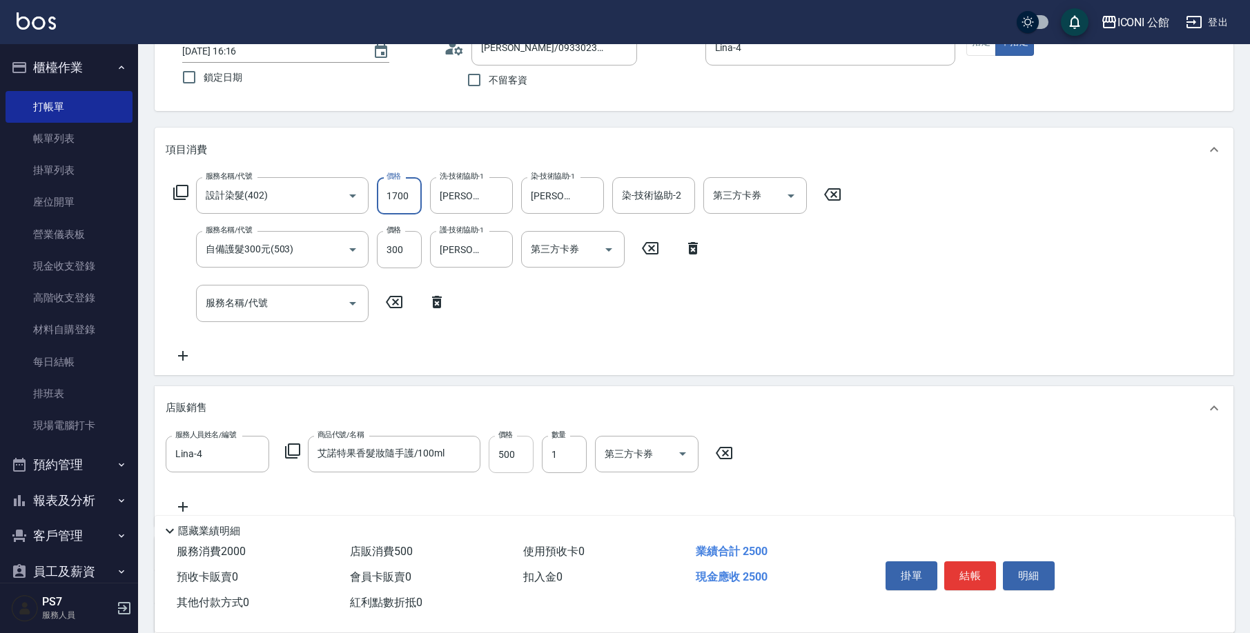
click at [522, 457] on input "500" at bounding box center [511, 454] width 45 height 37
type input "600"
click at [960, 567] on button "結帳" at bounding box center [970, 576] width 52 height 29
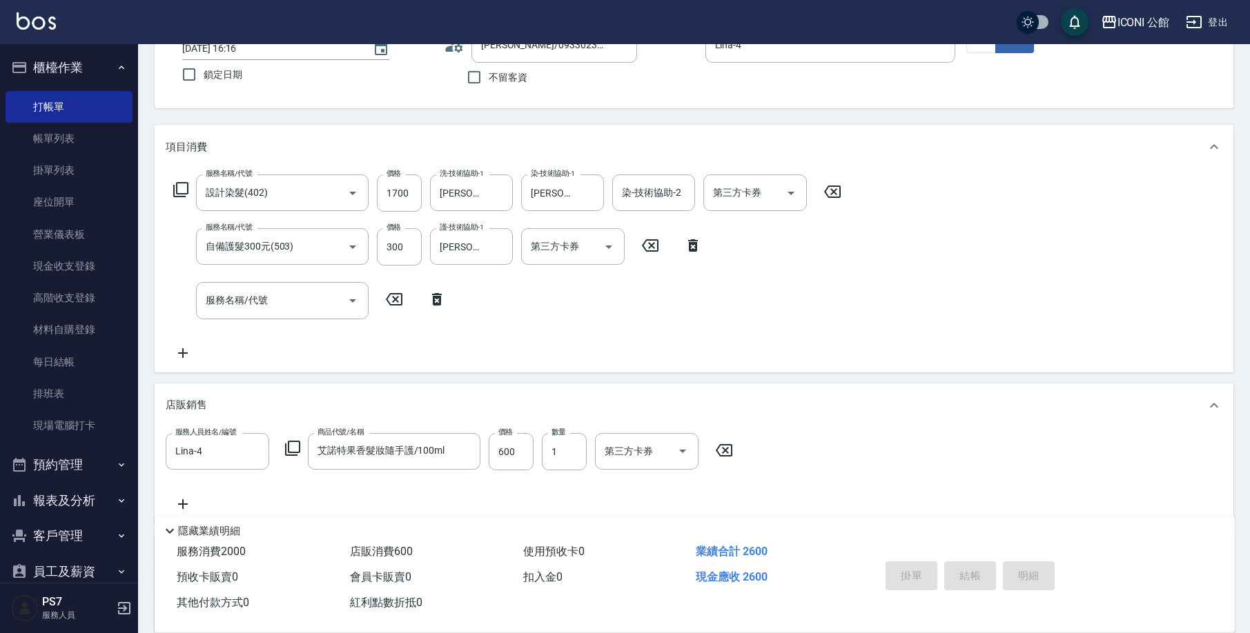
type input "[DATE] 16:18"
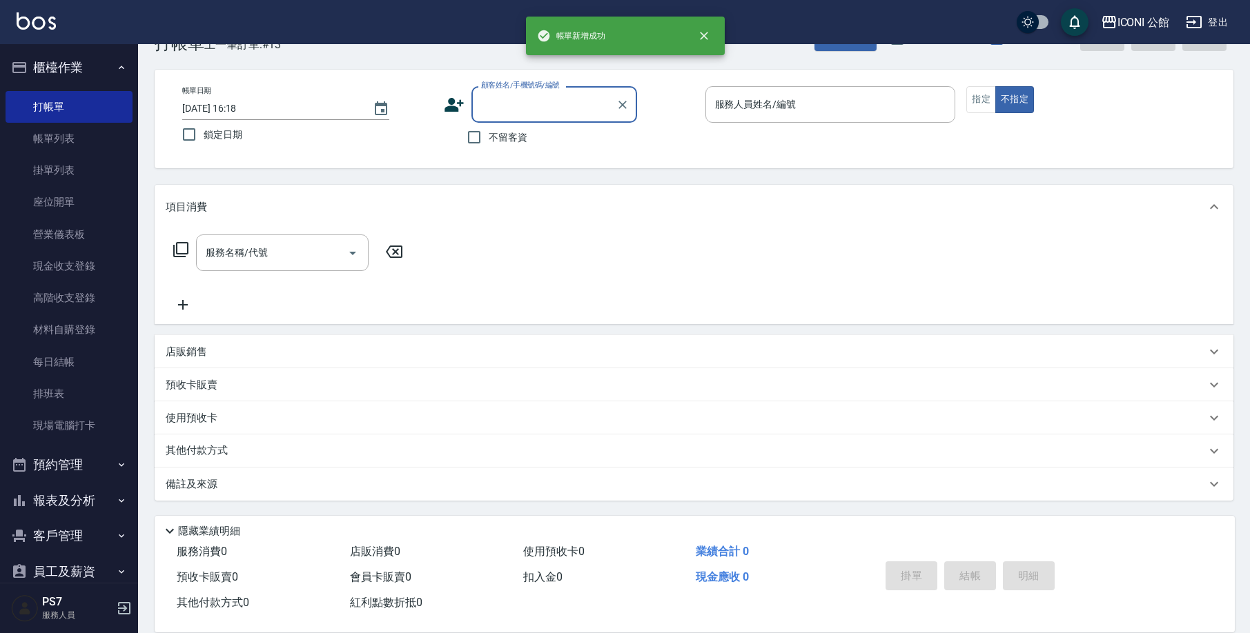
scroll to position [41, 0]
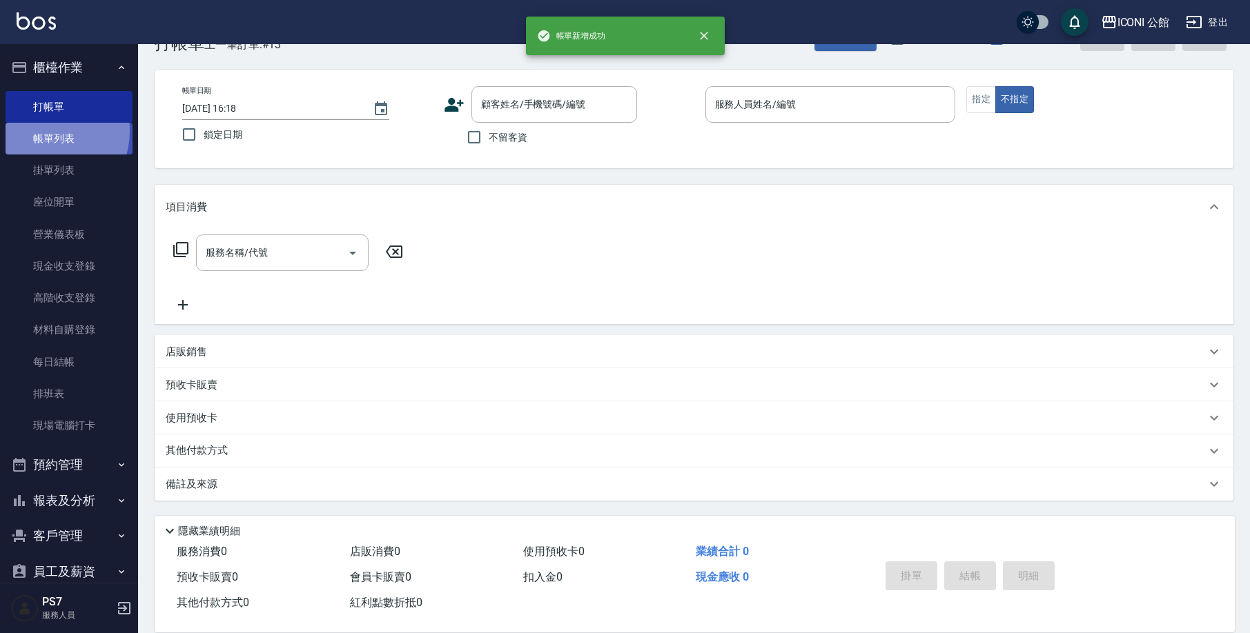
click at [43, 130] on link "帳單列表" at bounding box center [69, 139] width 127 height 32
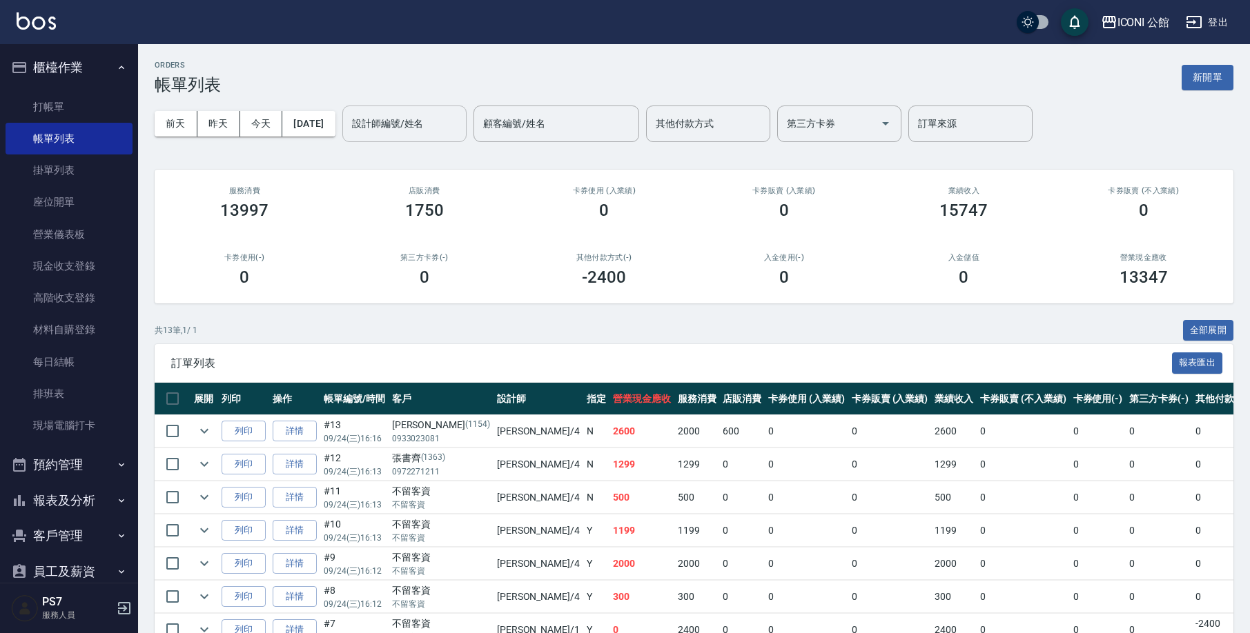
click at [393, 118] on input "設計師編號/姓名" at bounding box center [404, 124] width 112 height 24
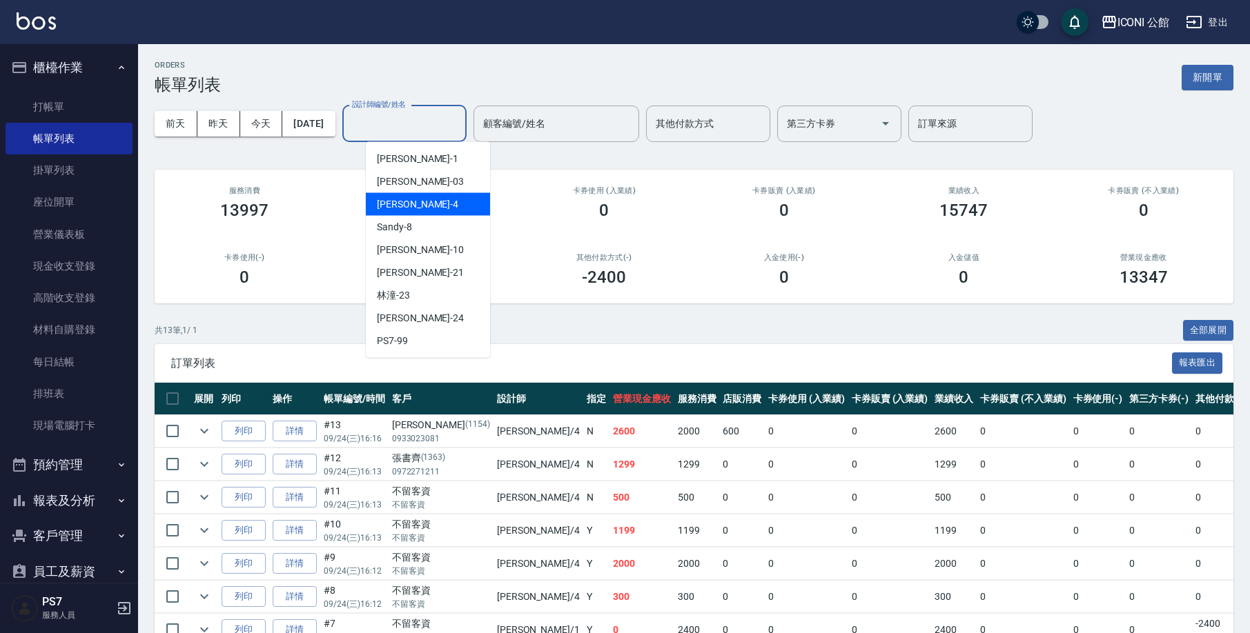
click at [403, 207] on div "Lina -4" at bounding box center [428, 204] width 124 height 23
type input "Lina-4"
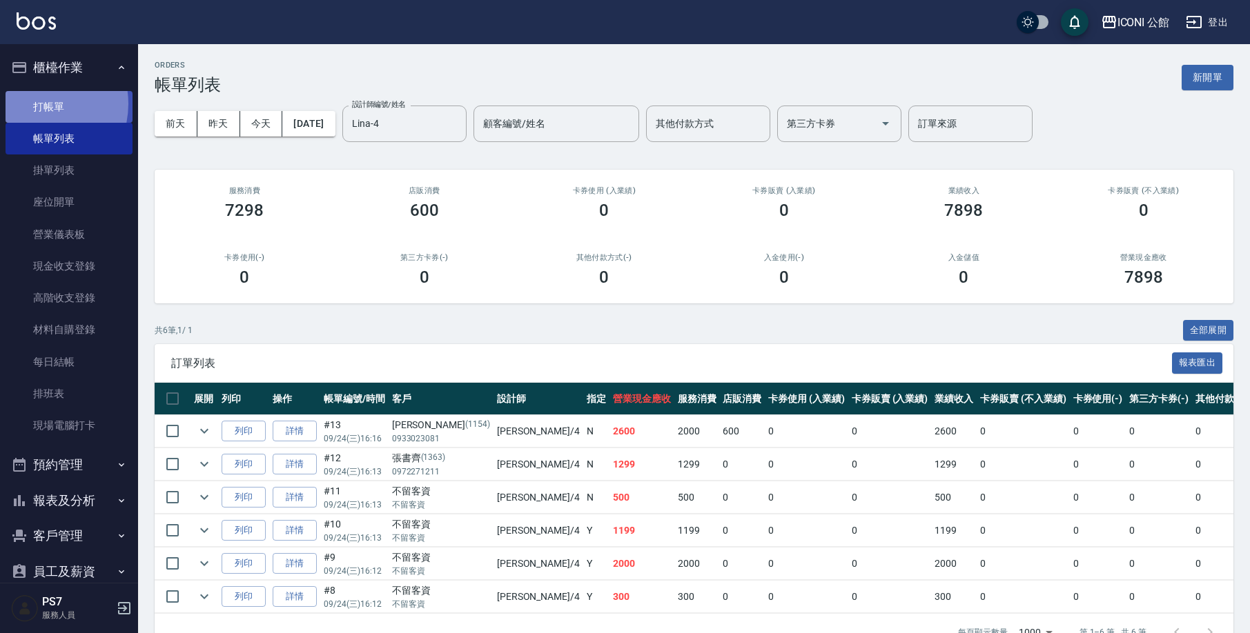
click at [32, 104] on link "打帳單" at bounding box center [69, 107] width 127 height 32
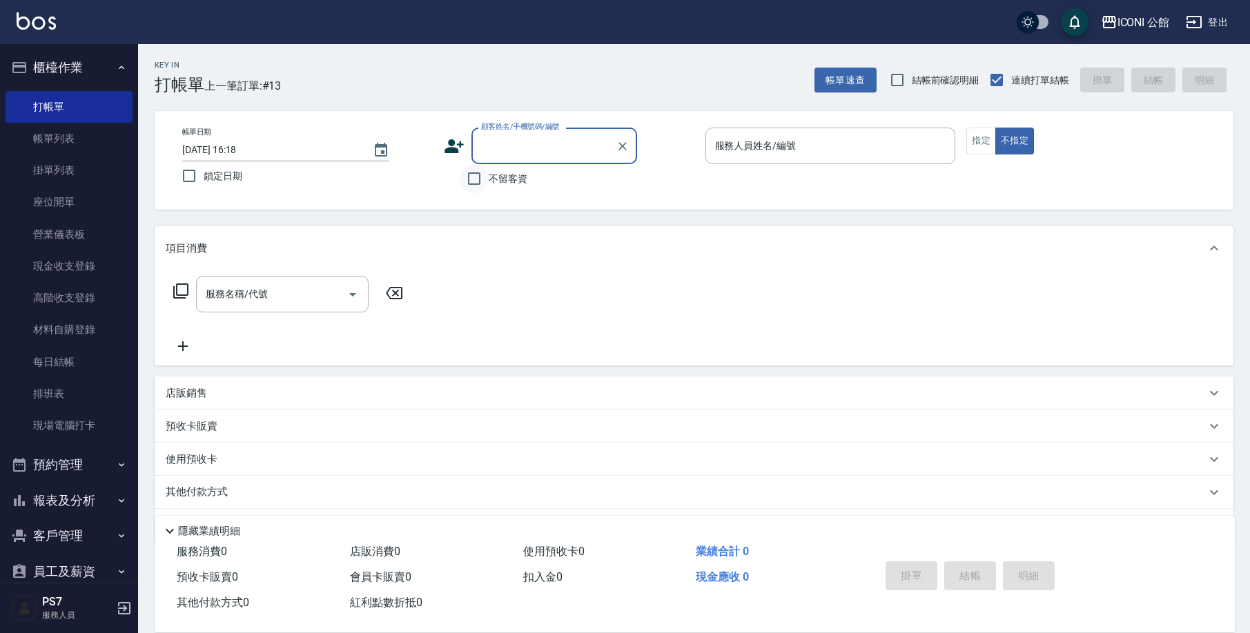
click at [475, 179] on input "不留客資" at bounding box center [474, 178] width 29 height 29
checkbox input "true"
